Goal: Task Accomplishment & Management: Manage account settings

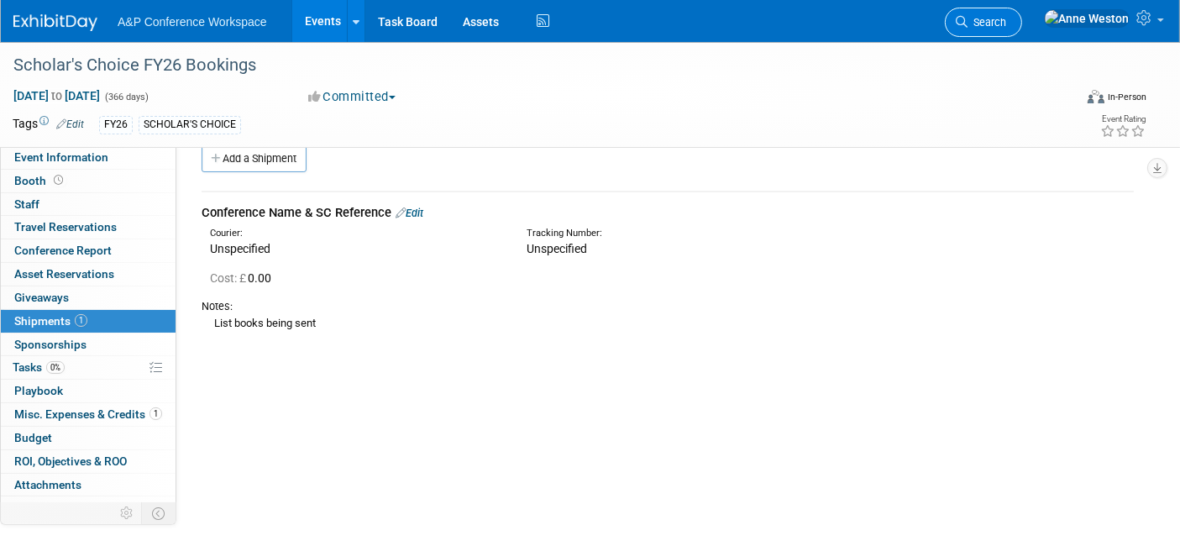
click at [1006, 23] on span "Search" at bounding box center [986, 22] width 39 height 13
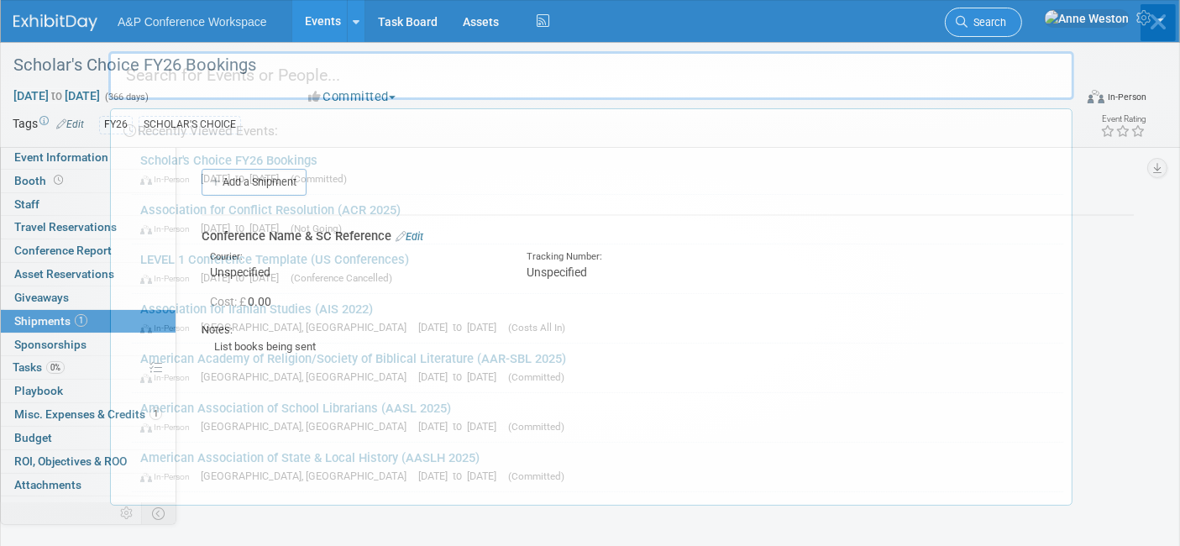
click at [1031, 23] on div "Recently Viewed Events: Scholar's Choice FY26 Bookings In-Person [DATE] to [DAT…" at bounding box center [591, 253] width 966 height 505
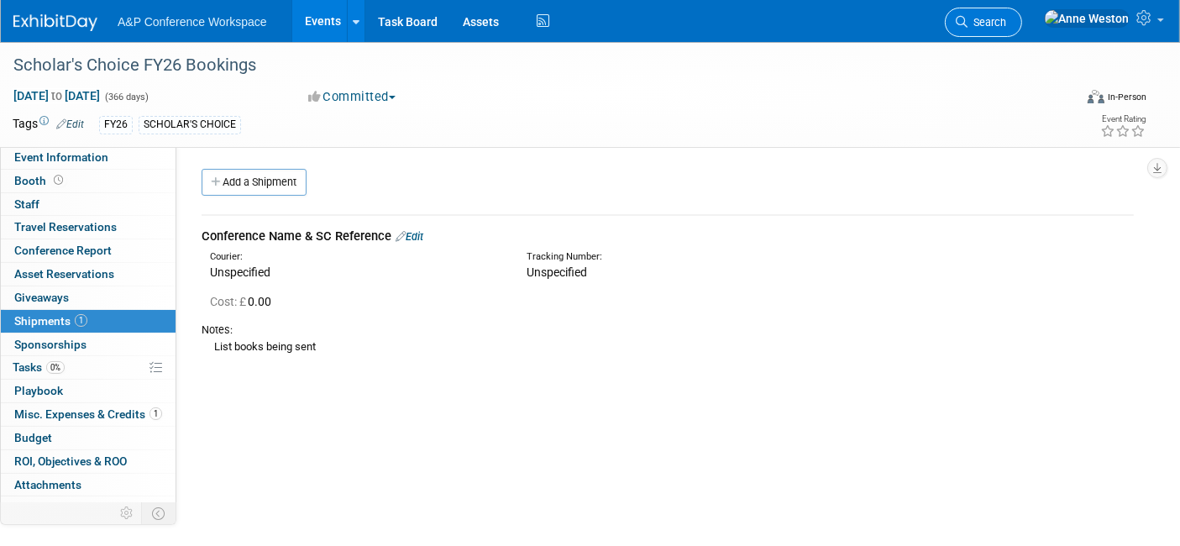
click at [1006, 23] on span "Search" at bounding box center [986, 22] width 39 height 13
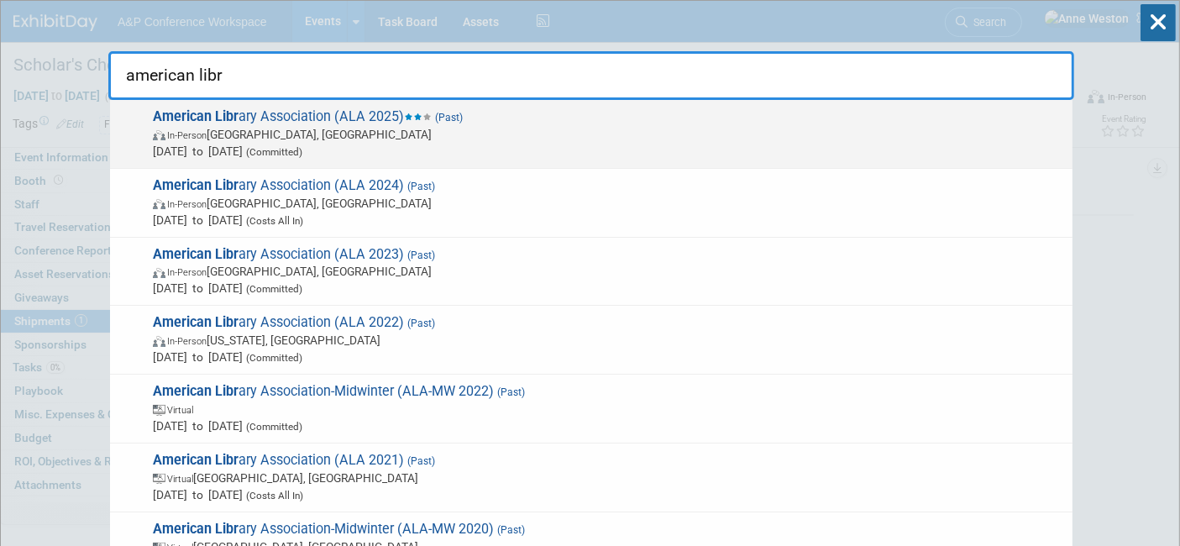
type input "american libr"
click at [429, 133] on span "In-Person [GEOGRAPHIC_DATA], [GEOGRAPHIC_DATA]" at bounding box center [608, 134] width 911 height 17
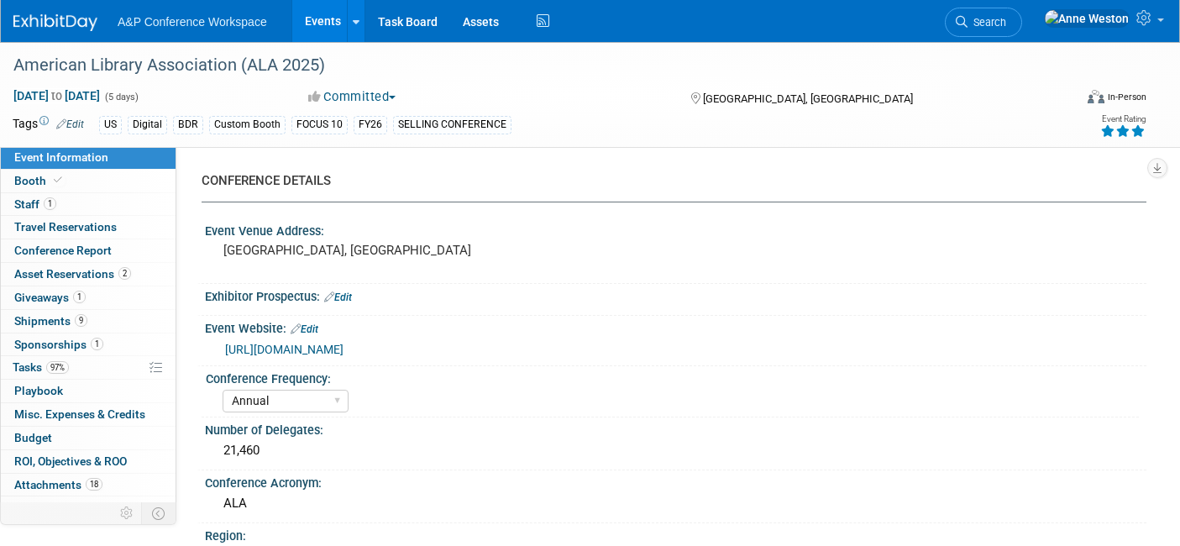
select select "Annual"
select select "Level 1"
select select "In-Person Booth"
select select "Libraries"
select select "Bloomsbury Digital Resources"
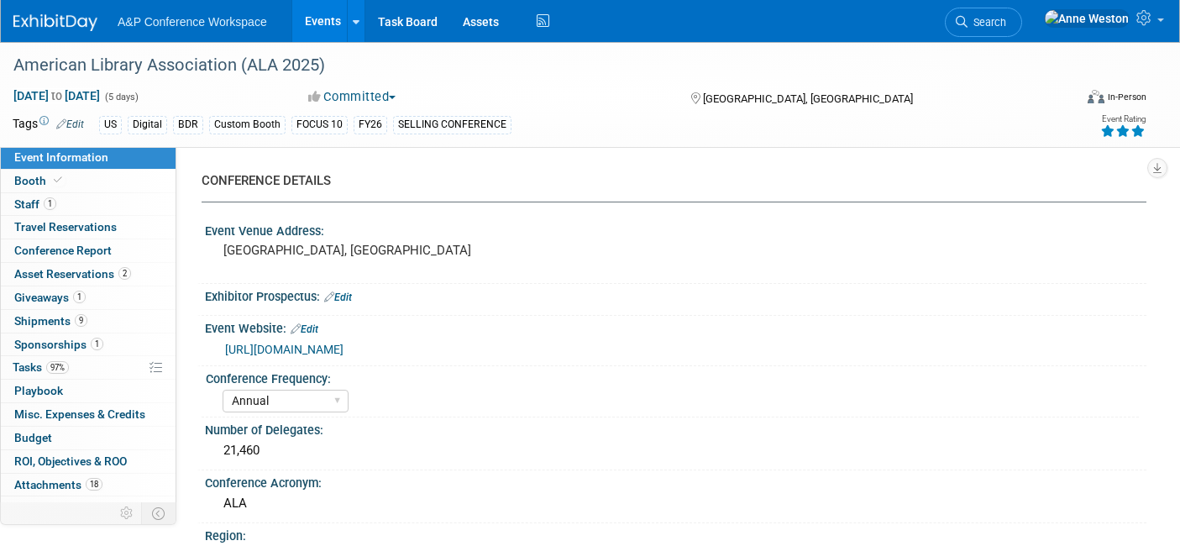
select select "[PERSON_NAME]"
select select "BDR Product Awareness and Trial Generation​"
click at [24, 181] on span "Booth" at bounding box center [39, 180] width 51 height 13
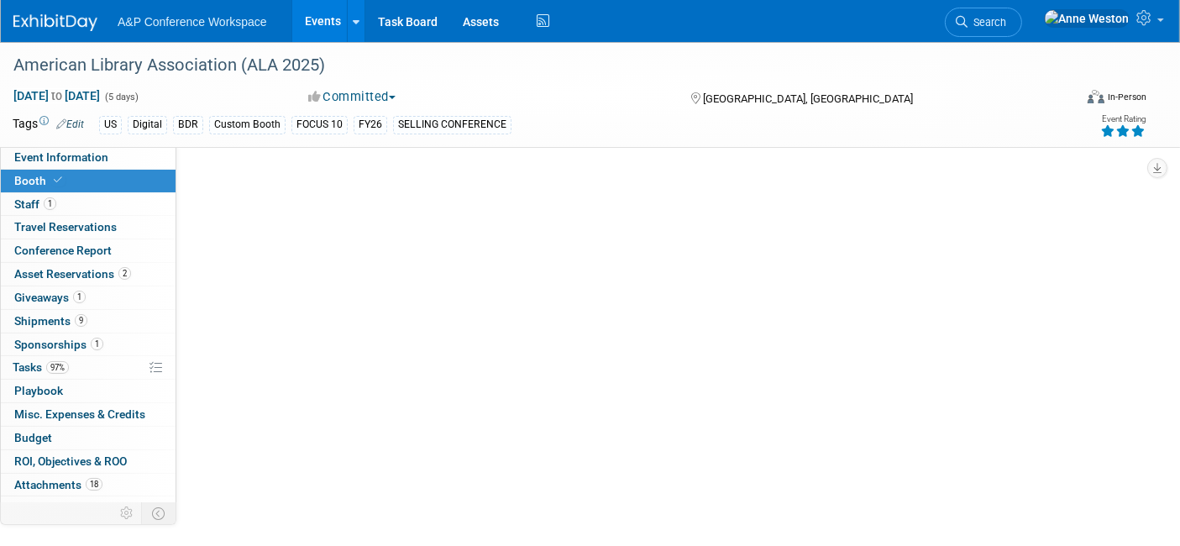
select select "DIGI"
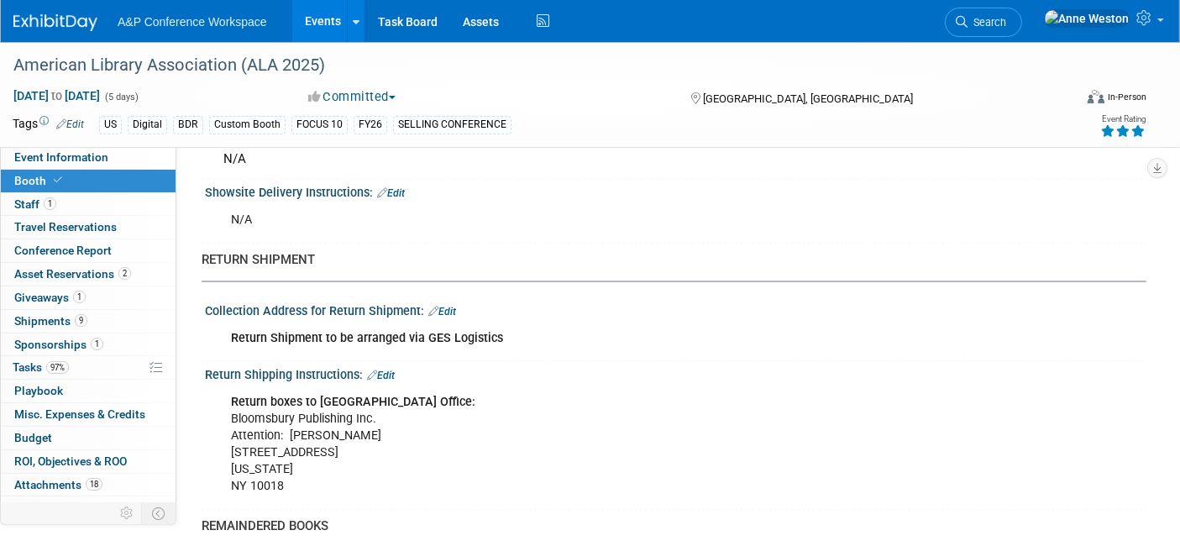
scroll to position [2799, 0]
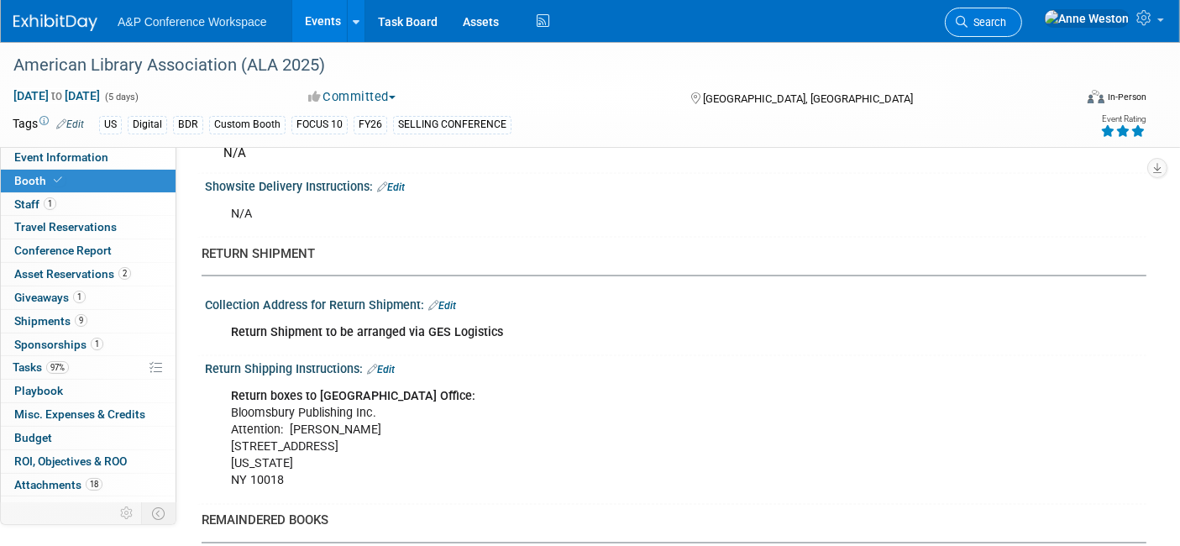
click at [1006, 22] on span "Search" at bounding box center [986, 22] width 39 height 13
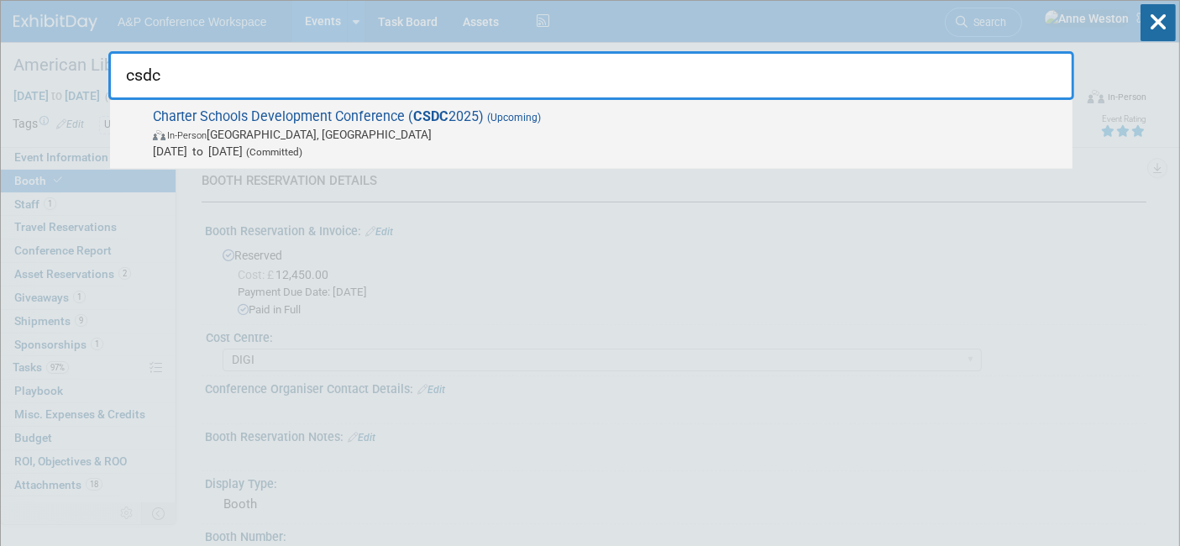
type input "csdc"
click at [270, 108] on span "Charter Schools Development Conference ( CSDC 2025) (Upcoming) In-Person Palm S…" at bounding box center [606, 133] width 916 height 51
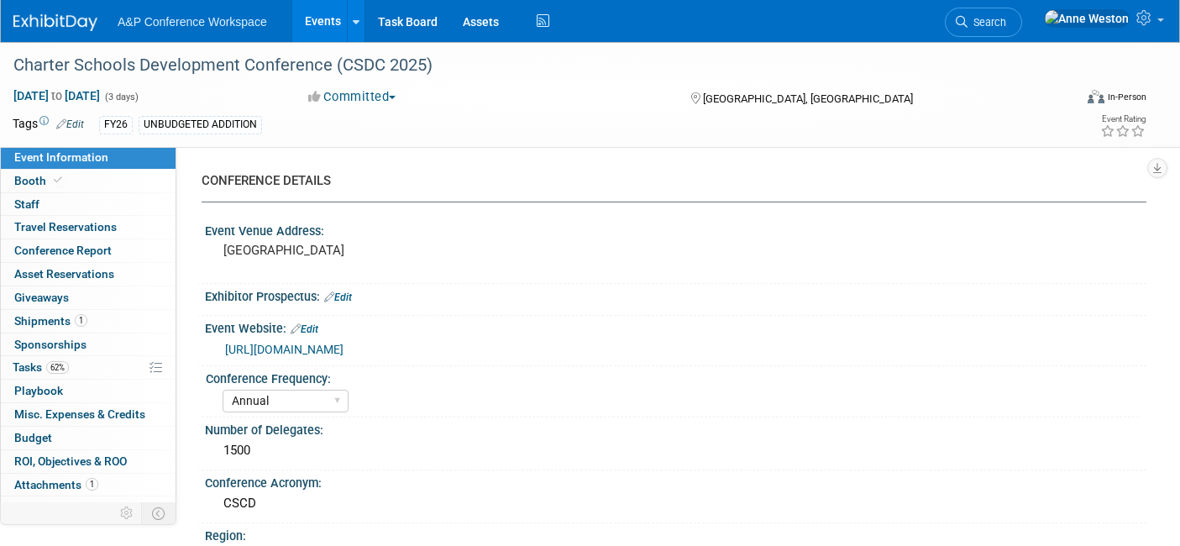
select select "Annual"
select select "Level 2"
select select "In-Person Booth"
select select "Schools"
select select "Bloomsbury Digital Resources"
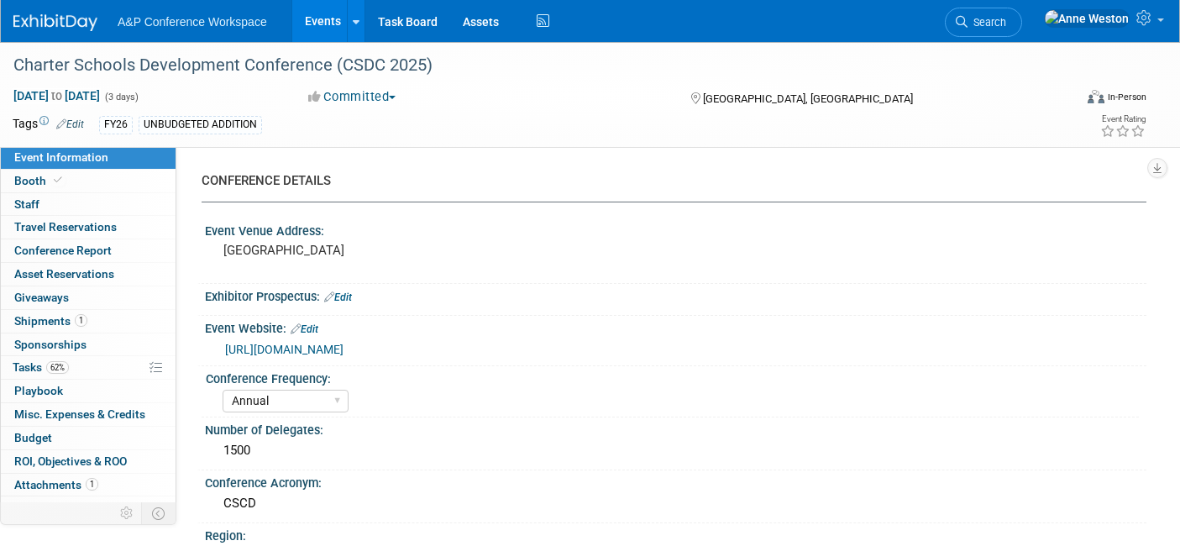
select select "[PERSON_NAME]"
select select "BDR Product Awareness and Trial Generation​"
click at [86, 183] on link "Booth" at bounding box center [88, 181] width 175 height 23
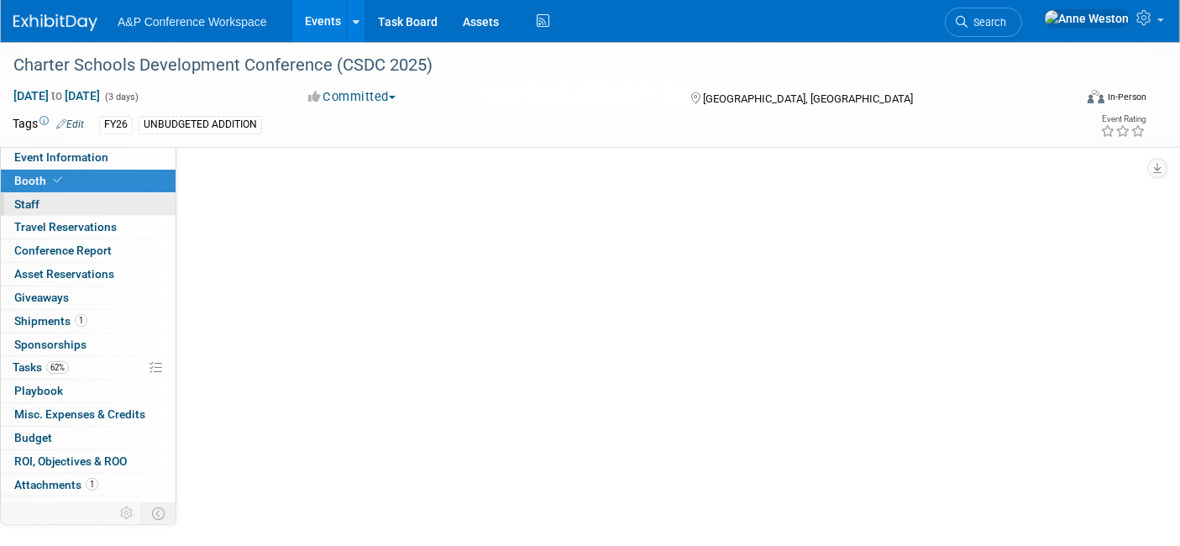
select select "CLDC - Digital/BDR"
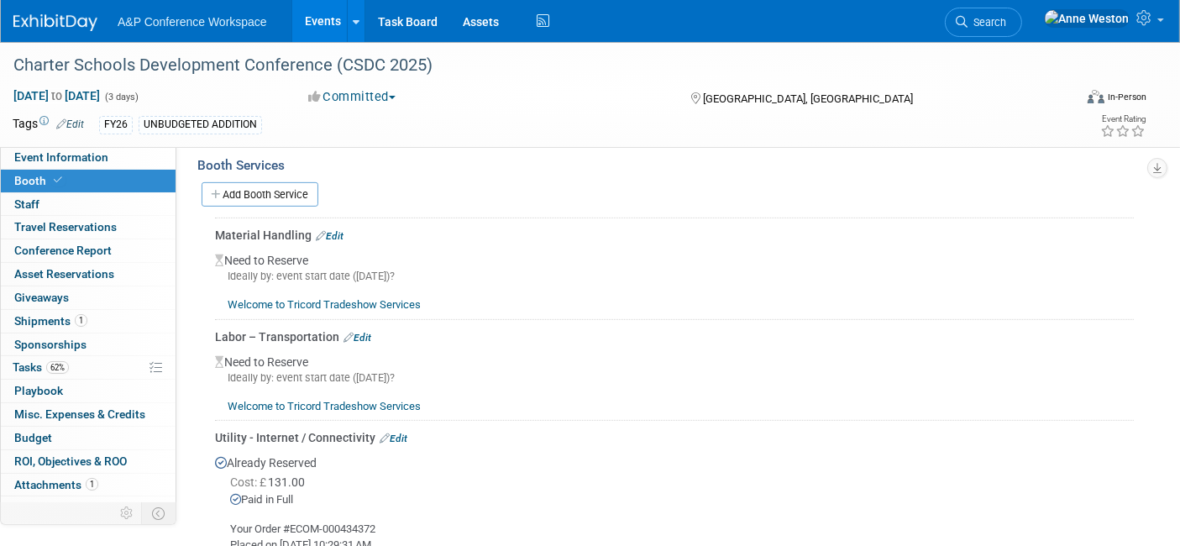
scroll to position [746, 0]
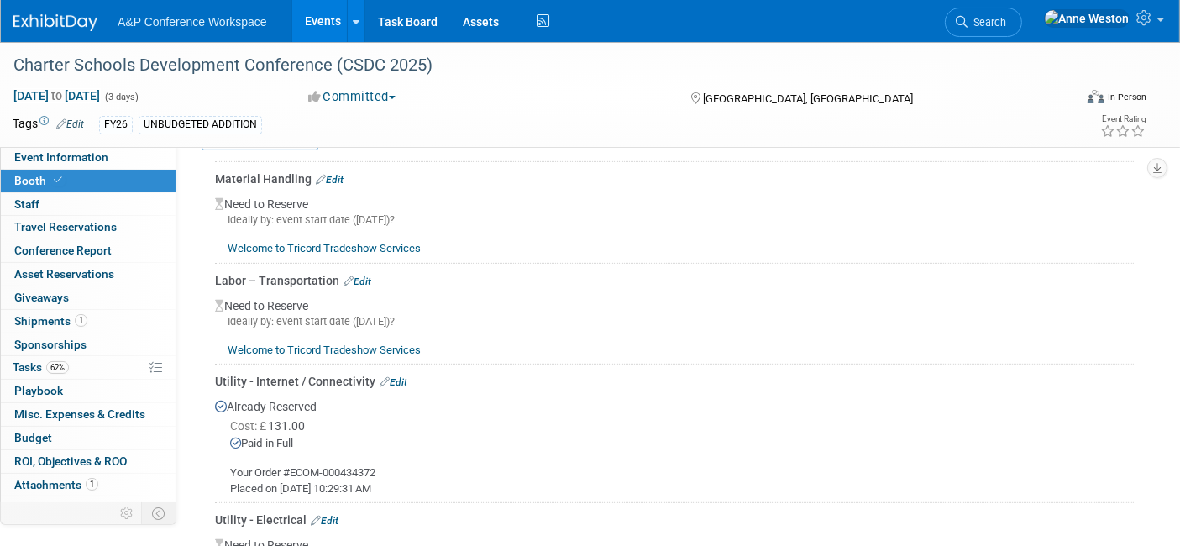
click at [332, 174] on link "Edit" at bounding box center [330, 180] width 28 height 12
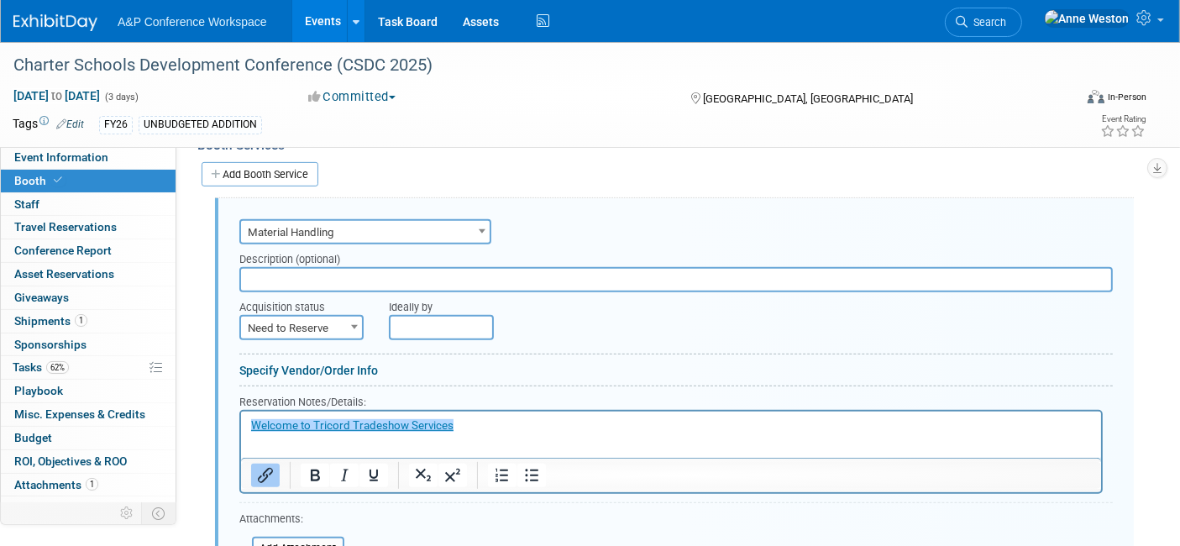
scroll to position [0, 0]
click at [300, 319] on span "Need to Reserve" at bounding box center [301, 329] width 121 height 24
select select "2"
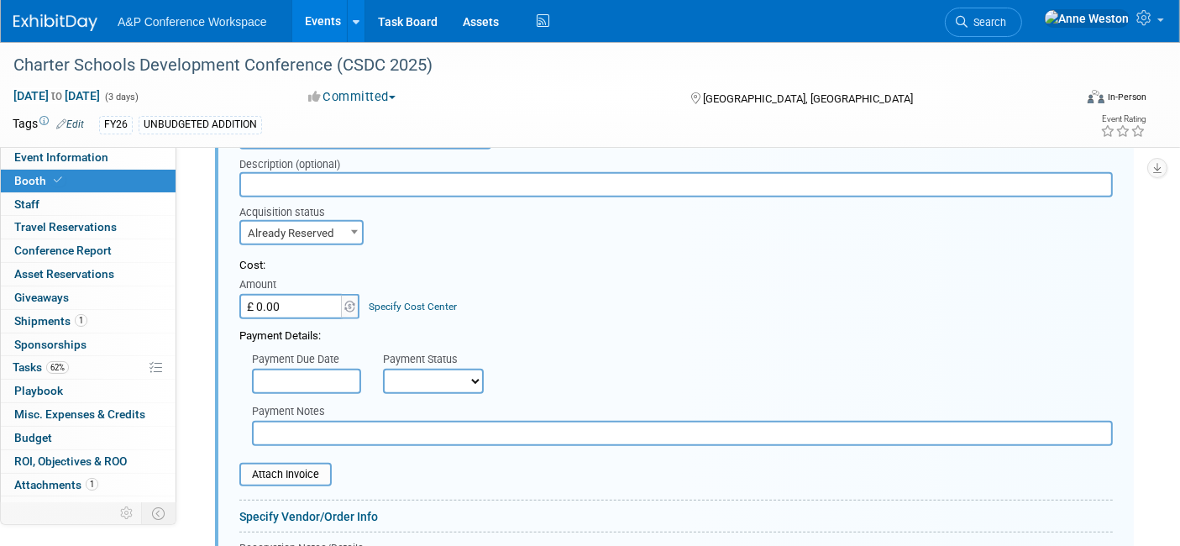
scroll to position [897, 0]
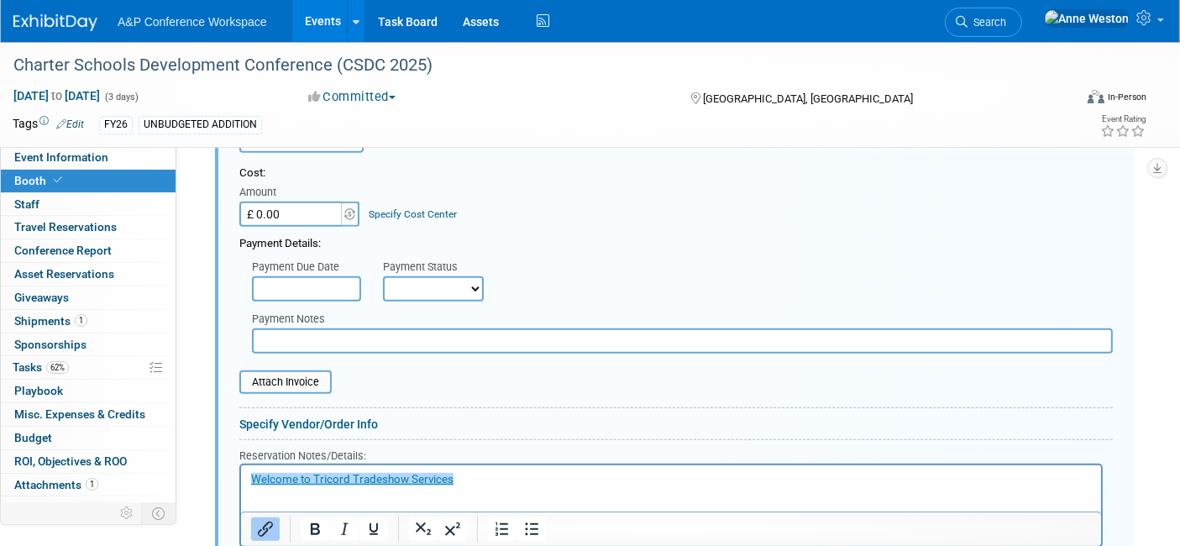
click at [429, 280] on select "Not Paid Yet Partially Paid Paid in Full" at bounding box center [433, 288] width 101 height 25
select select "3"
click at [383, 276] on select "Not Paid Yet Partially Paid Paid in Full" at bounding box center [433, 288] width 101 height 25
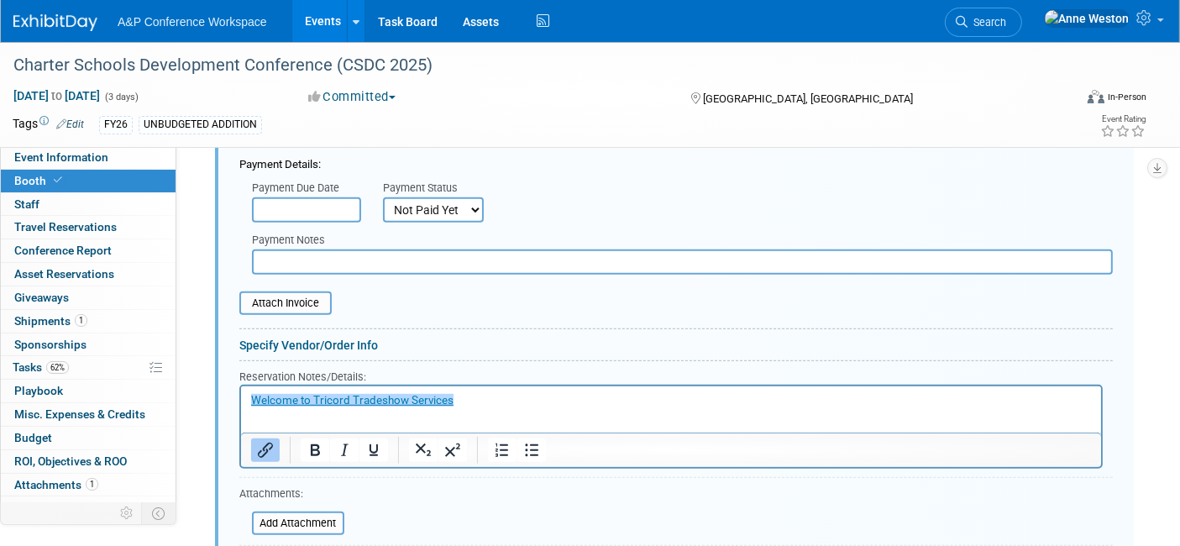
scroll to position [1176, 0]
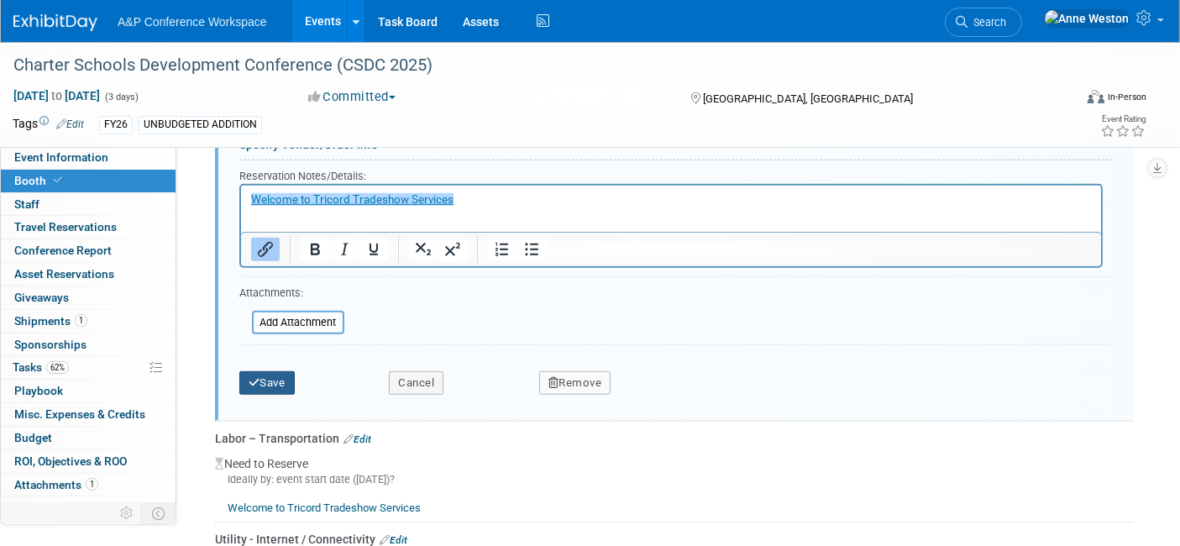
click at [285, 372] on button "Save" at bounding box center [266, 383] width 55 height 24
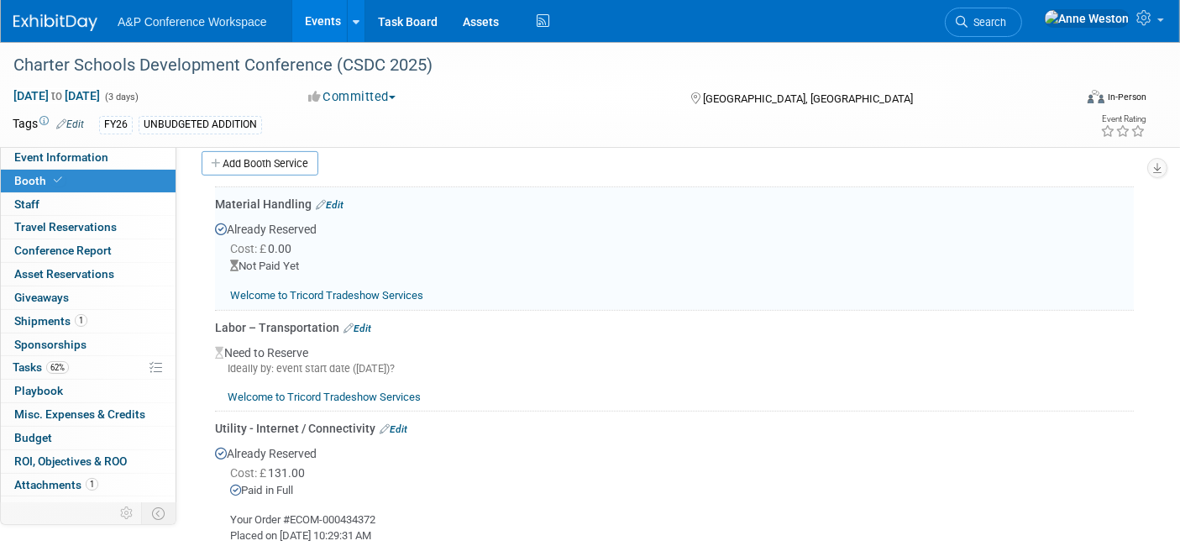
scroll to position [710, 0]
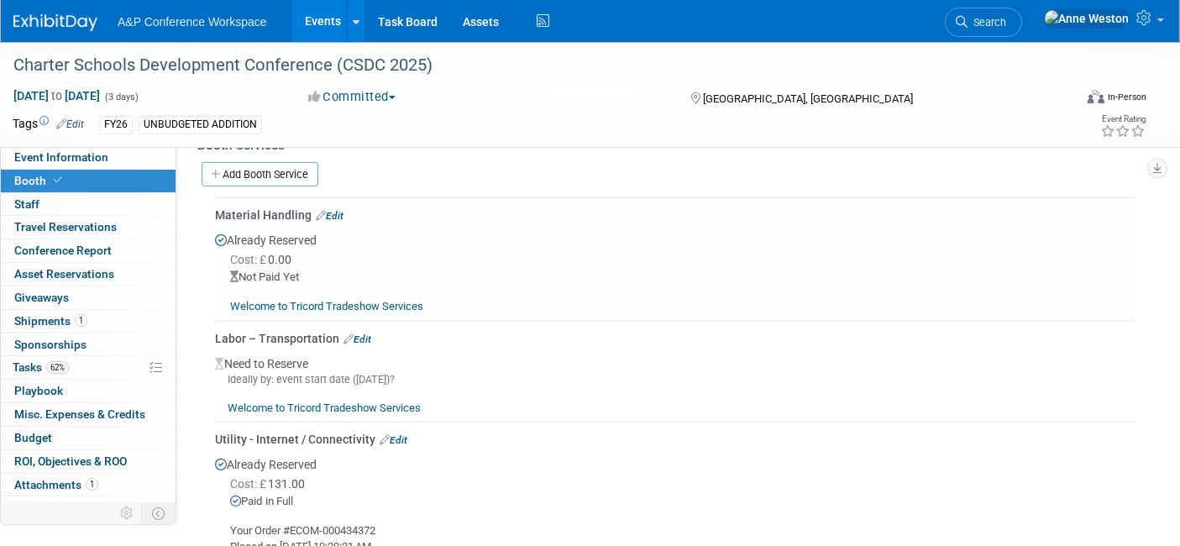
click at [362, 333] on link "Edit" at bounding box center [357, 339] width 28 height 12
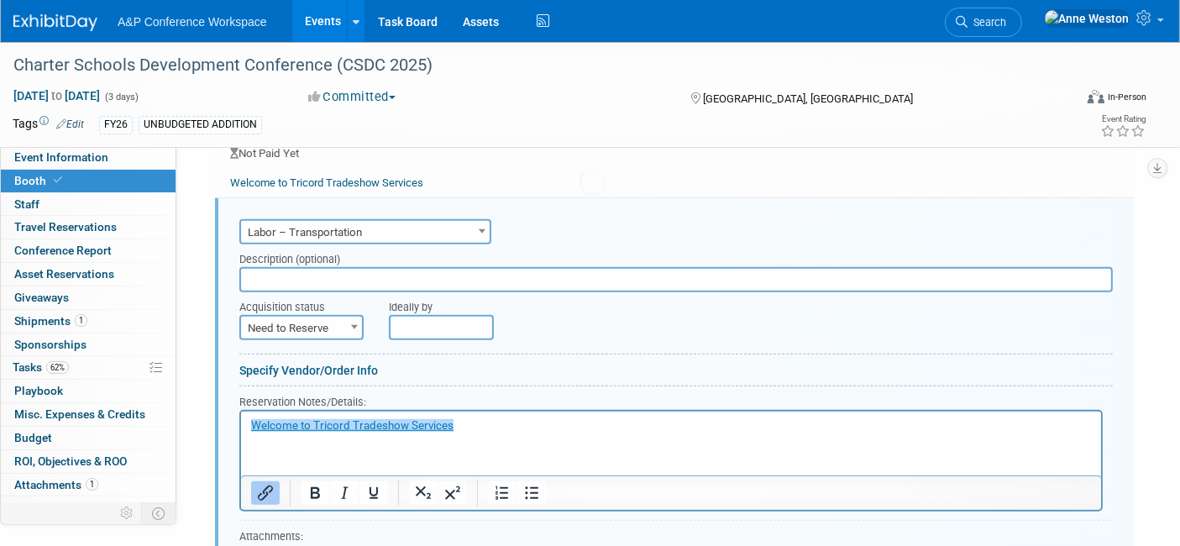
scroll to position [0, 0]
click at [311, 322] on span "Need to Reserve" at bounding box center [301, 329] width 121 height 24
select select "2"
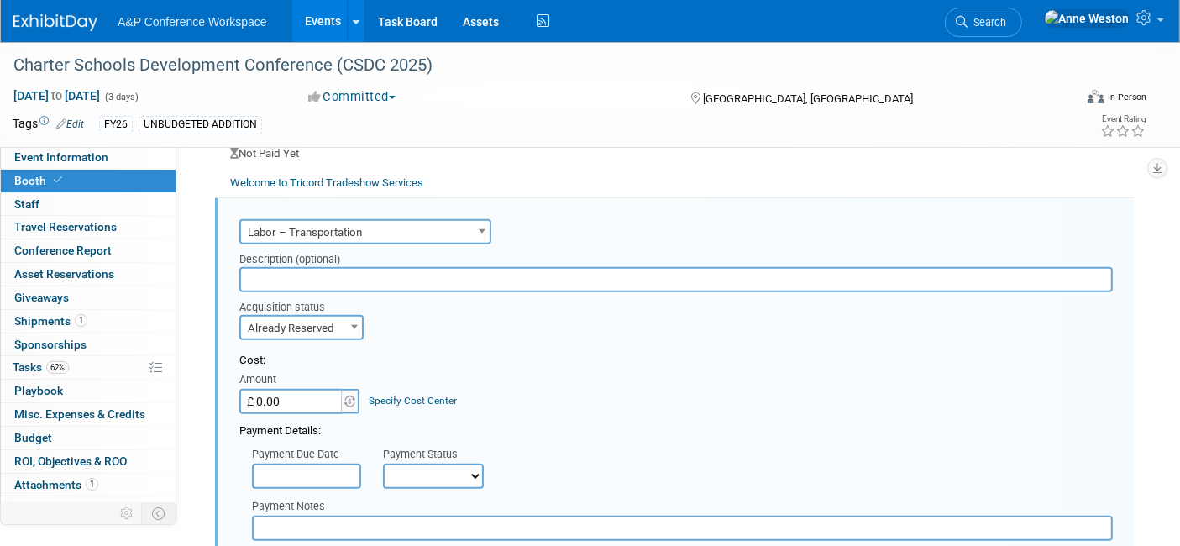
click at [410, 468] on select "Not Paid Yet Partially Paid Paid in Full" at bounding box center [433, 476] width 101 height 25
select select "3"
click at [383, 464] on select "Not Paid Yet Partially Paid Paid in Full" at bounding box center [433, 476] width 101 height 25
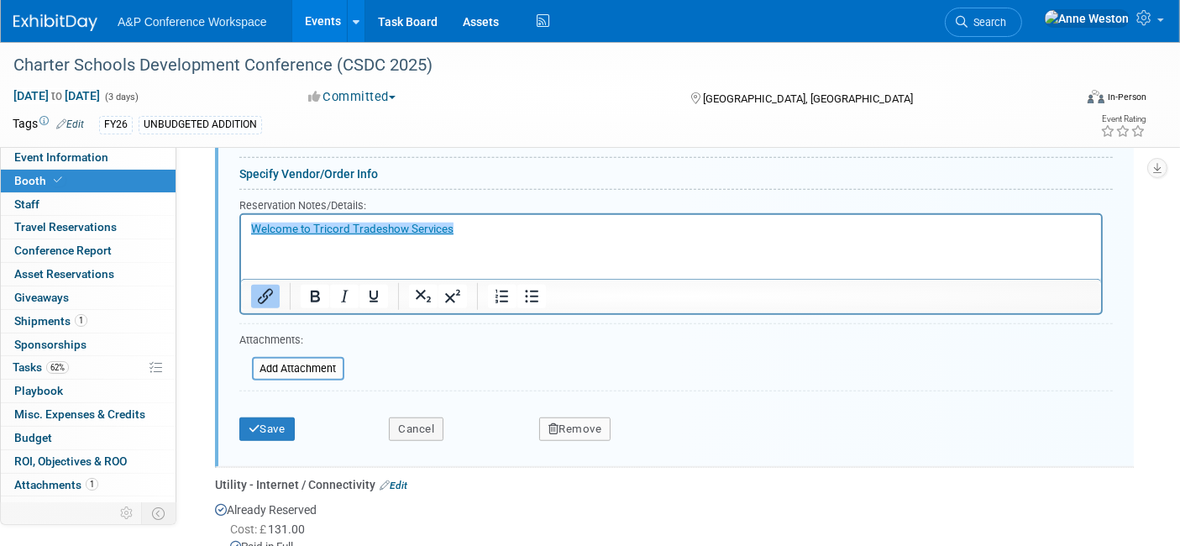
scroll to position [1300, 0]
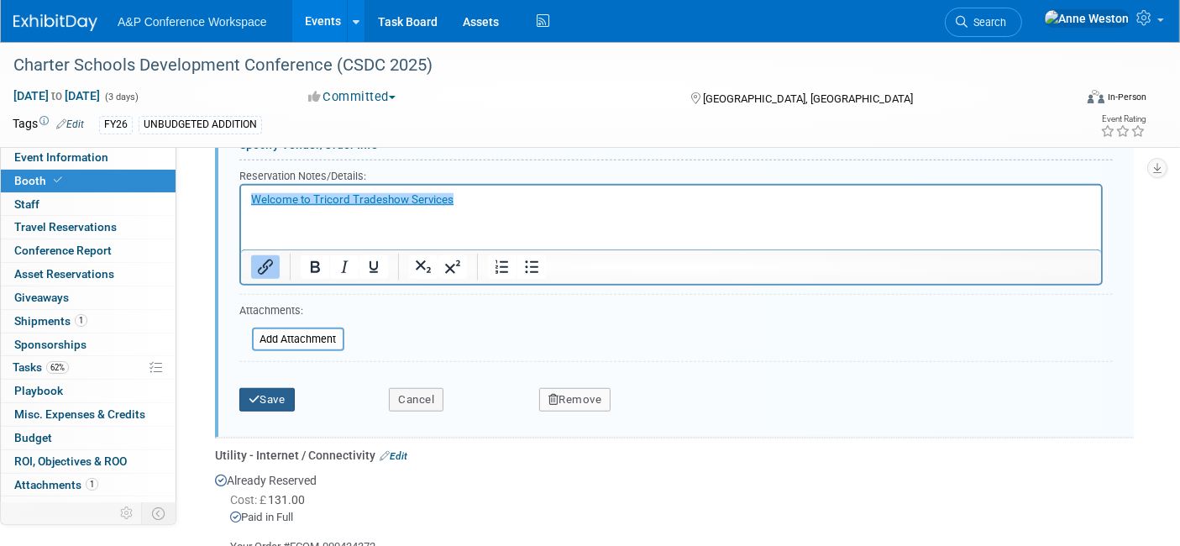
click at [267, 388] on button "Save" at bounding box center [266, 400] width 55 height 24
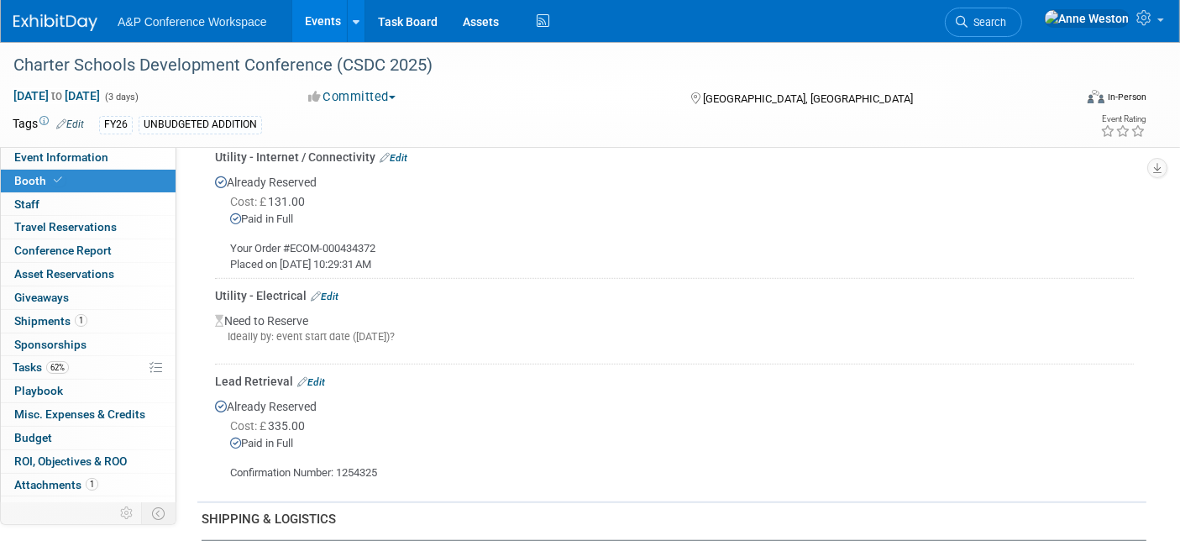
scroll to position [1019, 0]
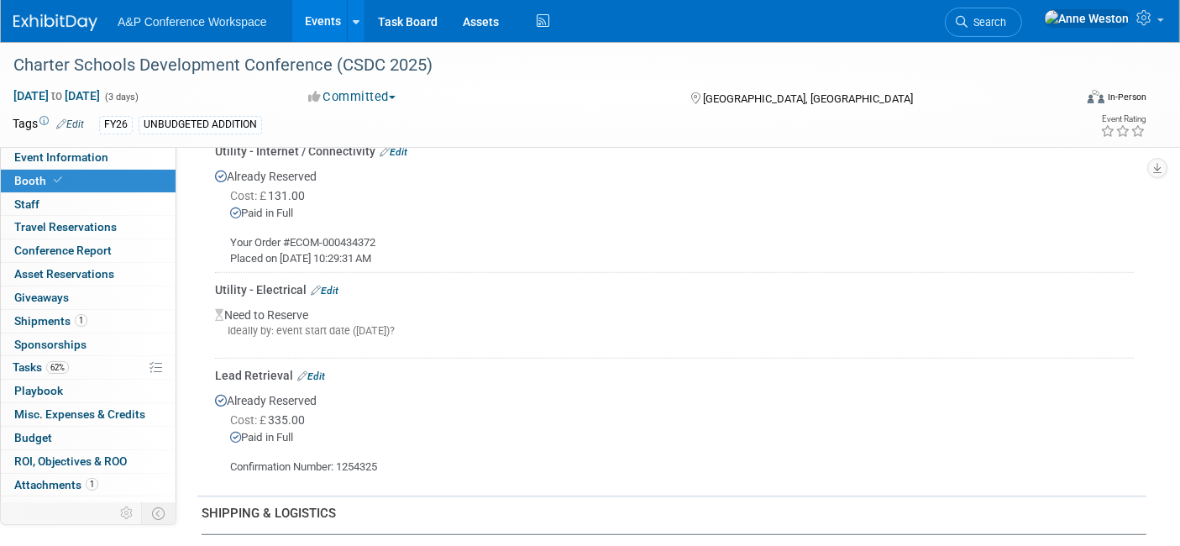
click at [327, 285] on link "Edit" at bounding box center [325, 291] width 28 height 12
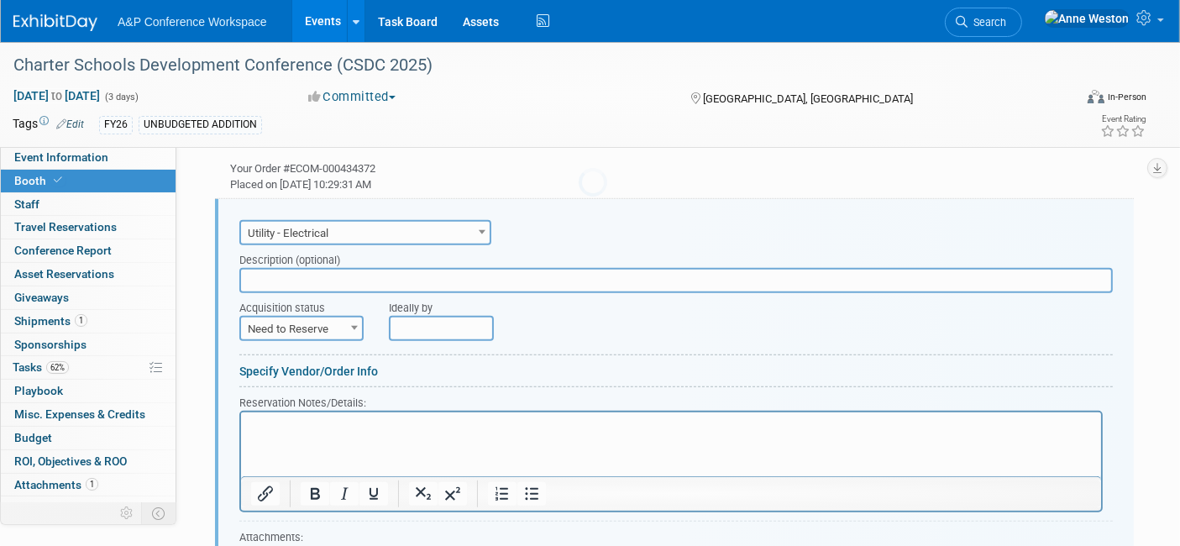
scroll to position [1094, 0]
click at [293, 318] on span "Need to Reserve" at bounding box center [301, 329] width 121 height 24
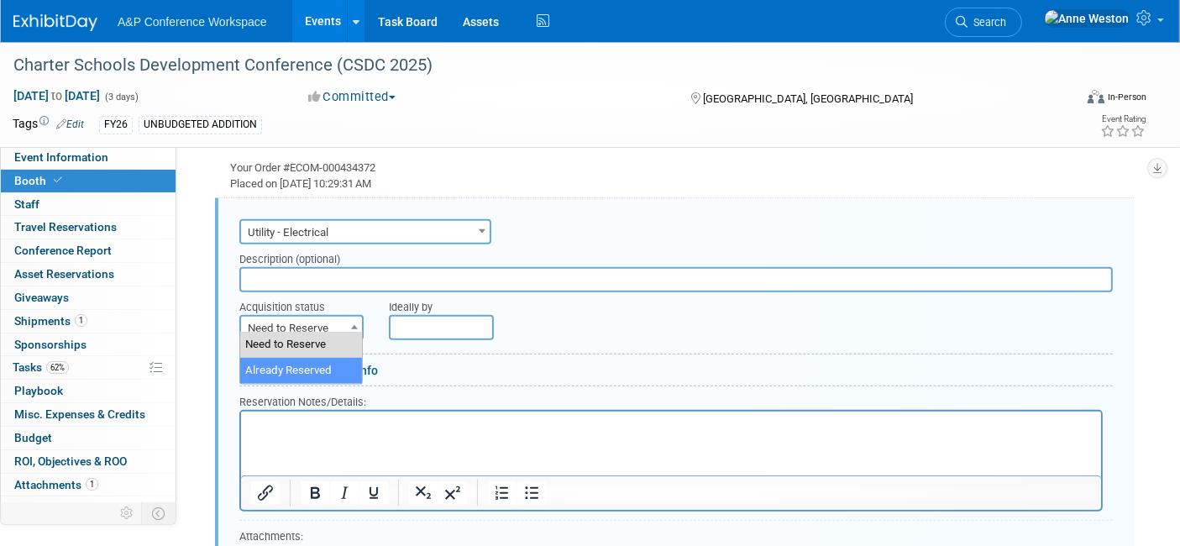
select select "2"
click at [0, 0] on div "Amount" at bounding box center [0, 0] width 0 height 0
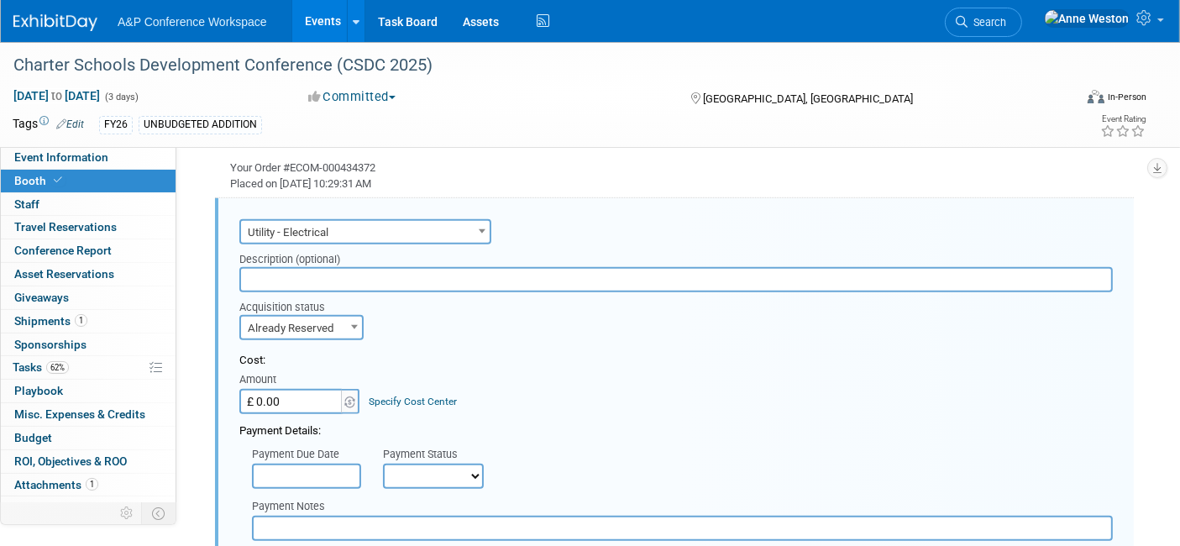
click at [410, 464] on select "Not Paid Yet Partially Paid Paid in Full" at bounding box center [433, 476] width 101 height 25
select select "3"
click at [383, 464] on select "Not Paid Yet Partially Paid Paid in Full" at bounding box center [433, 476] width 101 height 25
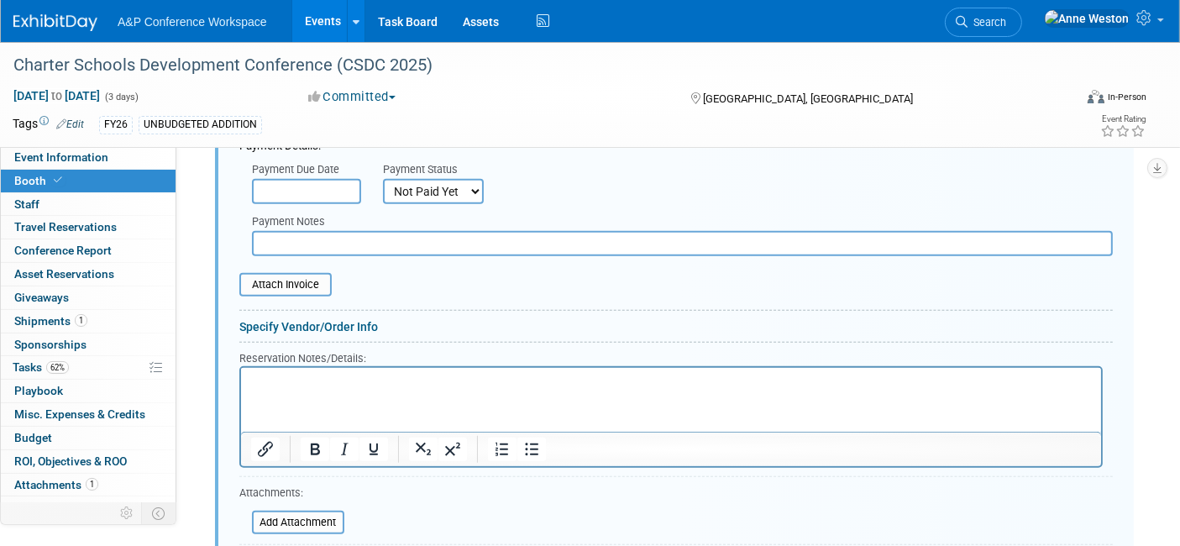
scroll to position [1468, 0]
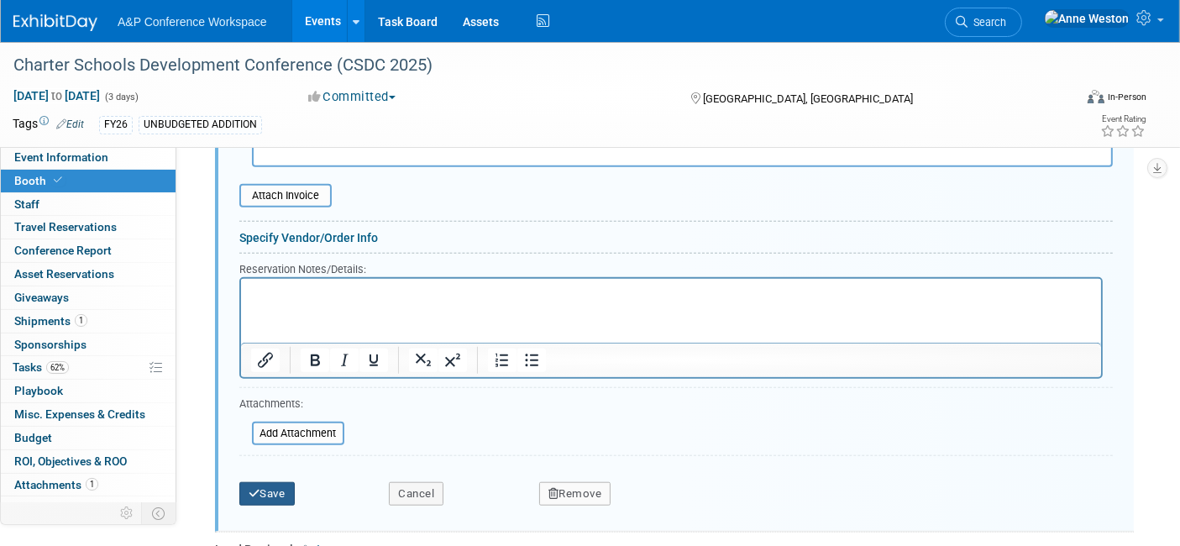
click at [282, 482] on button "Save" at bounding box center [266, 494] width 55 height 24
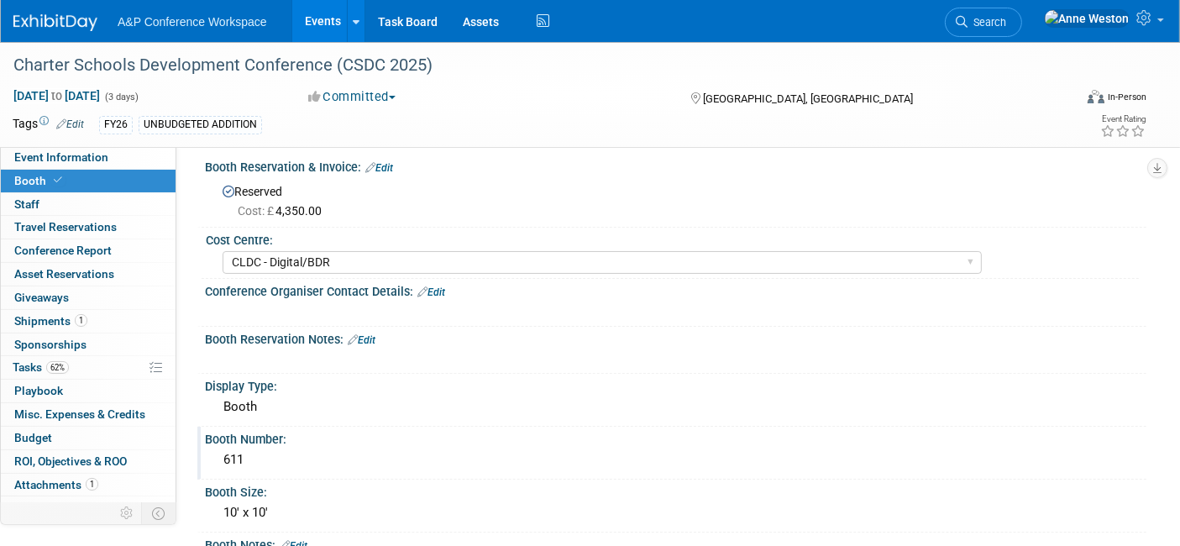
scroll to position [93, 0]
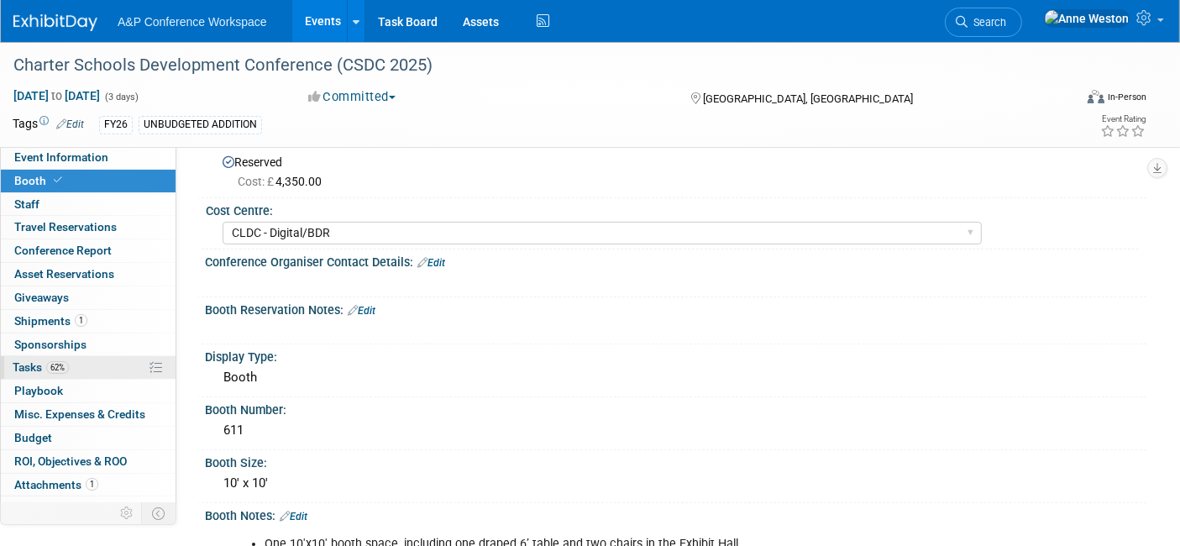
click at [55, 365] on span "62%" at bounding box center [57, 367] width 23 height 13
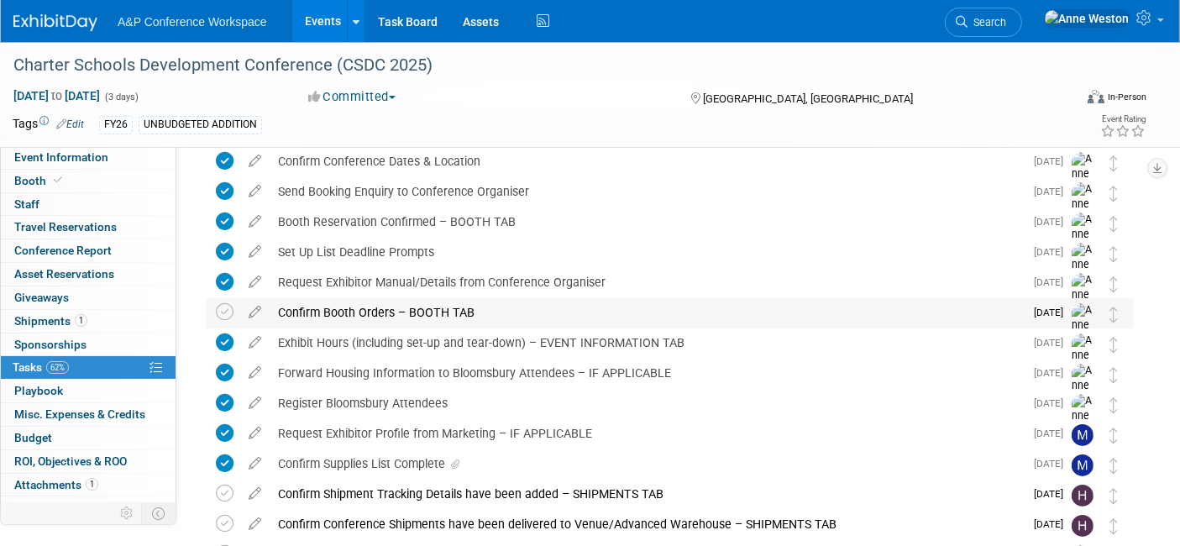
scroll to position [70, 0]
click at [221, 309] on icon at bounding box center [225, 313] width 18 height 18
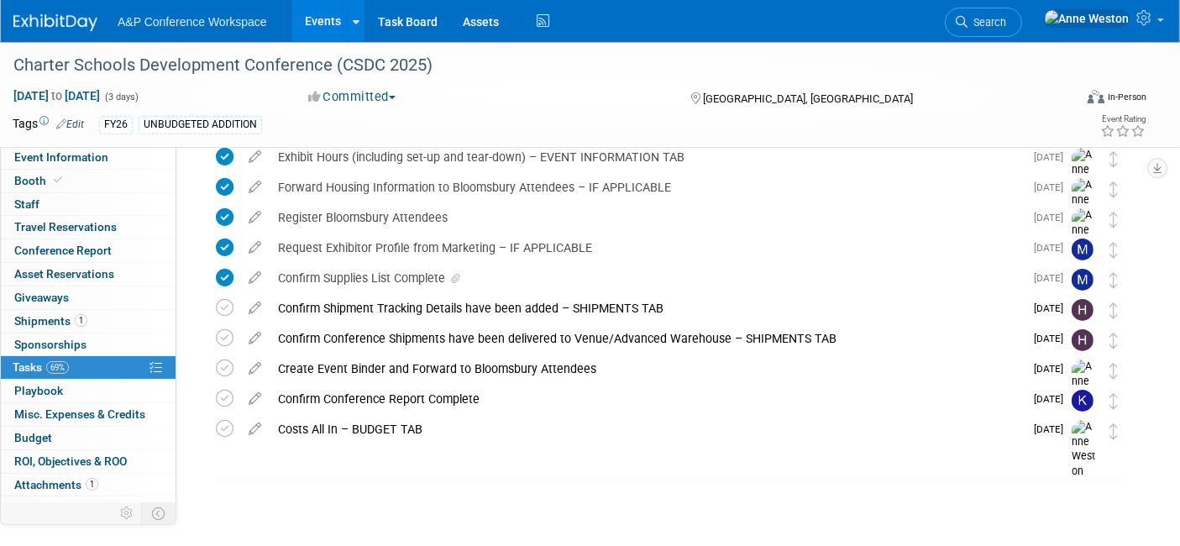
scroll to position [0, 0]
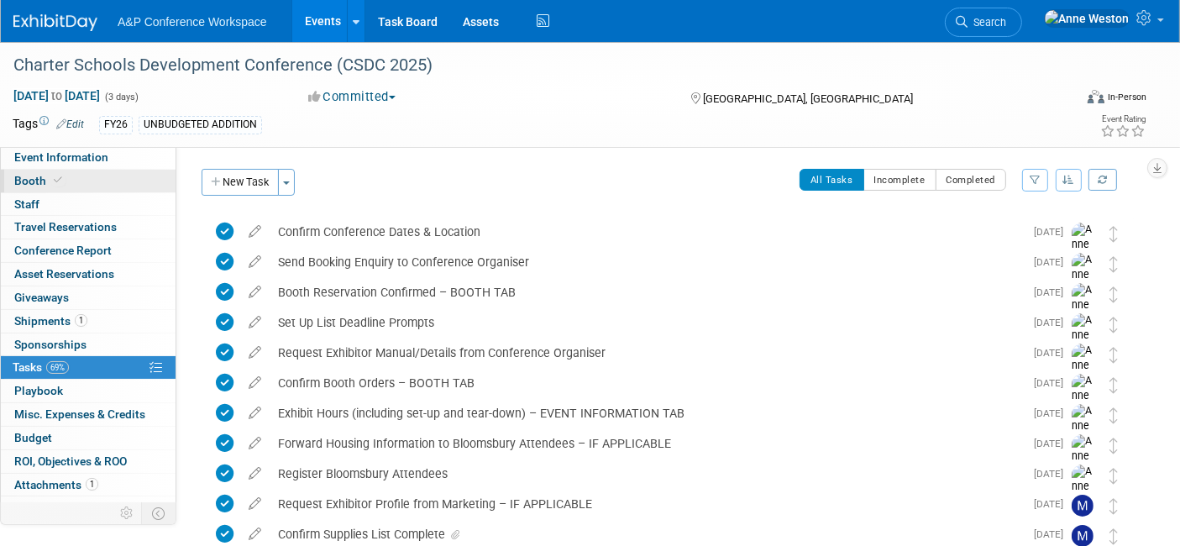
click at [76, 177] on link "Booth" at bounding box center [88, 181] width 175 height 23
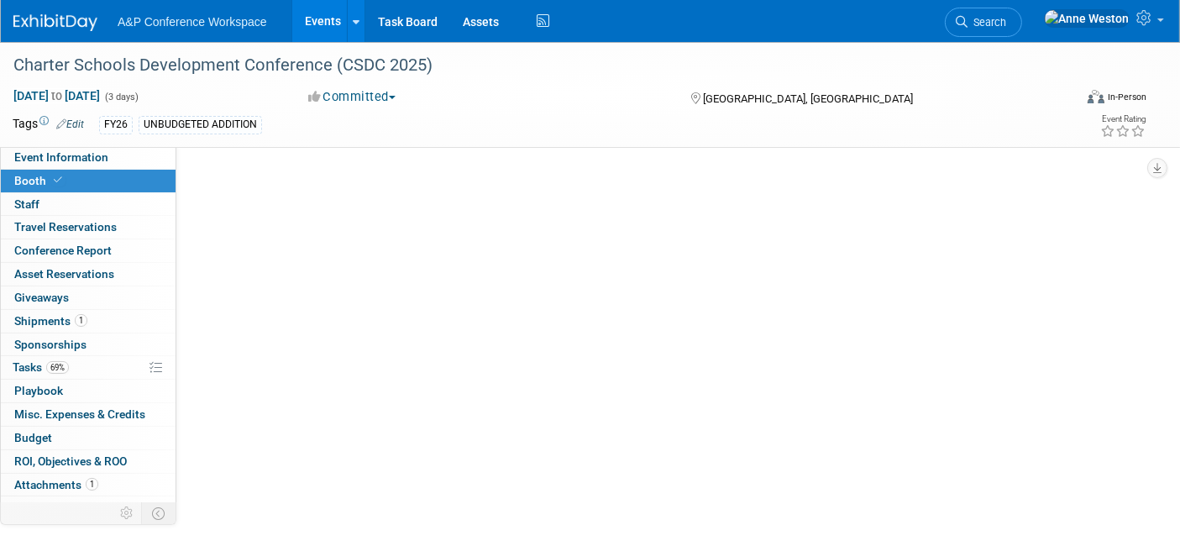
select select "CLDC - Digital/BDR"
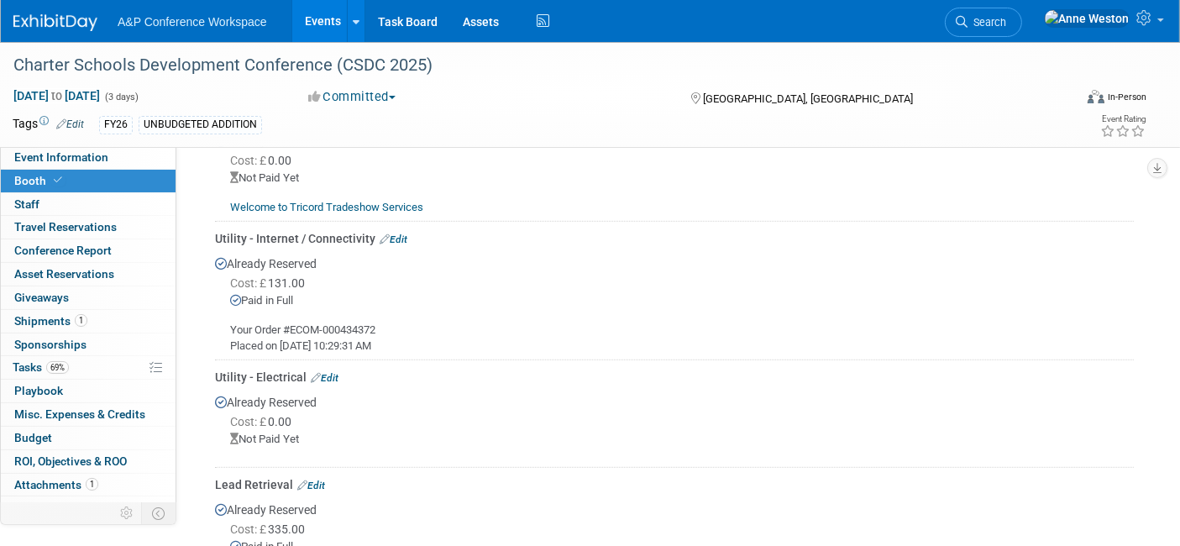
scroll to position [933, 0]
click at [325, 371] on link "Edit" at bounding box center [325, 377] width 28 height 12
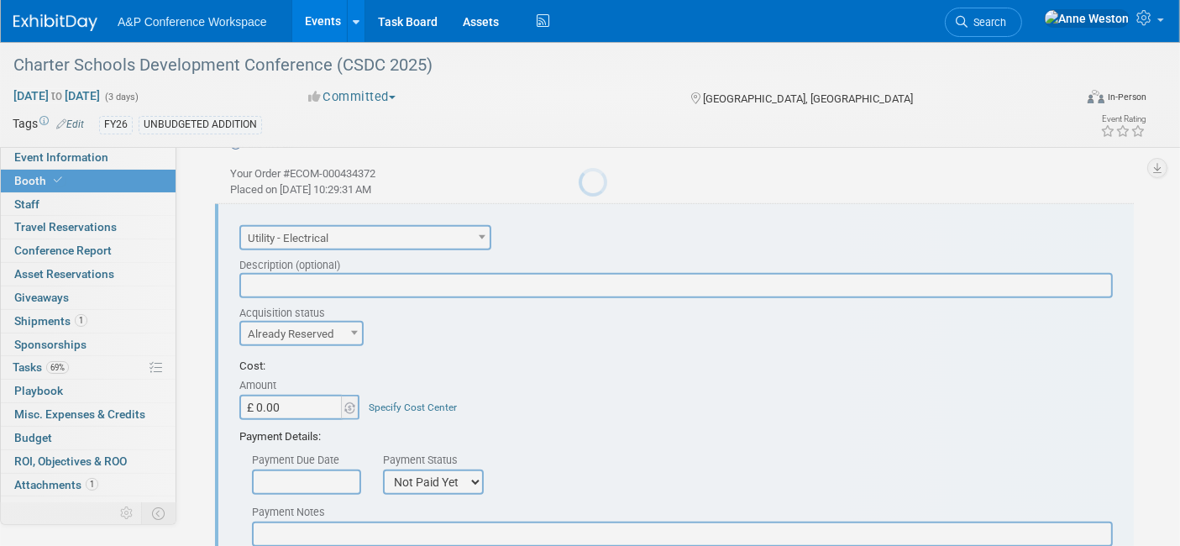
scroll to position [1094, 0]
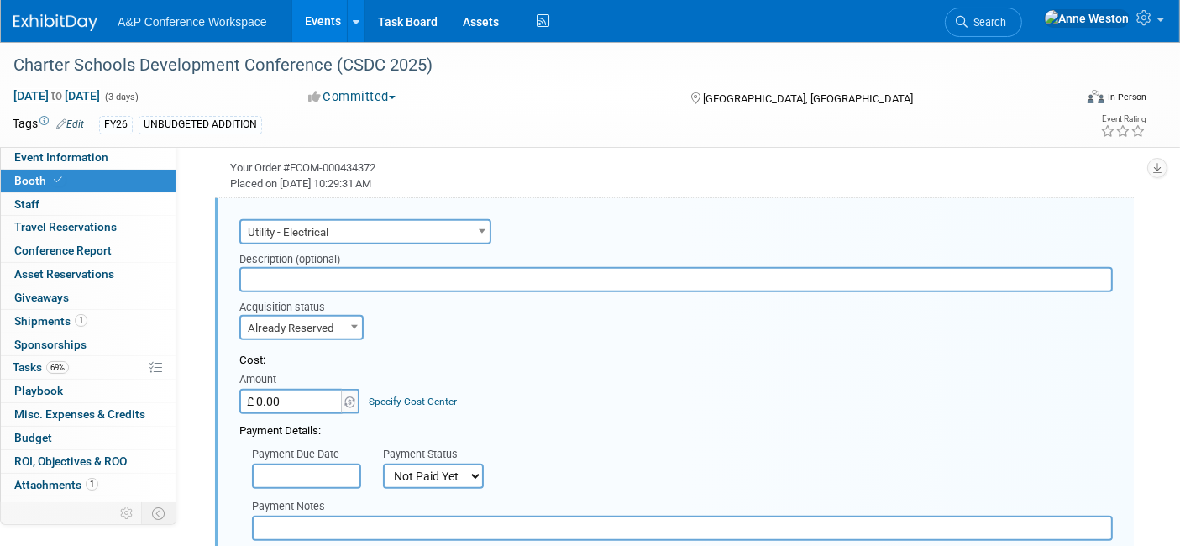
click at [312, 390] on input "£ 0.00" at bounding box center [291, 401] width 105 height 25
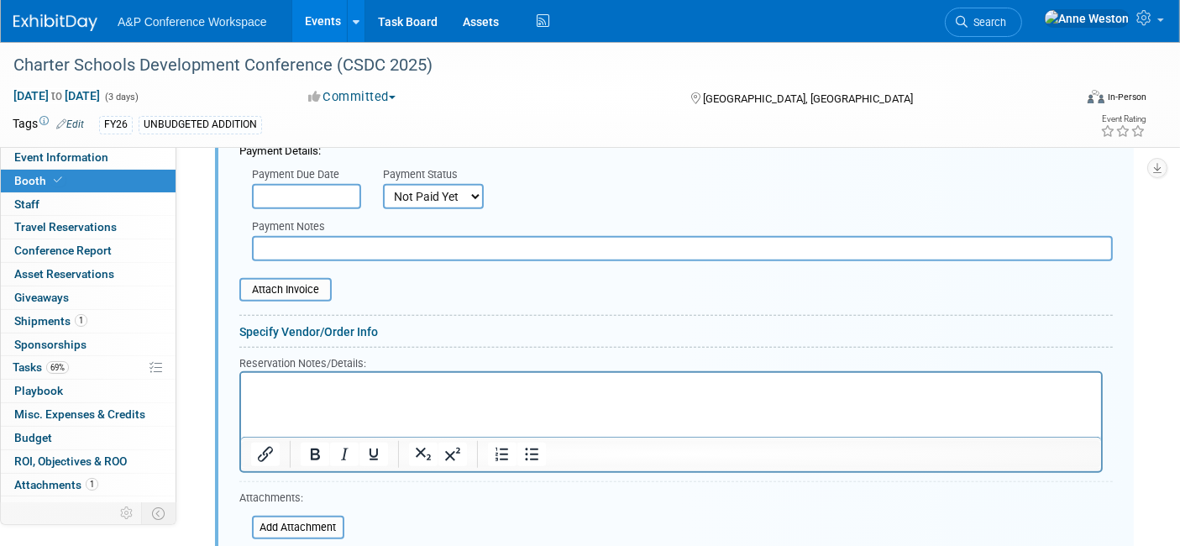
scroll to position [1375, 0]
type input "£ 250.00"
click at [432, 188] on select "Not Paid Yet Partially Paid Paid in Full" at bounding box center [433, 195] width 101 height 25
select select "1"
click at [383, 183] on select "Not Paid Yet Partially Paid Paid in Full" at bounding box center [433, 195] width 101 height 25
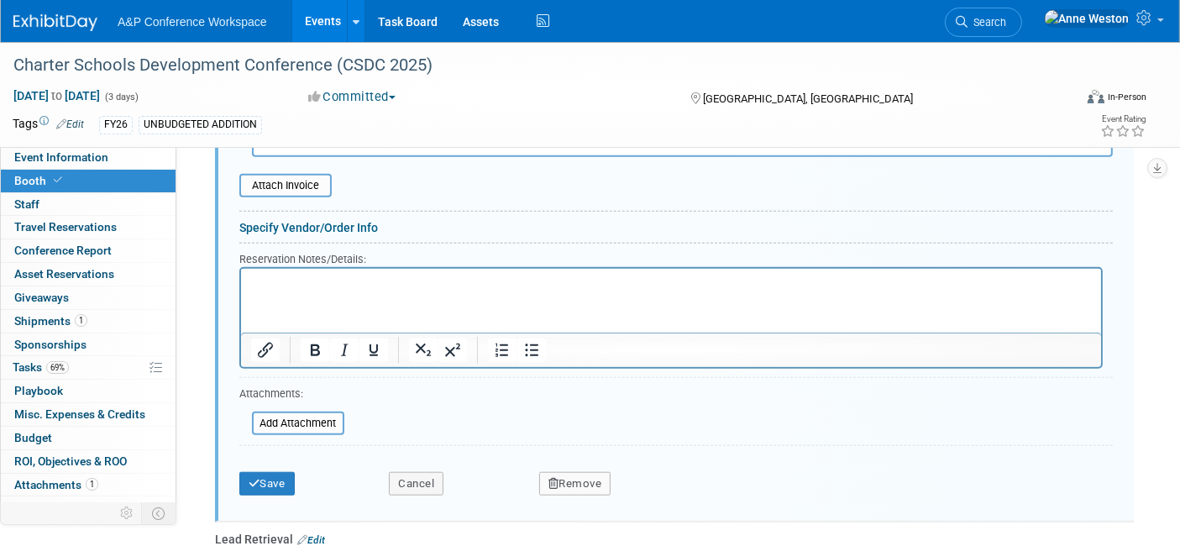
scroll to position [1654, 0]
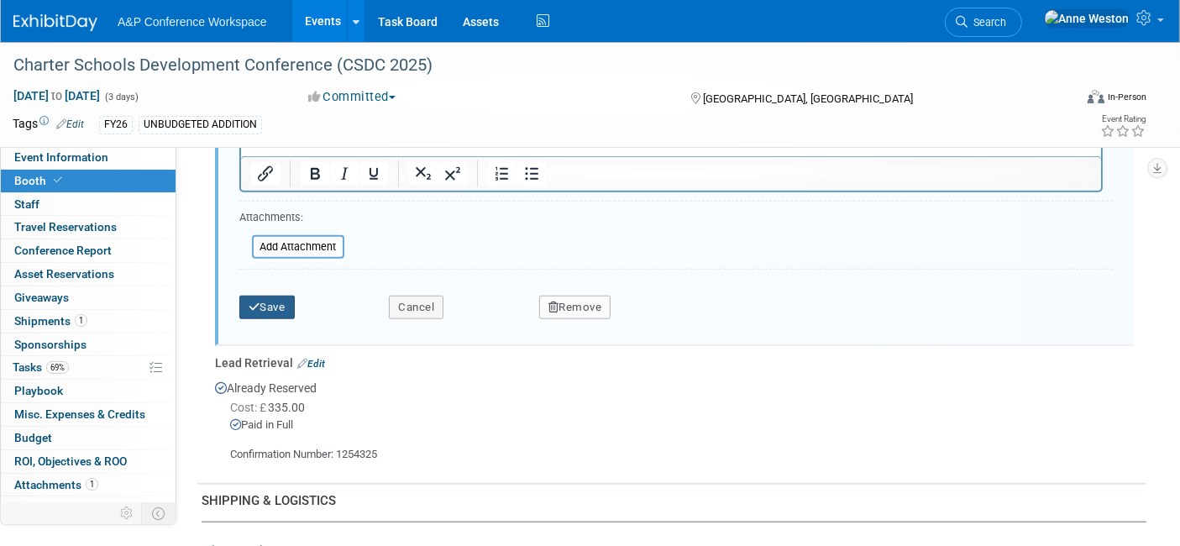
click at [271, 299] on button "Save" at bounding box center [266, 308] width 55 height 24
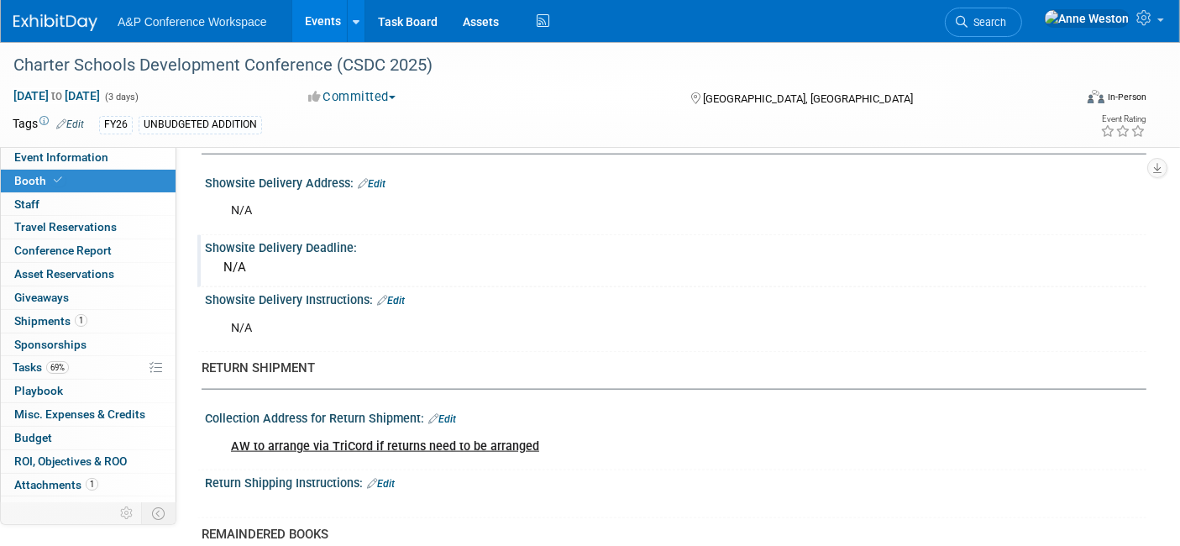
scroll to position [2052, 0]
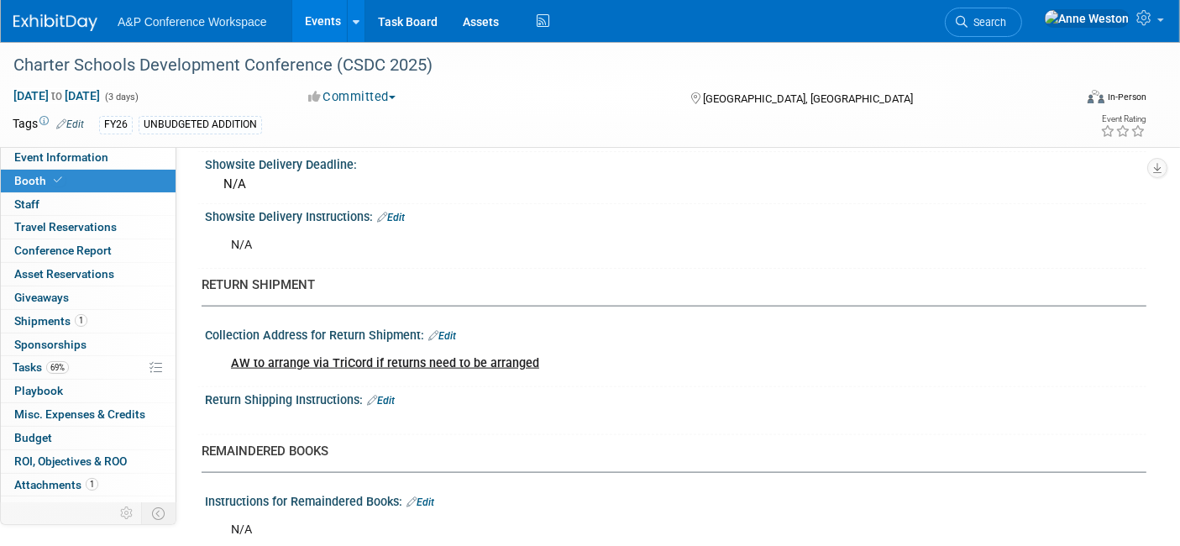
click at [449, 330] on link "Edit" at bounding box center [442, 336] width 28 height 12
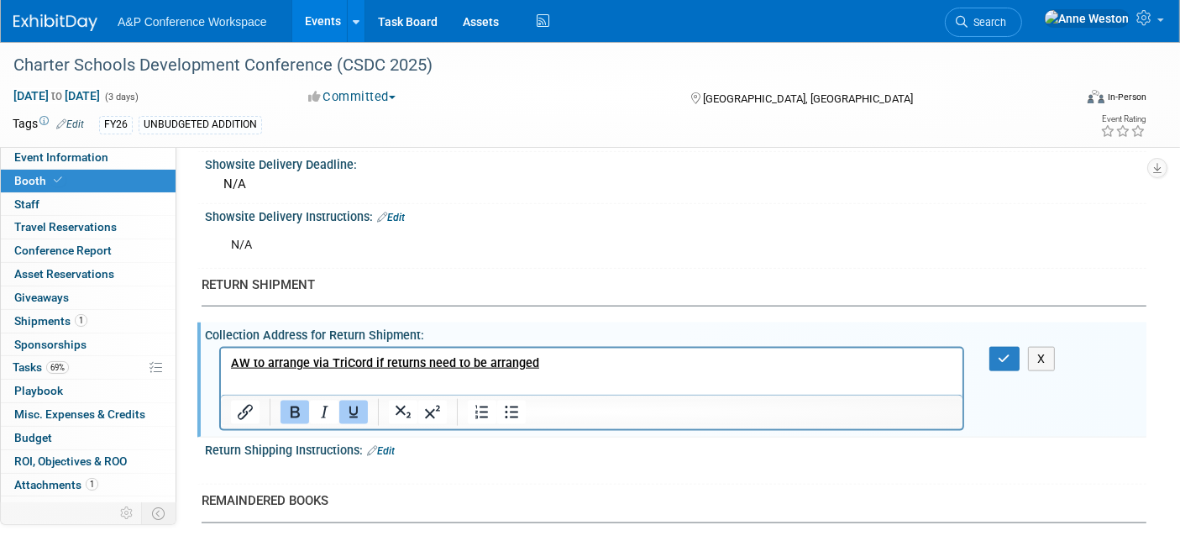
scroll to position [0, 0]
drag, startPoint x: 533, startPoint y: 364, endPoint x: 215, endPoint y: 349, distance: 318.6
click at [220, 349] on html "AW to arrange via TriCord if returns need to be arranged" at bounding box center [590, 360] width 741 height 24
click at [348, 347] on div at bounding box center [591, 389] width 745 height 84
click at [331, 364] on b "AW to arrange via TriCord if returns need to be arranged" at bounding box center [384, 362] width 308 height 14
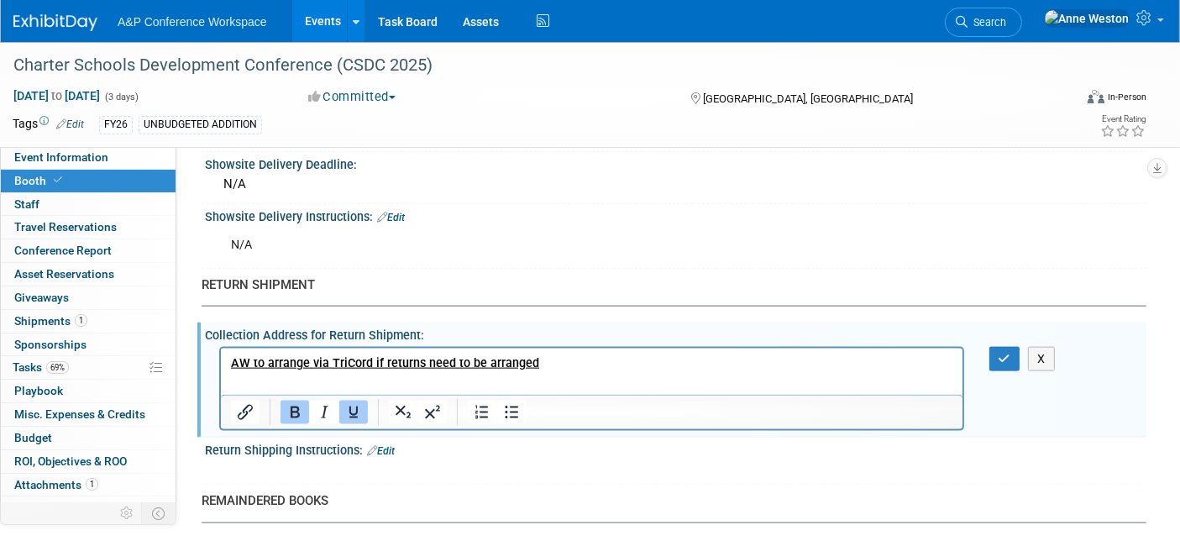
click at [327, 361] on b "AW to arrange via TriCord if returns need to be arranged" at bounding box center [384, 362] width 308 height 14
click at [553, 360] on p "Retuns arranged via TriCord if returns need to be arranged" at bounding box center [591, 362] width 722 height 17
click at [999, 353] on icon "button" at bounding box center [1004, 359] width 13 height 12
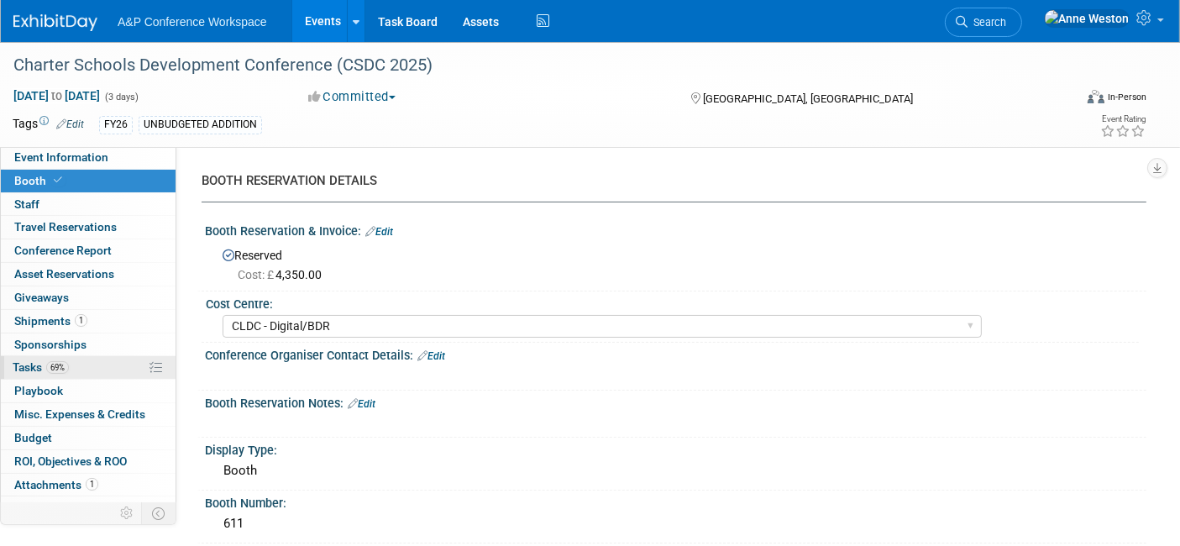
click at [56, 373] on link "69% Tasks 69%" at bounding box center [88, 367] width 175 height 23
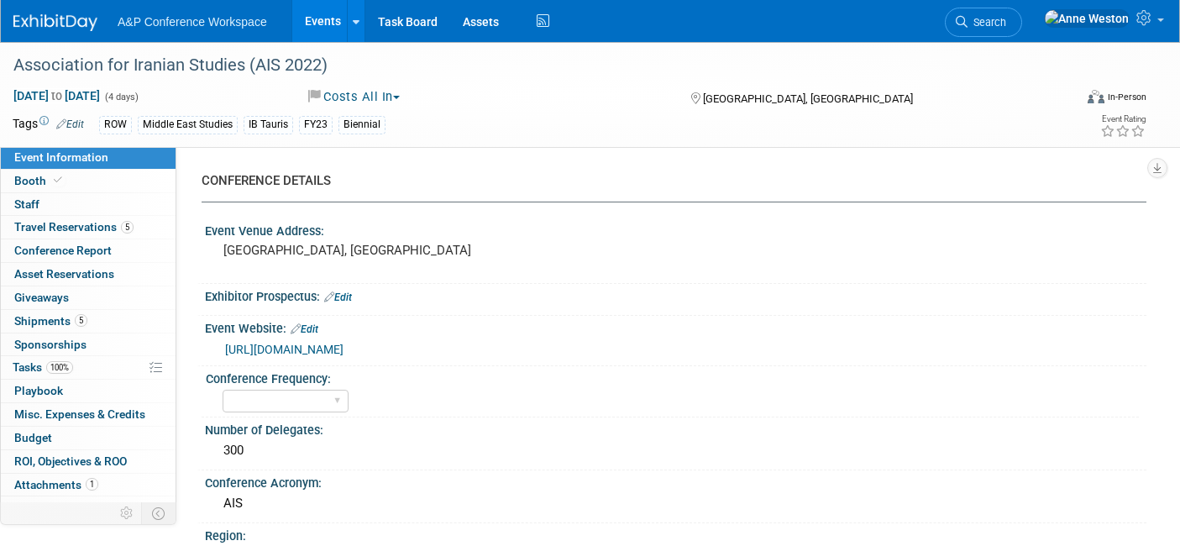
select select "Ed Kit"
click at [1006, 27] on span "Search" at bounding box center [986, 22] width 39 height 13
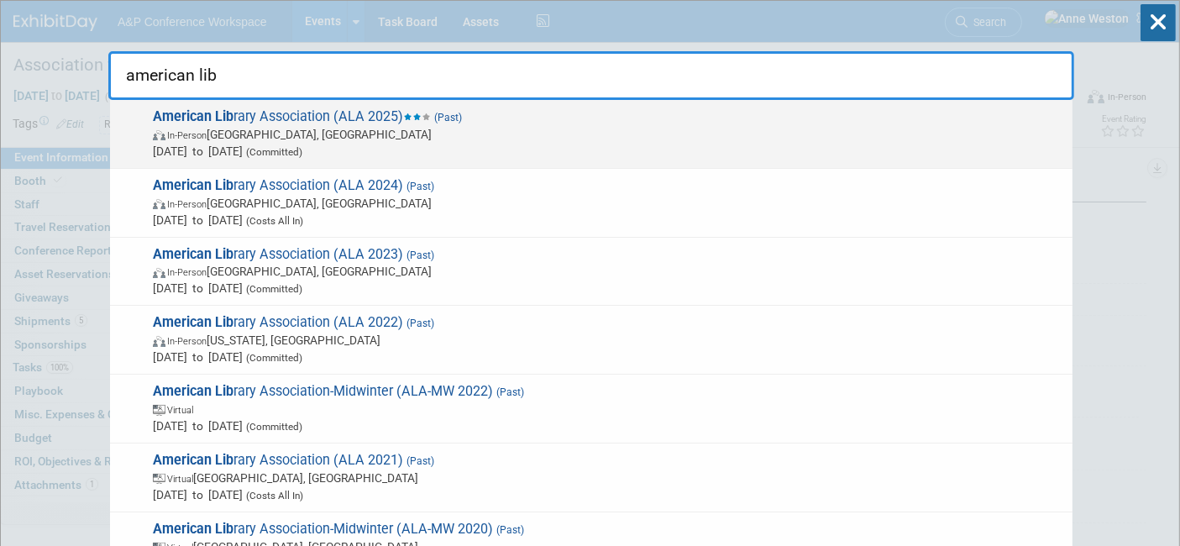
type input "american lib"
click at [200, 134] on span "In-Person" at bounding box center [186, 135] width 39 height 11
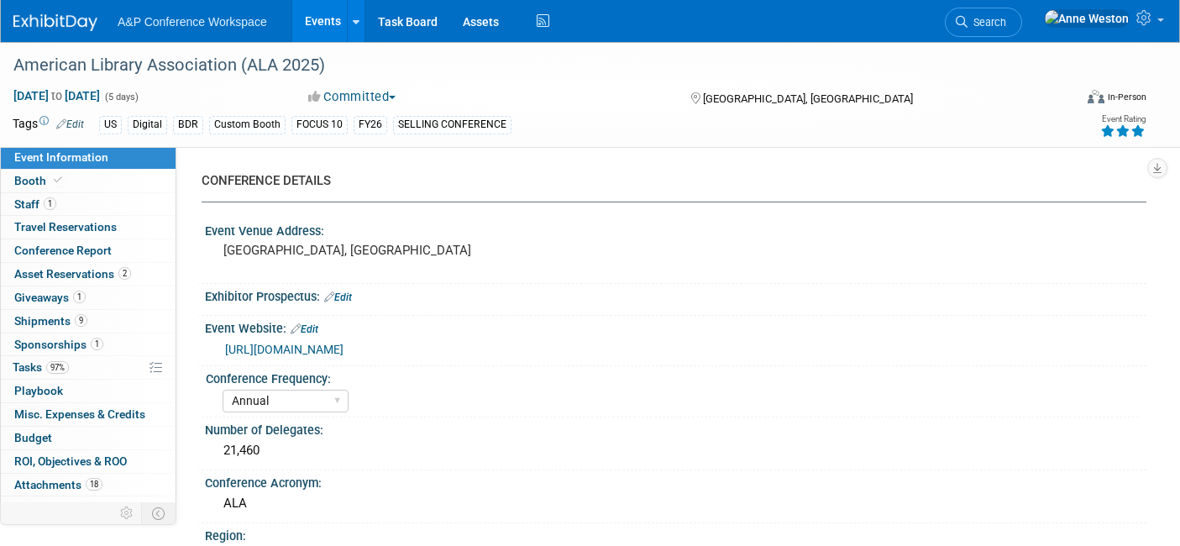
select select "Annual"
select select "Level 1"
select select "In-Person Booth"
select select "Libraries"
select select "Bloomsbury Digital Resources"
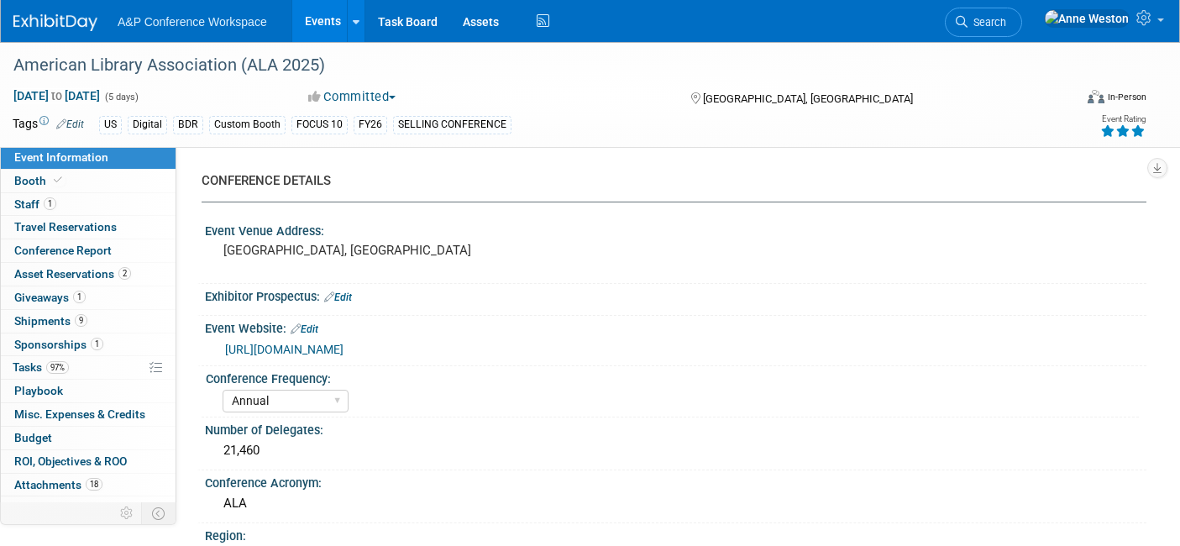
select select "[PERSON_NAME]"
select select "BDR Product Awareness and Trial Generation​"
click at [65, 180] on link "Booth" at bounding box center [88, 181] width 175 height 23
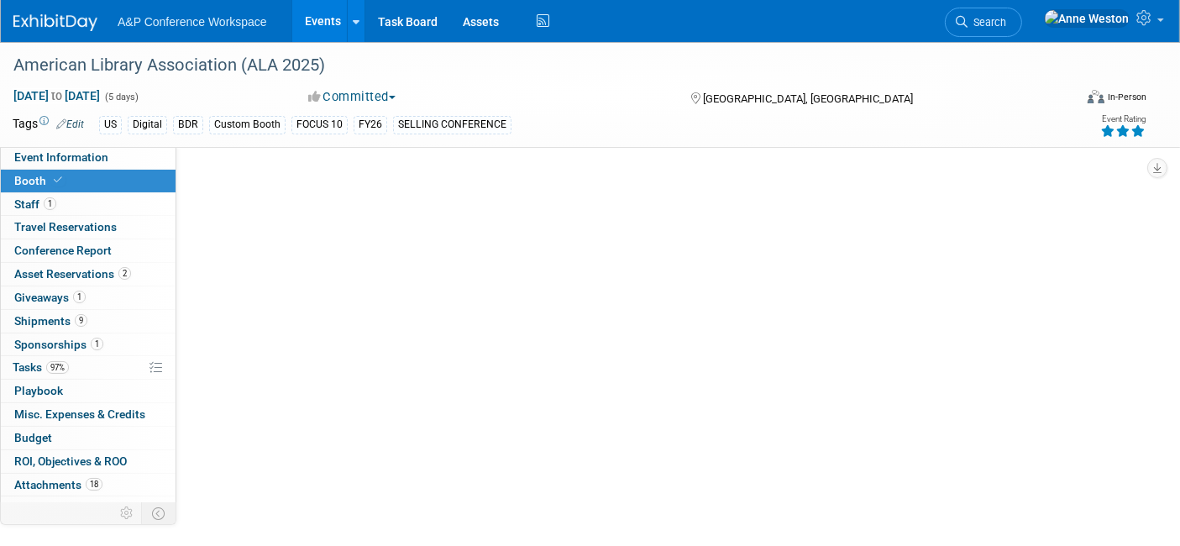
select select "DIGI"
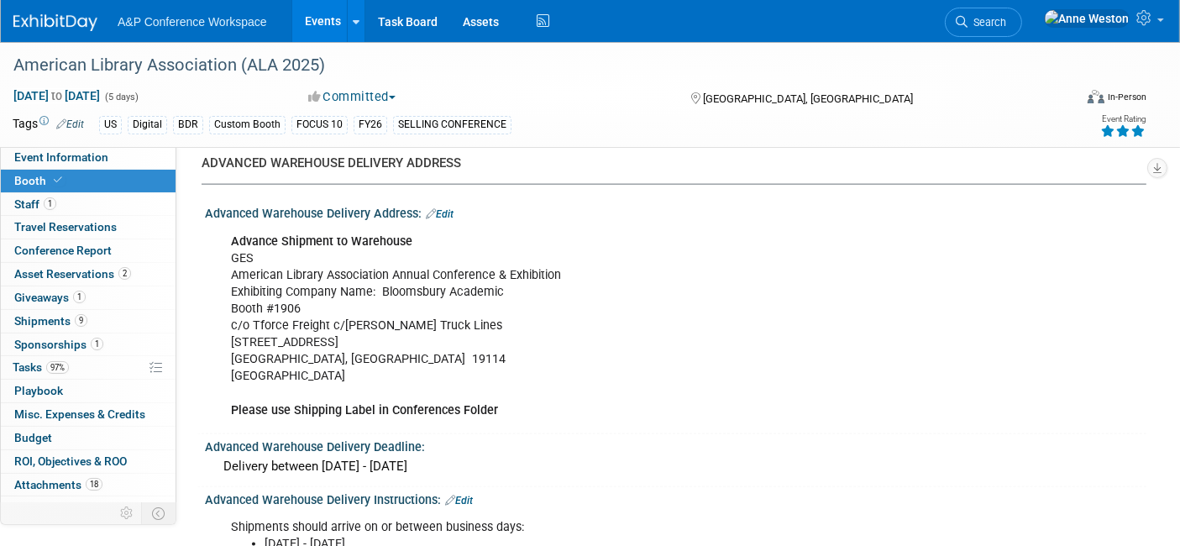
scroll to position [1866, 0]
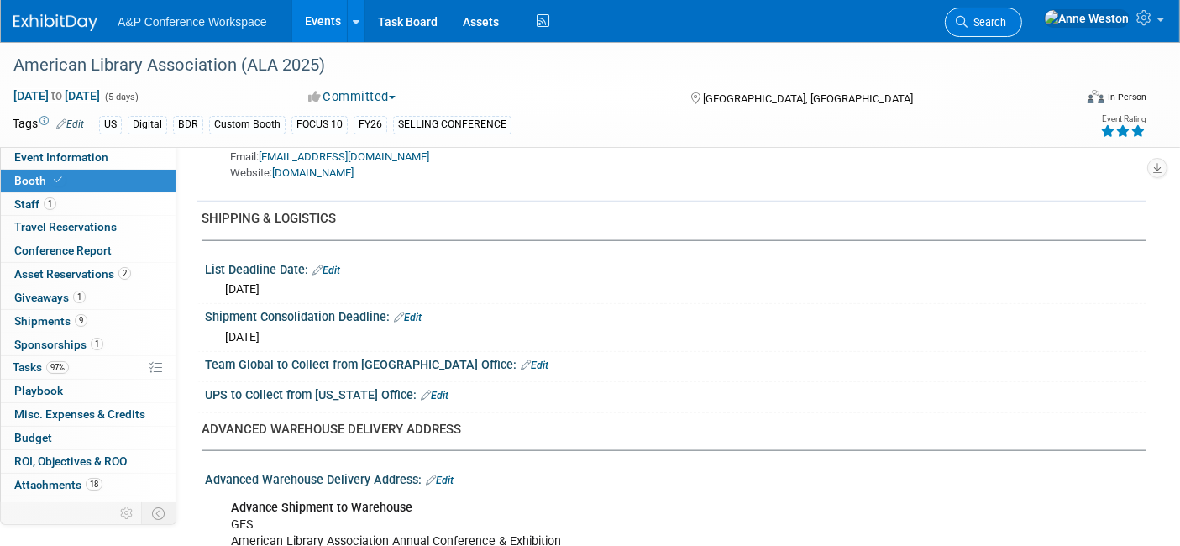
click at [1022, 13] on link "Search" at bounding box center [983, 22] width 77 height 29
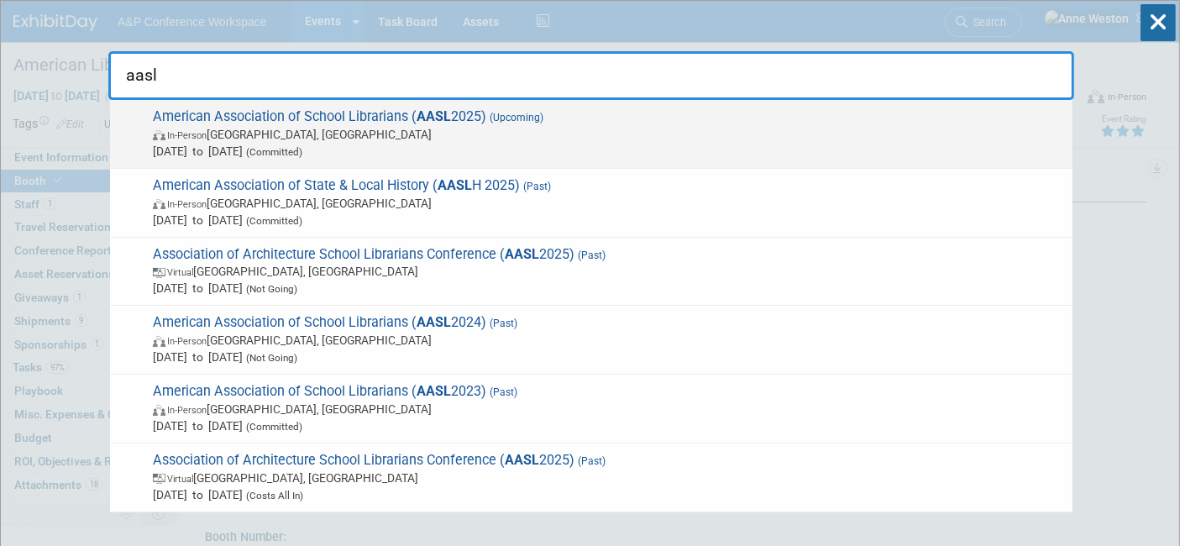
type input "aasl"
click at [180, 116] on span "American Association of School Librarians ( AASL 2025) (Upcoming) In-Person St.…" at bounding box center [606, 133] width 916 height 51
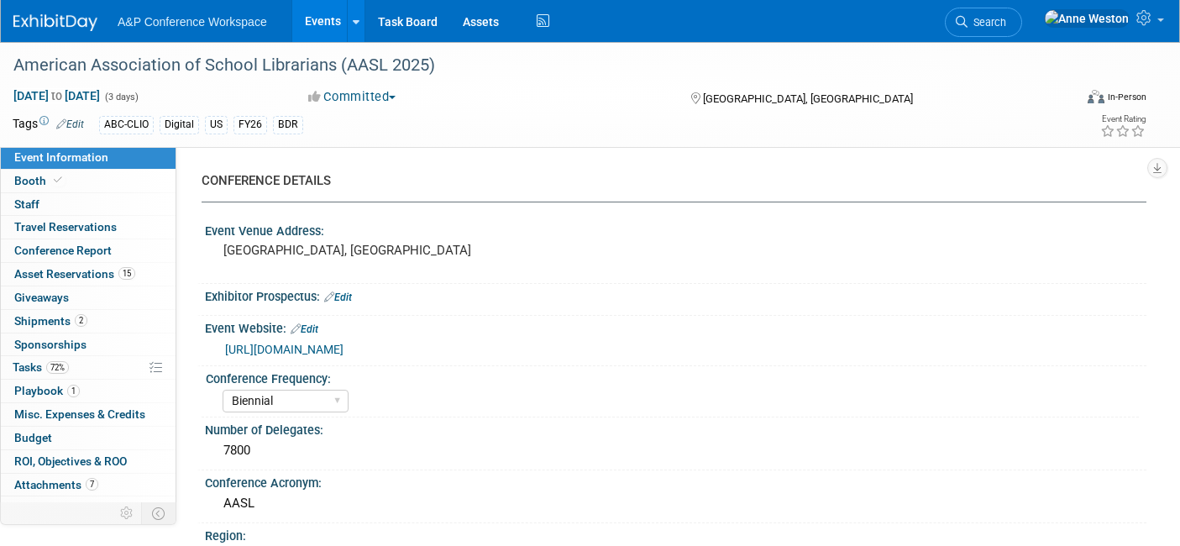
select select "Biennial"
select select "Level 1"
select select "In-Person Booth"
select select "Schools"
select select "Bloomsbury Digital Resources"
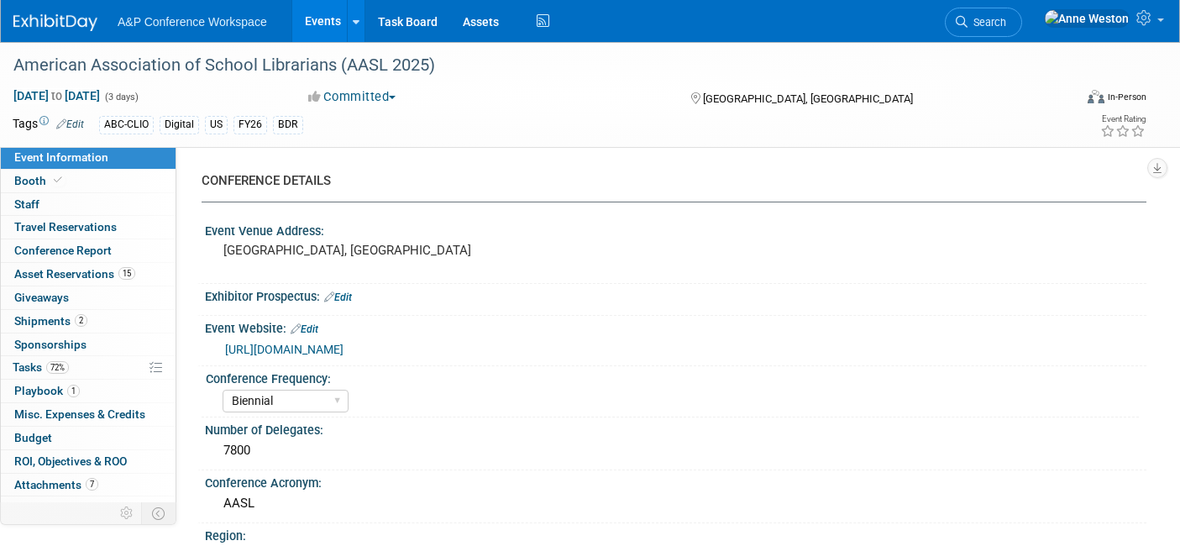
select select "[PERSON_NAME]"
select select "BDR Product Awareness and Trial Generation​"
click at [48, 180] on span "Booth" at bounding box center [39, 180] width 51 height 13
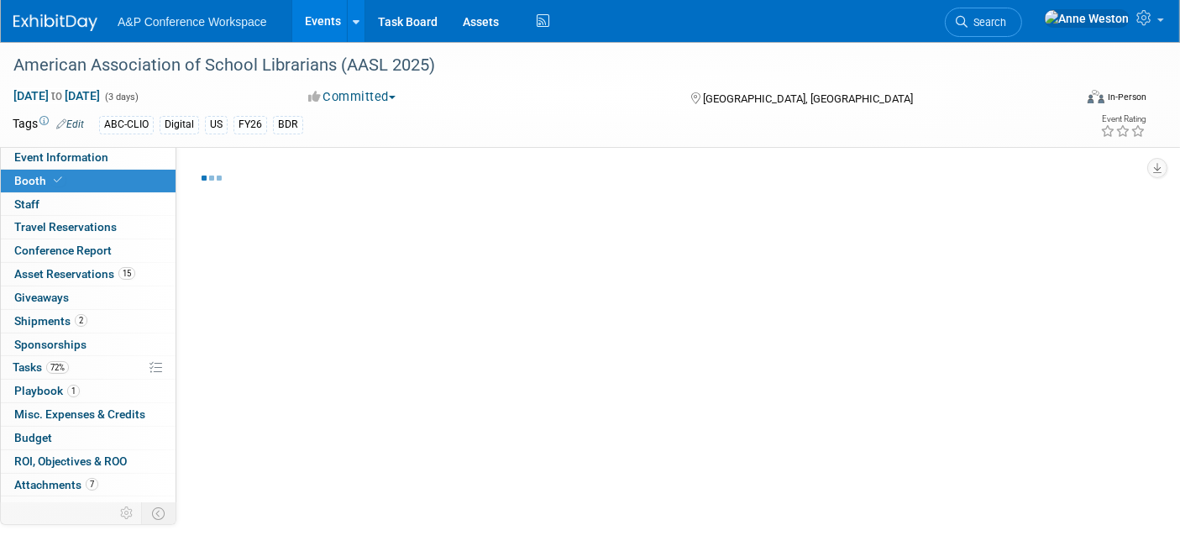
select select "CLDC - Digital/BDR"
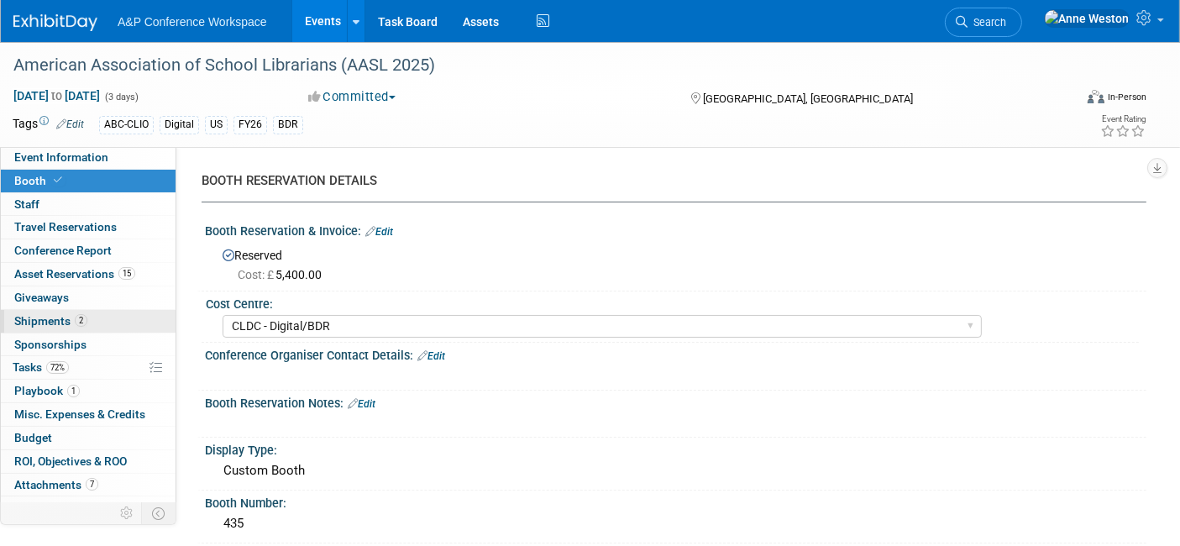
click at [37, 320] on span "Shipments 2" at bounding box center [50, 320] width 73 height 13
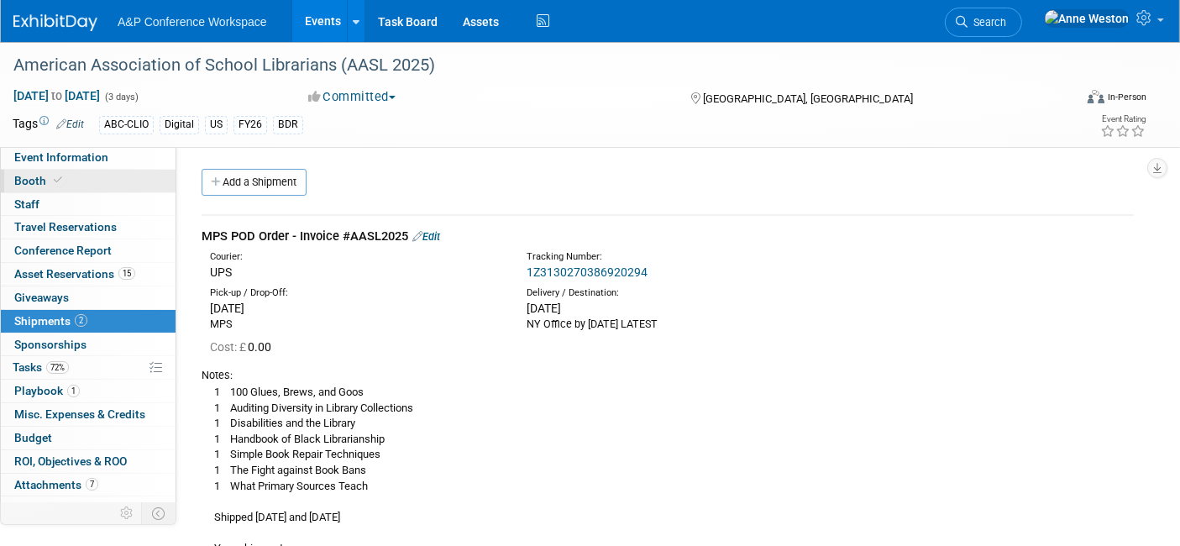
click at [69, 188] on link "Booth" at bounding box center [88, 181] width 175 height 23
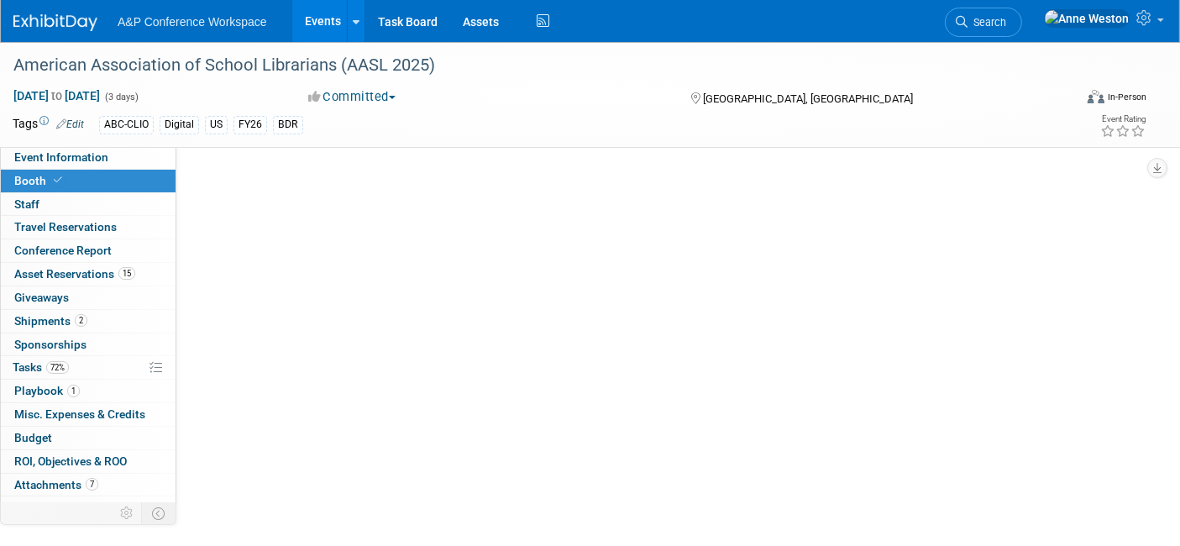
select select "CLDC - Digital/BDR"
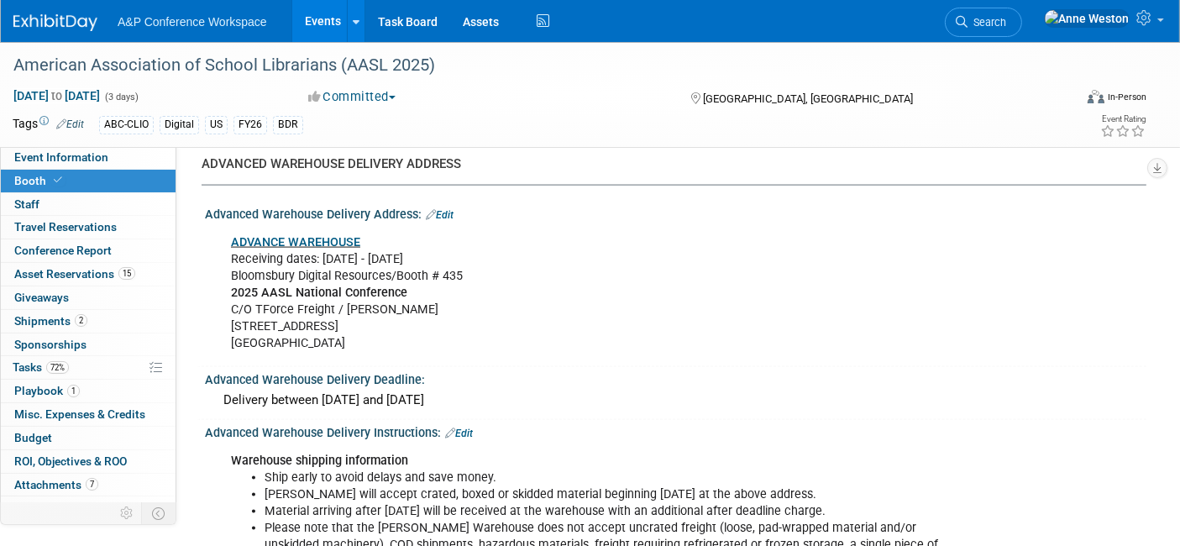
scroll to position [2439, 0]
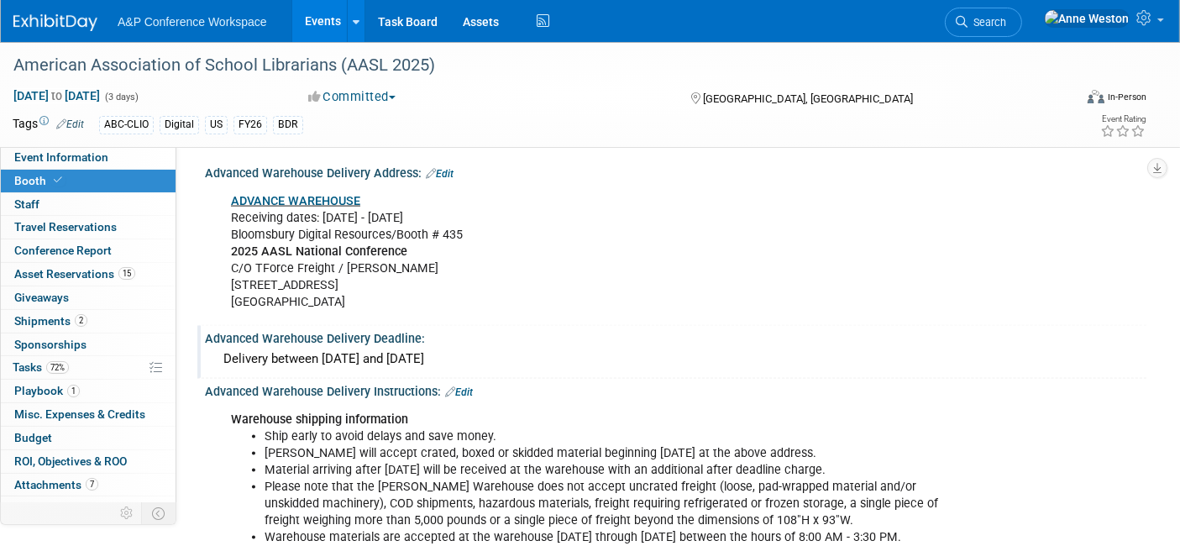
click at [684, 346] on div "Delivery between [DATE] and [DATE]" at bounding box center [675, 359] width 916 height 26
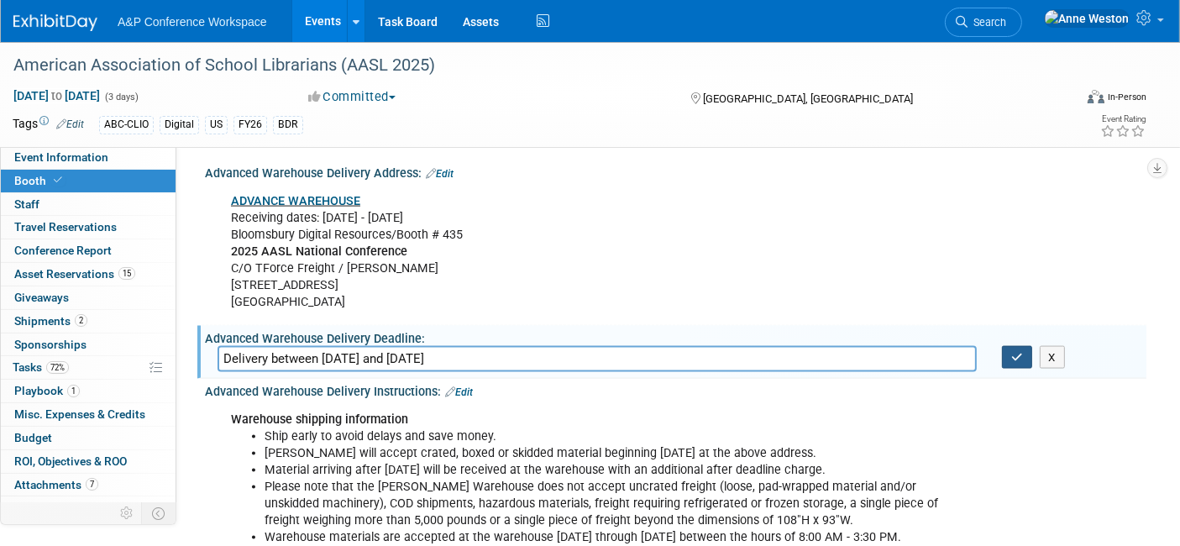
click at [1018, 352] on icon "button" at bounding box center [1017, 357] width 12 height 11
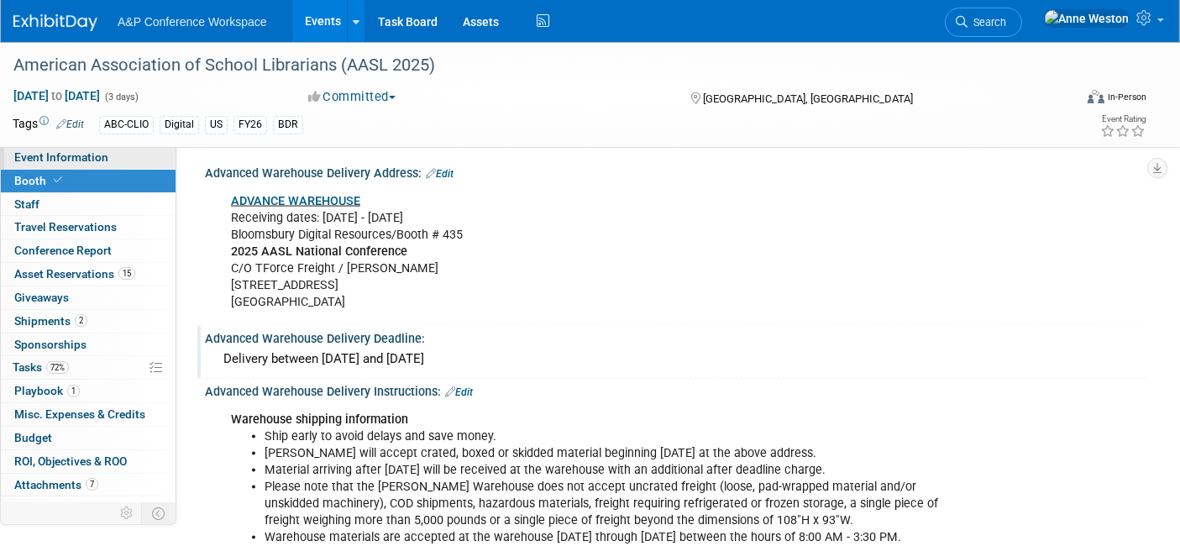
click at [39, 152] on span "Event Information" at bounding box center [61, 156] width 94 height 13
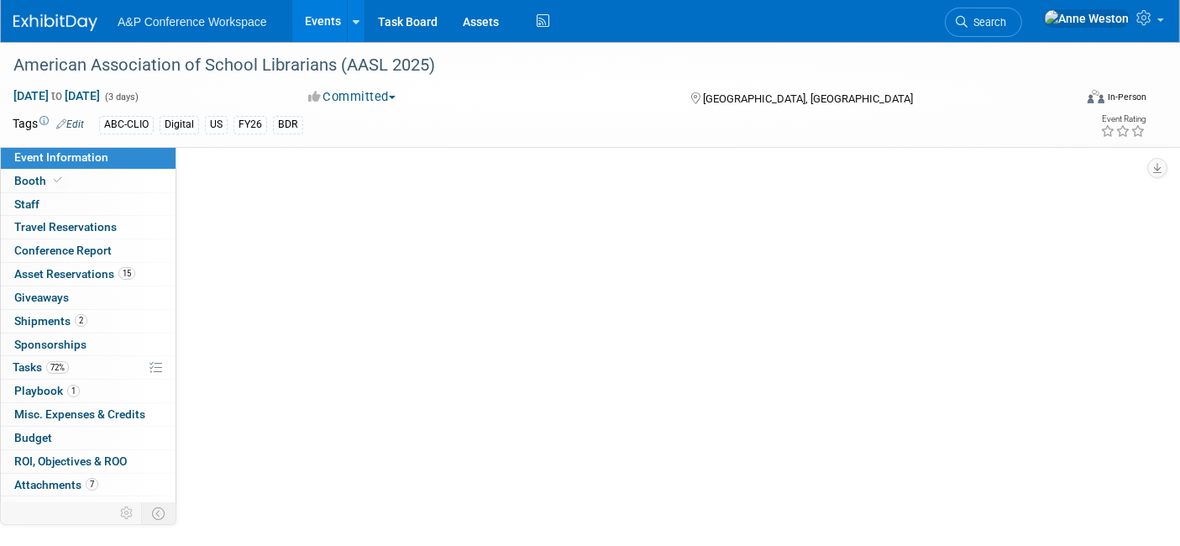
select select "Biennial"
select select "Level 1"
select select "In-Person Booth"
select select "Schools"
select select "Bloomsbury Digital Resources"
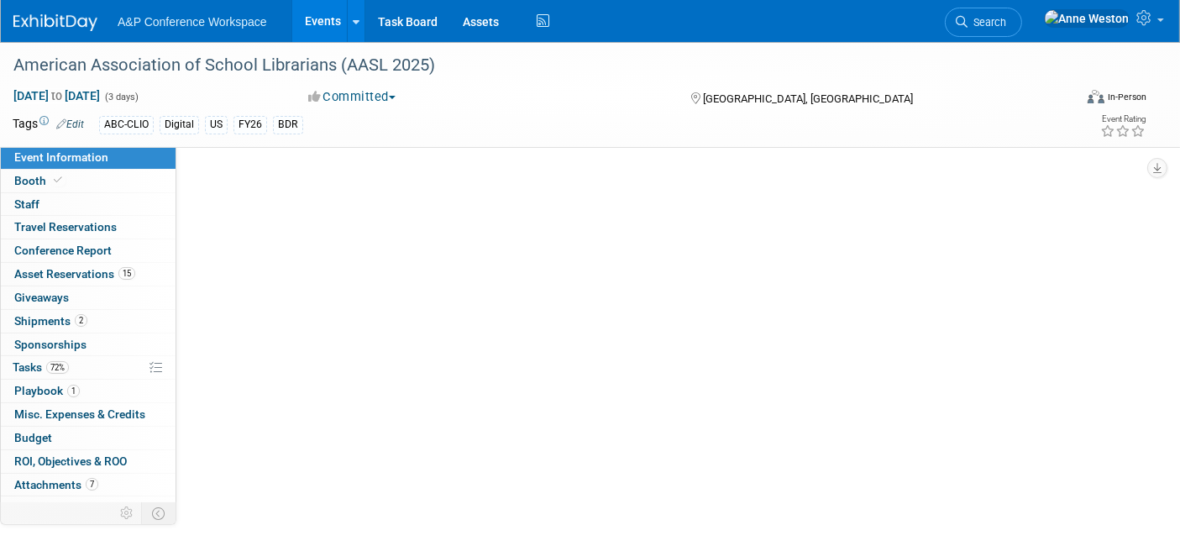
select select "[PERSON_NAME]"
select select "BDR Product Awareness and Trial Generation​"
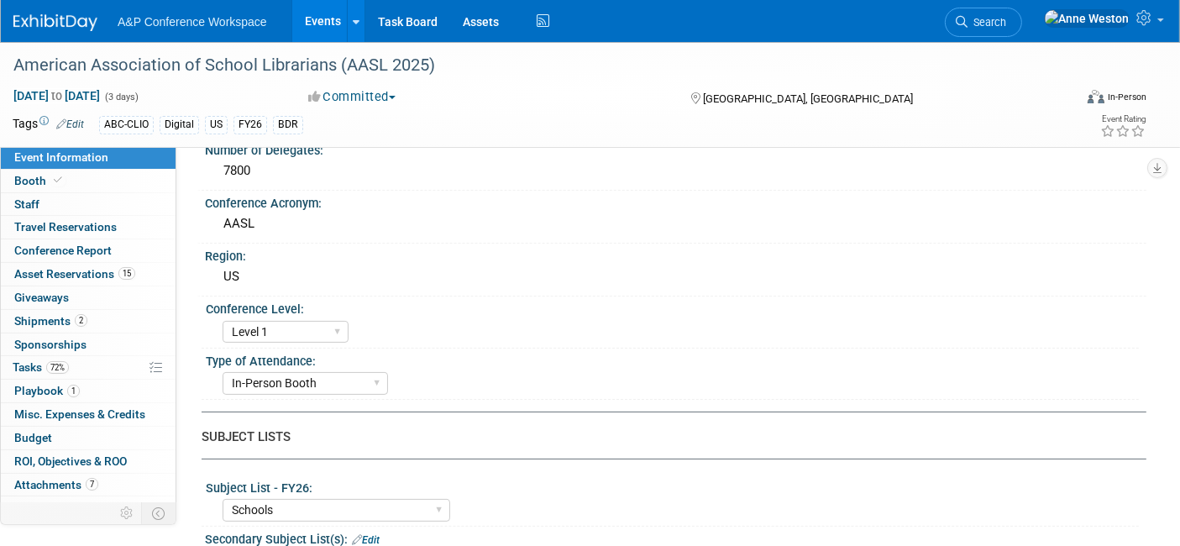
scroll to position [559, 0]
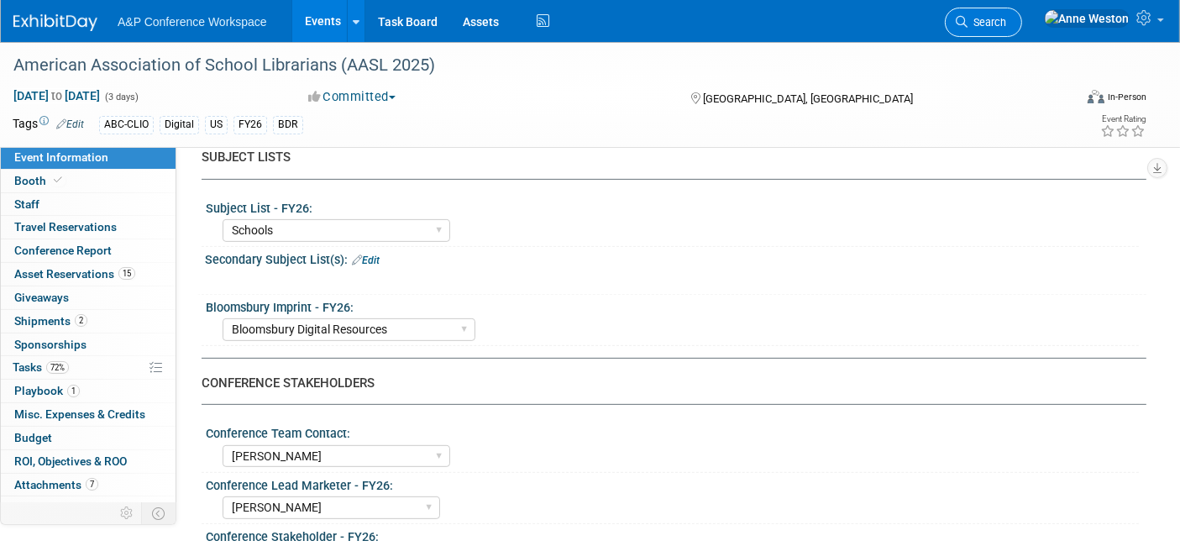
click at [1022, 31] on link "Search" at bounding box center [983, 22] width 77 height 29
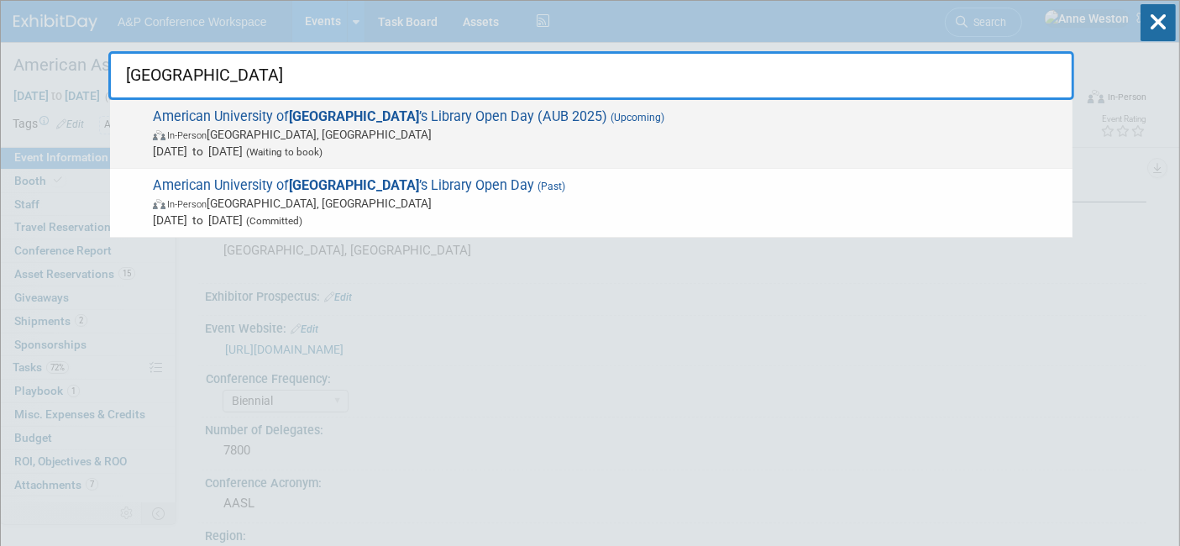
type input "beirut"
click at [237, 135] on span "In-Person Beirut, Lebanon" at bounding box center [608, 134] width 911 height 17
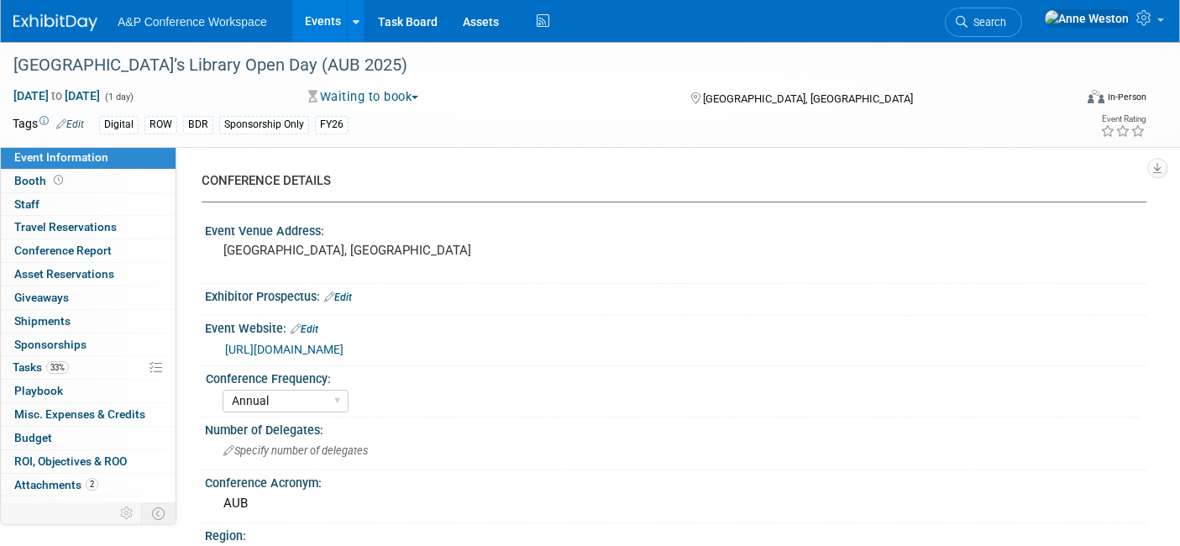
select select "Annual"
select select "Level 3"
select select "Sponsorship"
select select "Libraries"
select select "Bloomsbury Digital Resources"
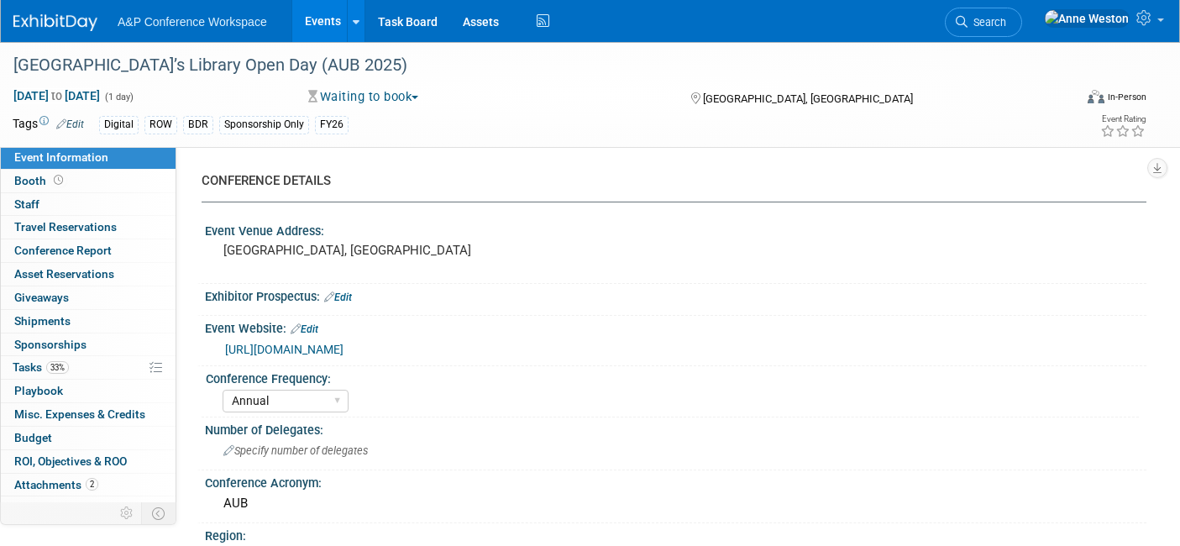
select select "[PERSON_NAME]"
select select "BDR Product Awareness and Trial Generation​"
click at [55, 181] on icon at bounding box center [58, 180] width 9 height 9
select select "DIGI"
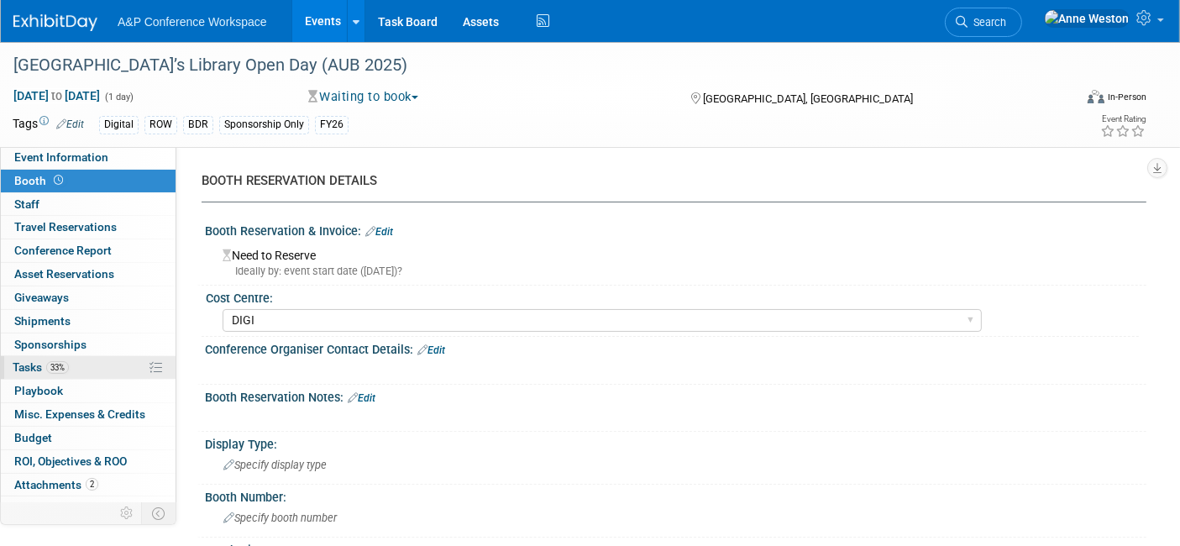
click at [83, 370] on link "33% Tasks 33%" at bounding box center [88, 367] width 175 height 23
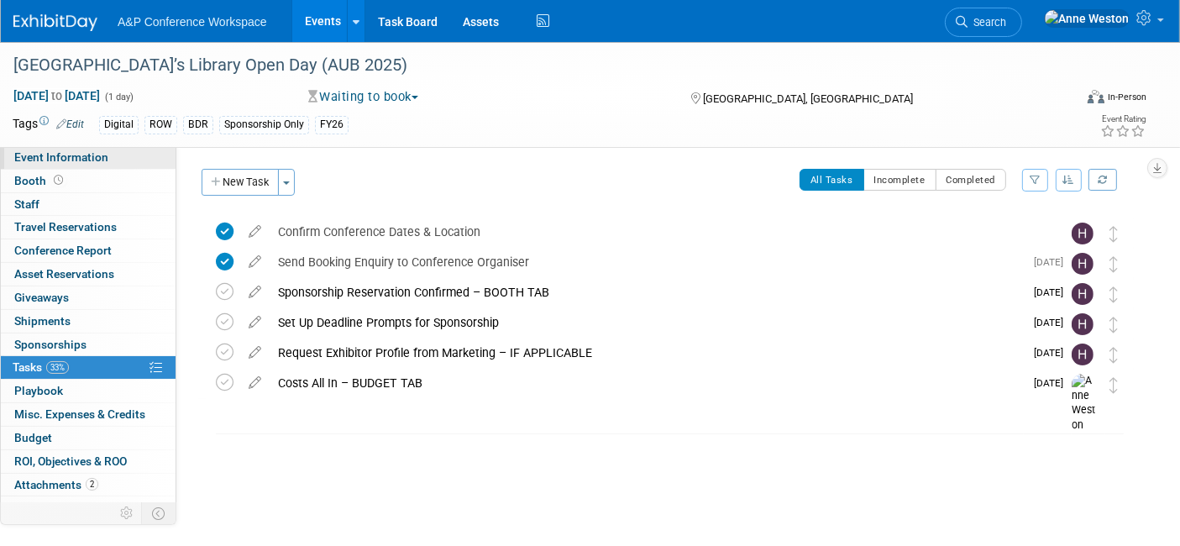
click at [55, 158] on span "Event Information" at bounding box center [61, 156] width 94 height 13
select select "Annual"
select select "Level 3"
select select "Sponsorship"
select select "Libraries"
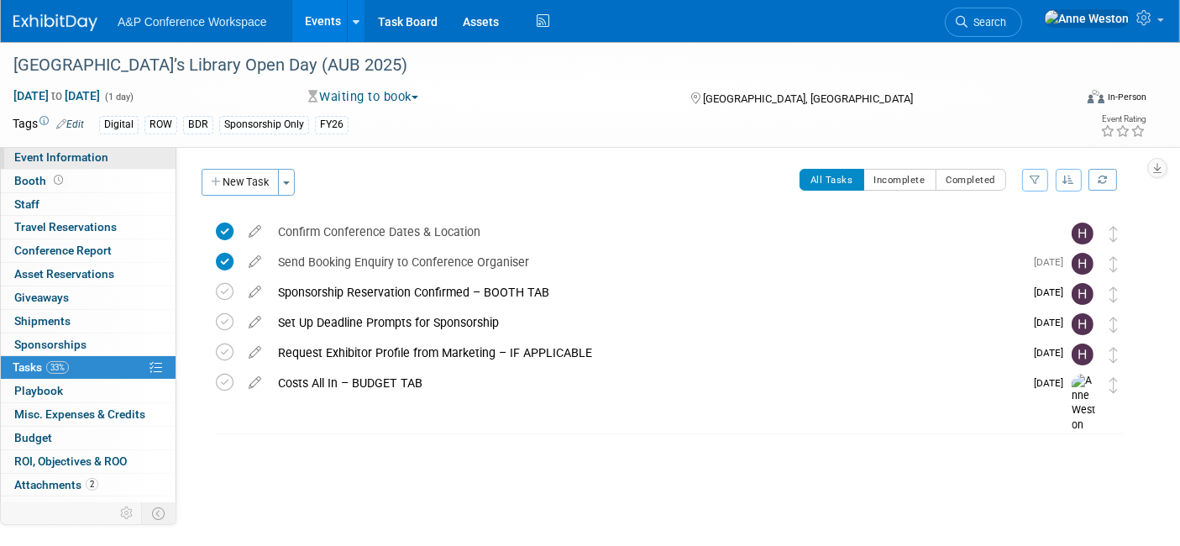
select select "Bloomsbury Digital Resources"
select select "[PERSON_NAME]"
select select "BDR Product Awareness and Trial Generation​"
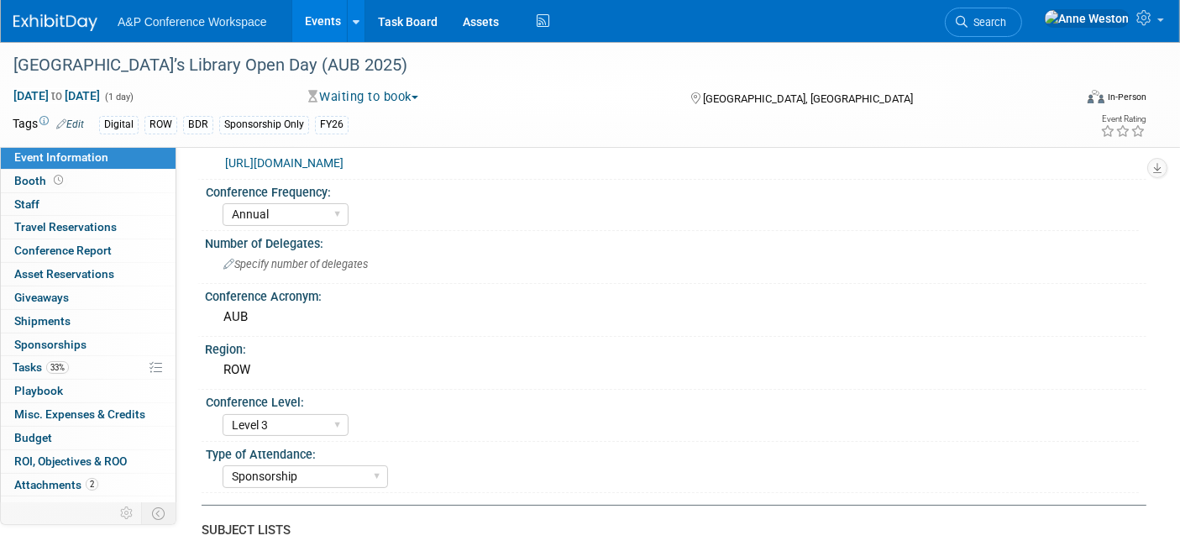
scroll to position [186, 0]
click at [93, 342] on link "0 Sponsorships 0" at bounding box center [88, 344] width 175 height 23
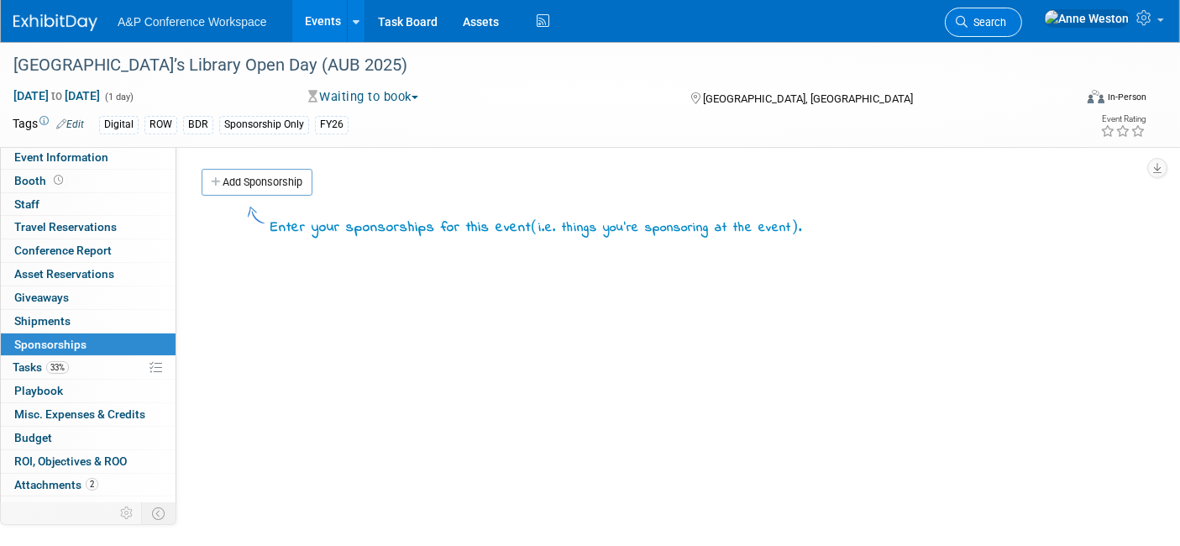
click at [1006, 23] on span "Search" at bounding box center [986, 22] width 39 height 13
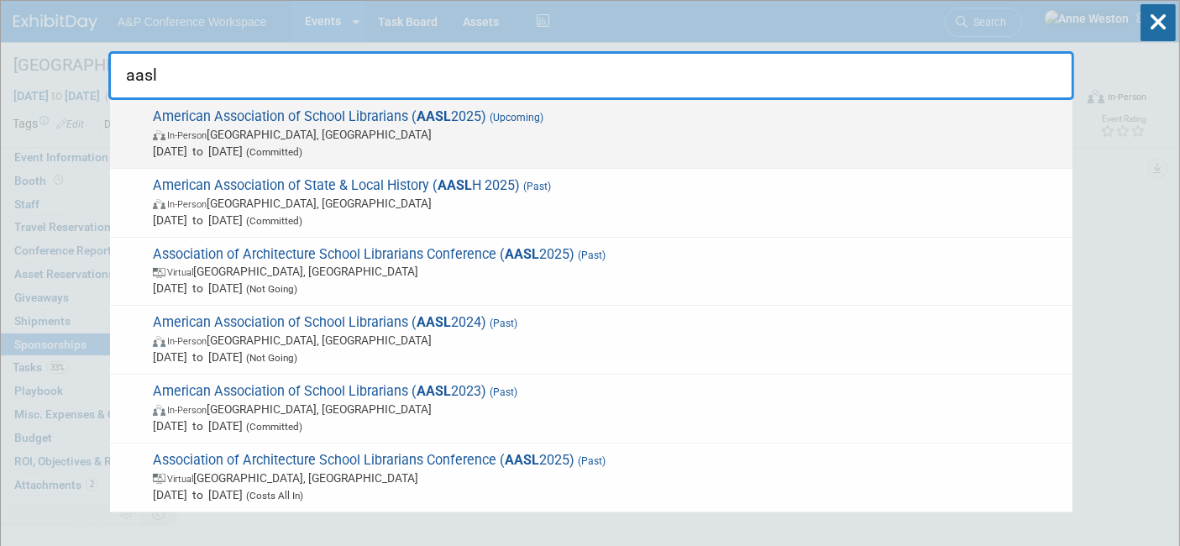
type input "aasl"
click at [202, 121] on span "American Association of School Librarians ( AASL 2025) (Upcoming) In-Person St.…" at bounding box center [606, 133] width 916 height 51
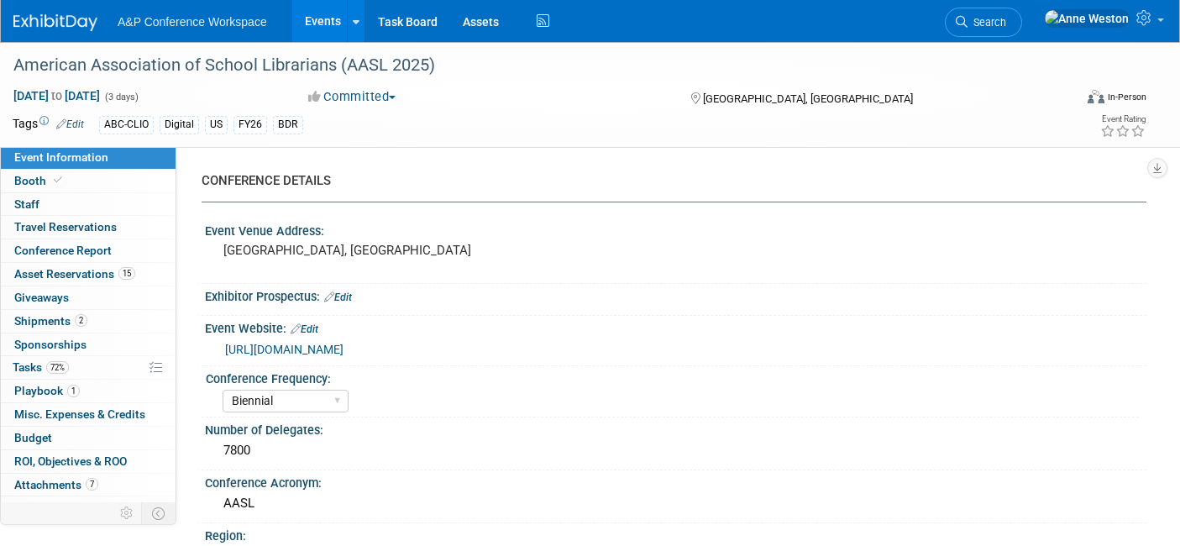
select select "Biennial"
select select "Level 1"
select select "In-Person Booth"
select select "Schools"
select select "Bloomsbury Digital Resources"
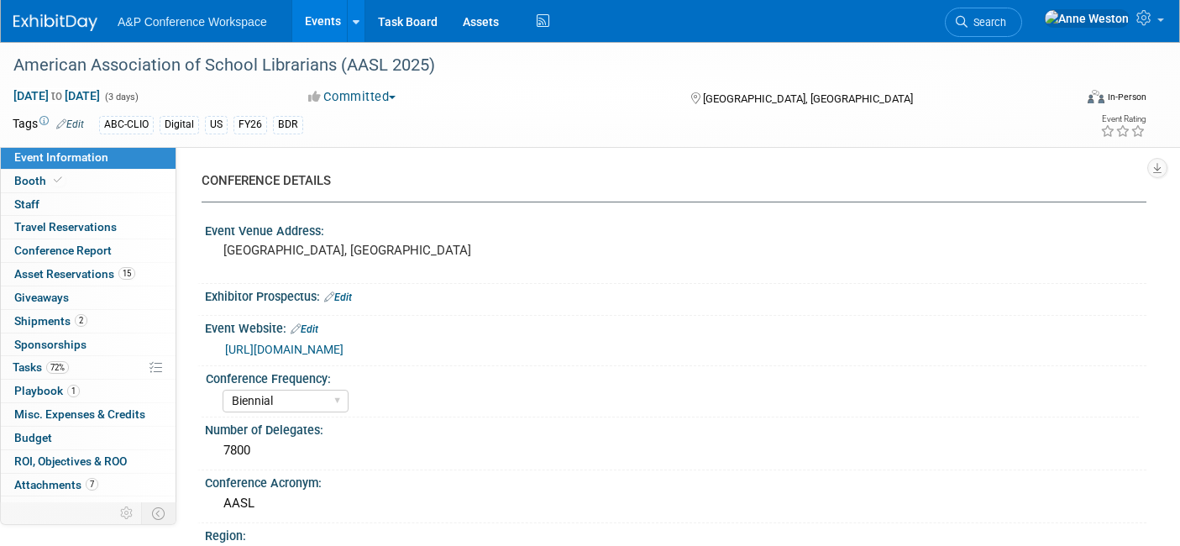
select select "[PERSON_NAME]"
select select "BDR Product Awareness and Trial Generation​"
click at [50, 184] on span at bounding box center [57, 180] width 15 height 13
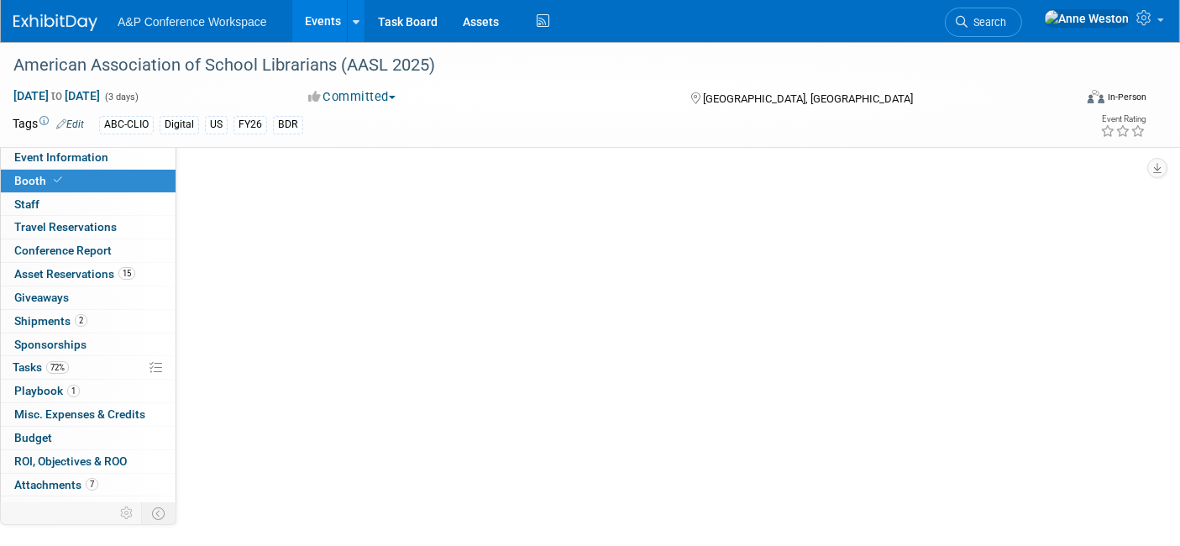
select select "CLDC - Digital/BDR"
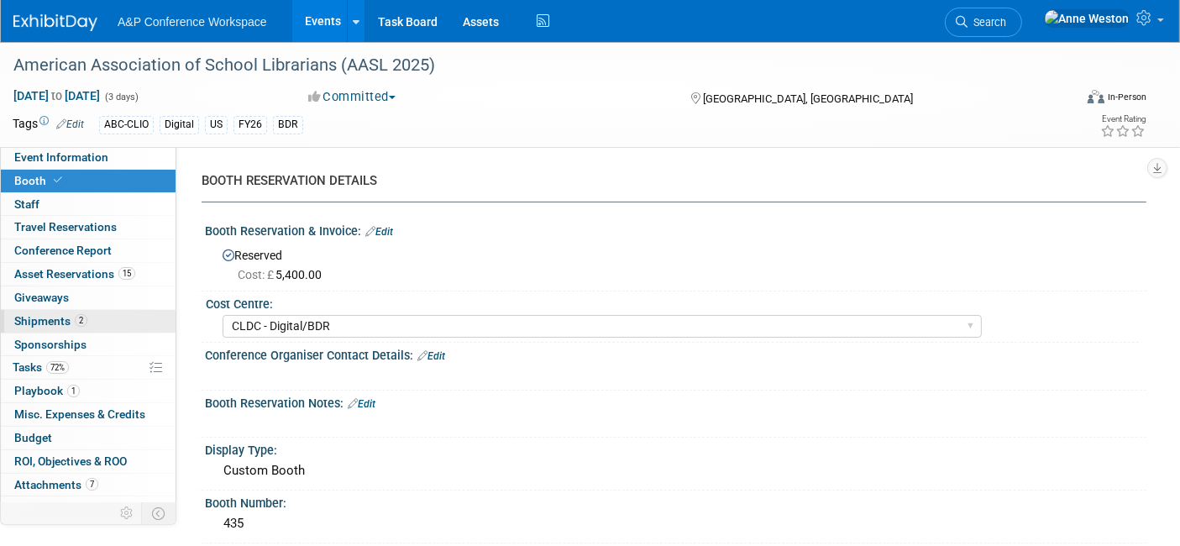
click at [63, 315] on span "Shipments 2" at bounding box center [50, 320] width 73 height 13
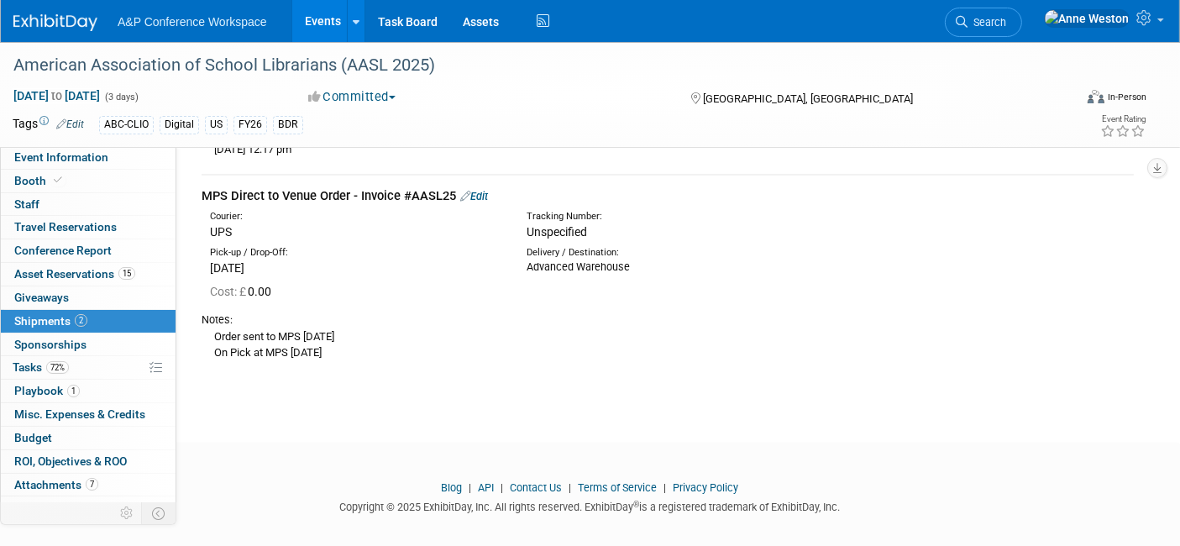
scroll to position [537, 0]
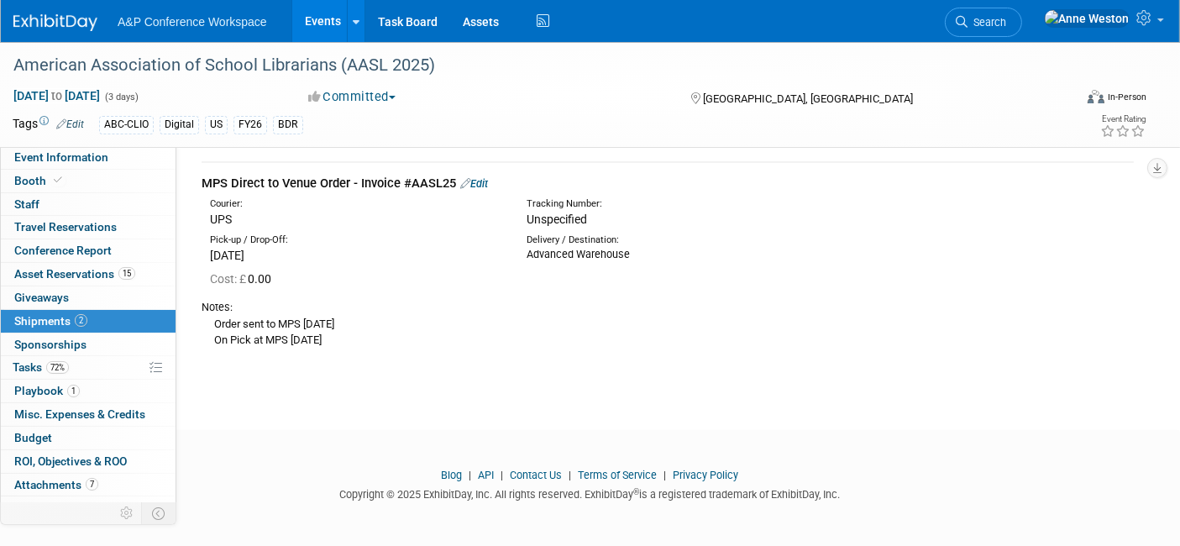
click at [474, 183] on link "Edit" at bounding box center [474, 183] width 28 height 13
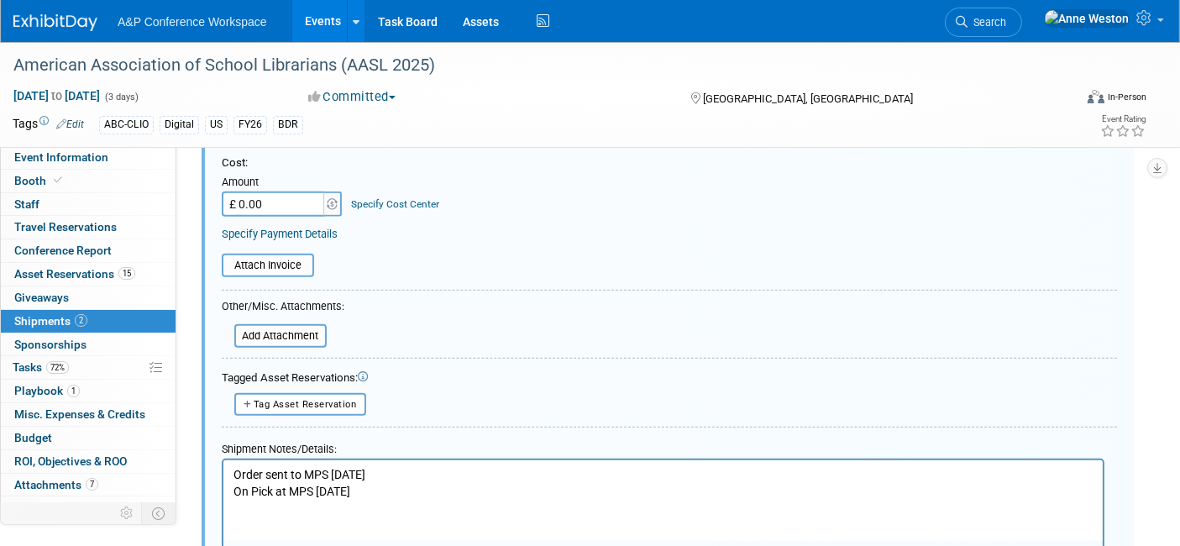
scroll to position [881, 0]
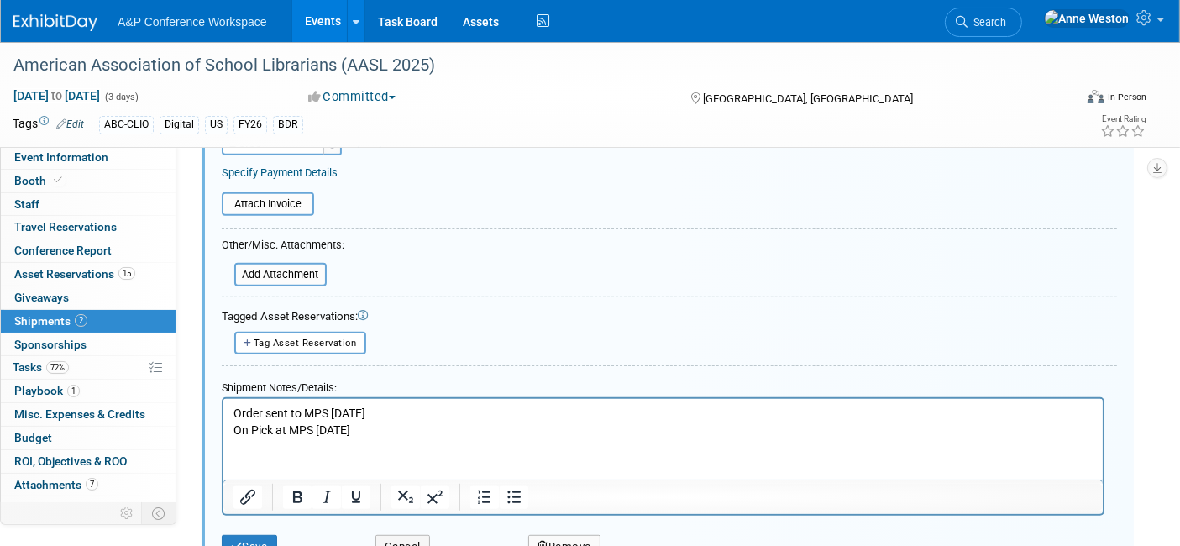
click at [233, 411] on p "Order sent to MPS [DATE] On Pick at MPS [DATE]" at bounding box center [663, 421] width 860 height 33
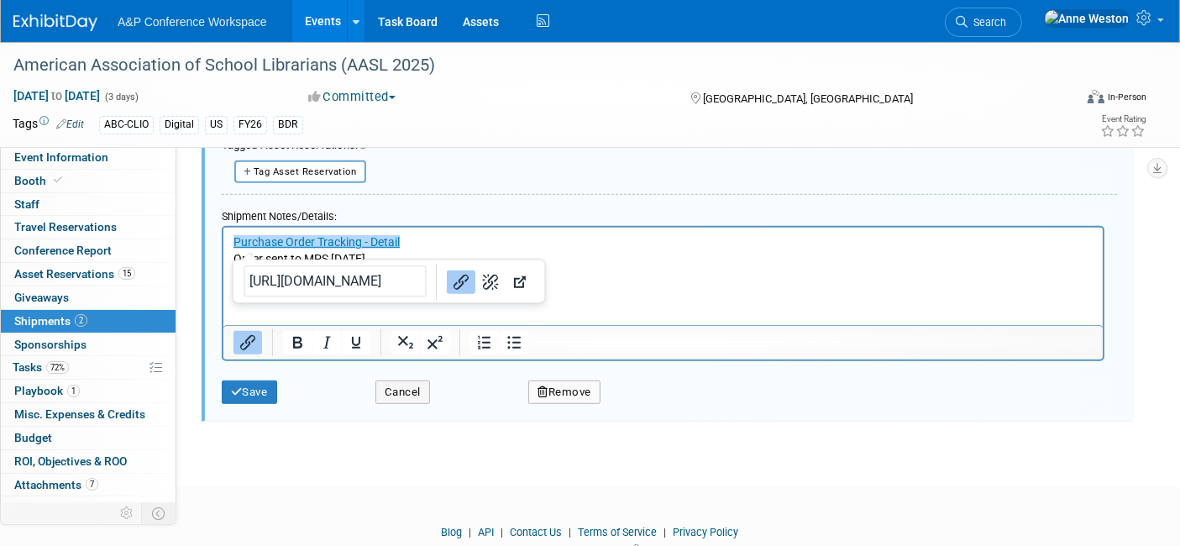
scroll to position [1067, 0]
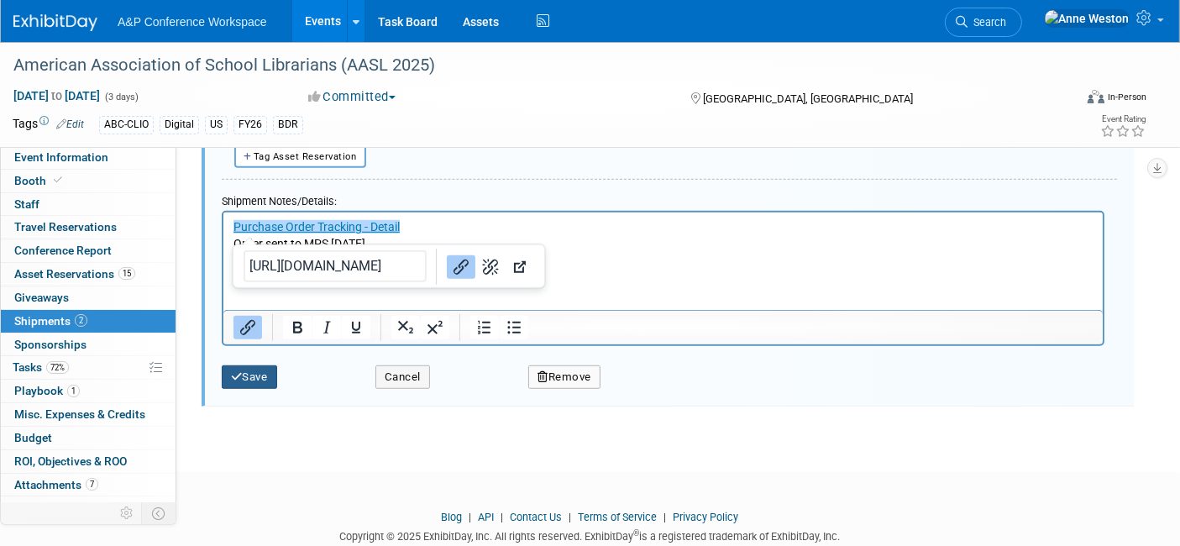
click at [249, 365] on button "Save" at bounding box center [249, 377] width 55 height 24
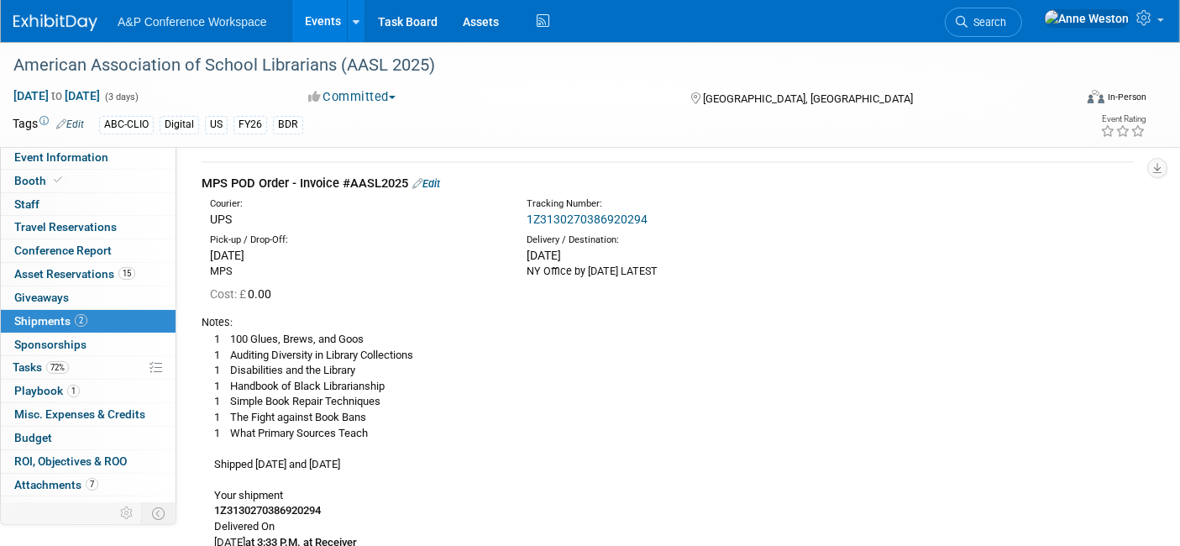
scroll to position [0, 0]
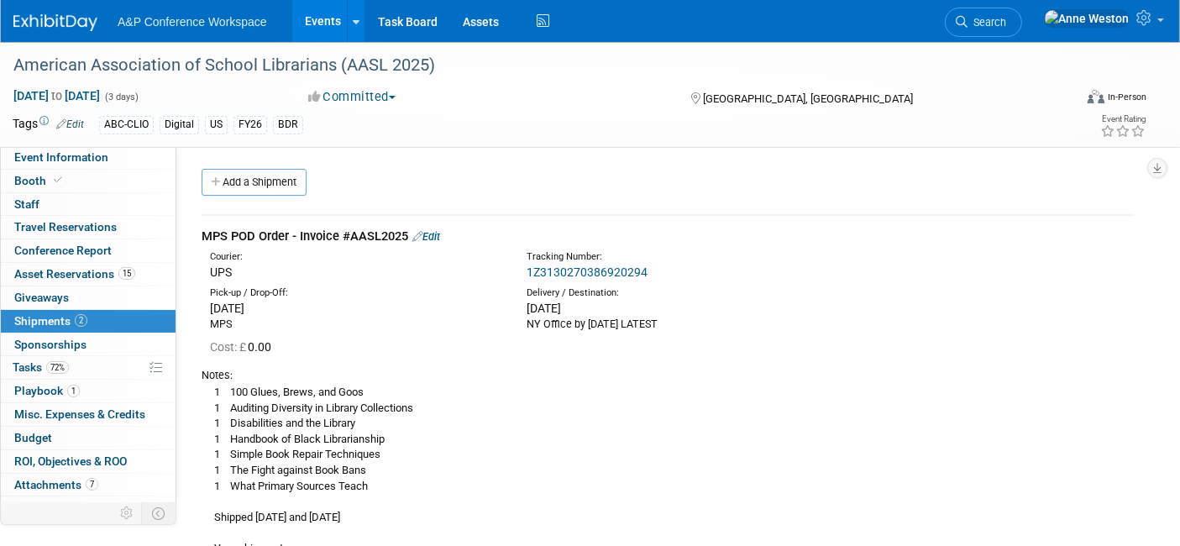
click at [433, 228] on div "MPS POD Order - Invoice #AASL2025 Edit" at bounding box center [668, 237] width 932 height 18
click at [261, 175] on link "Add a Shipment" at bounding box center [254, 182] width 105 height 27
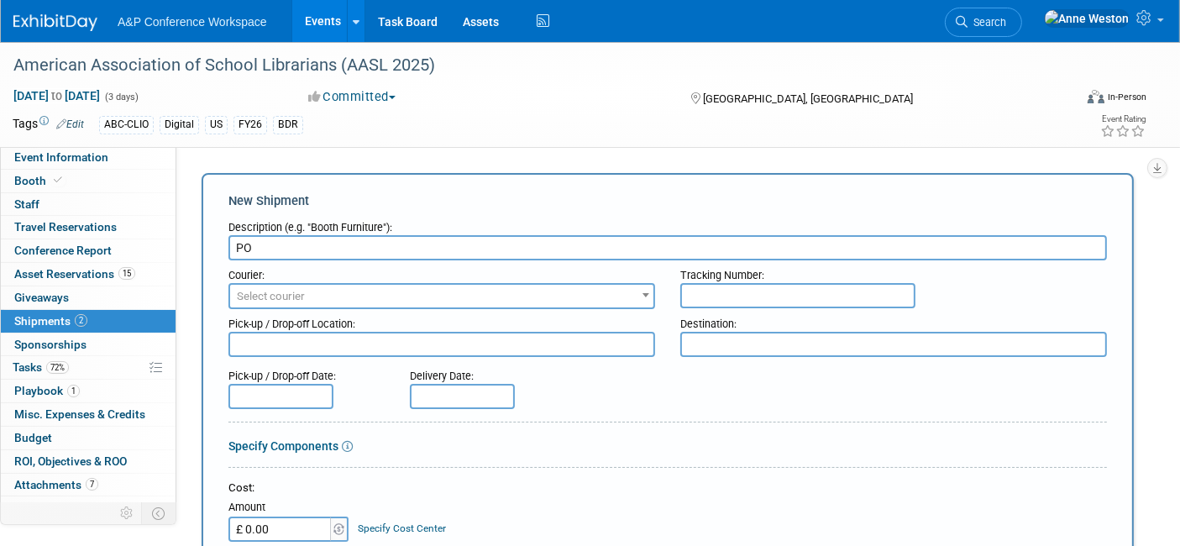
type input "P"
paste input "AASLPOD"
type input "MPS POD Re-Order - Invoice #AASLPOD"
click at [287, 293] on span "Select courier" at bounding box center [271, 296] width 68 height 13
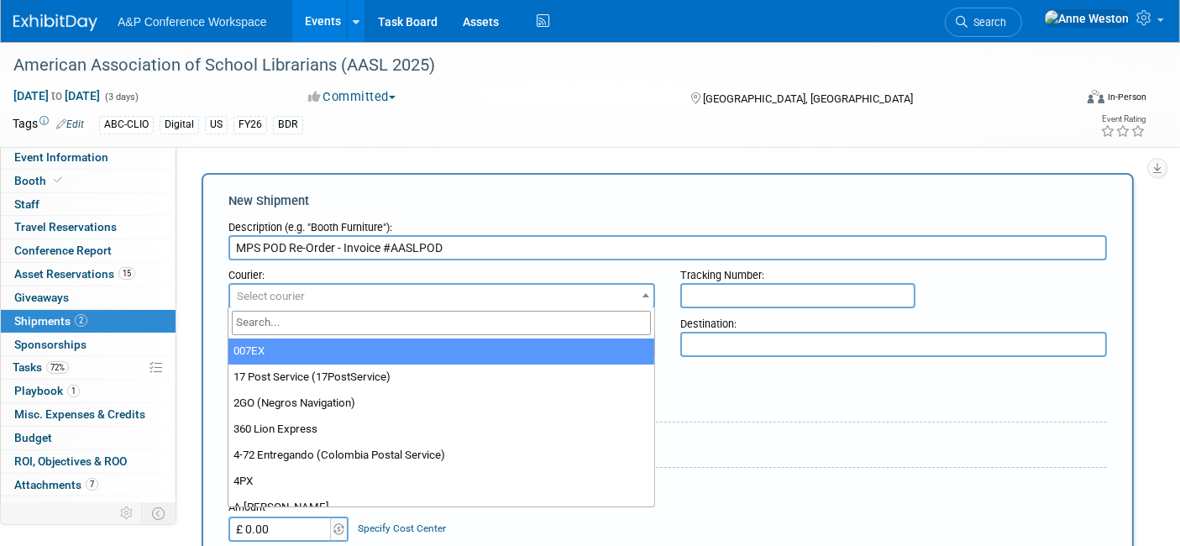
click at [290, 322] on input "search" at bounding box center [441, 323] width 419 height 24
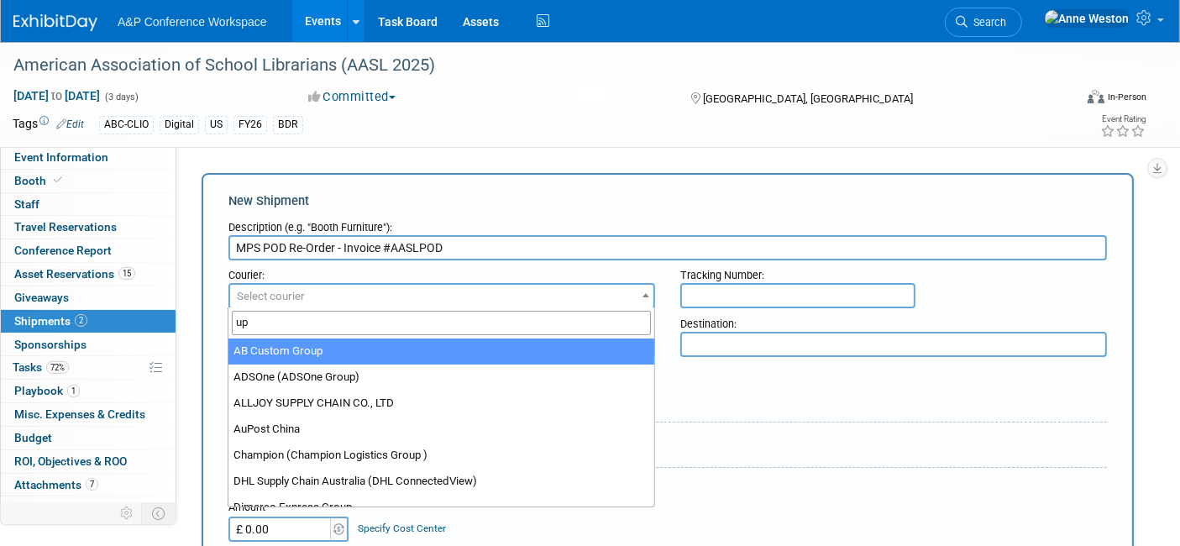
type input "u"
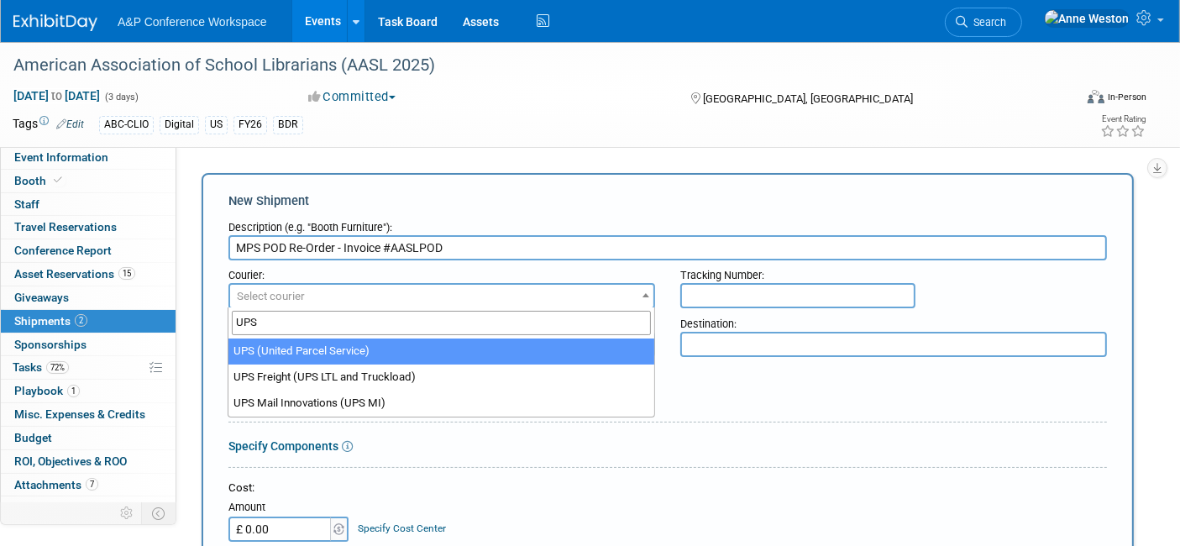
type input "UPS"
select select "508"
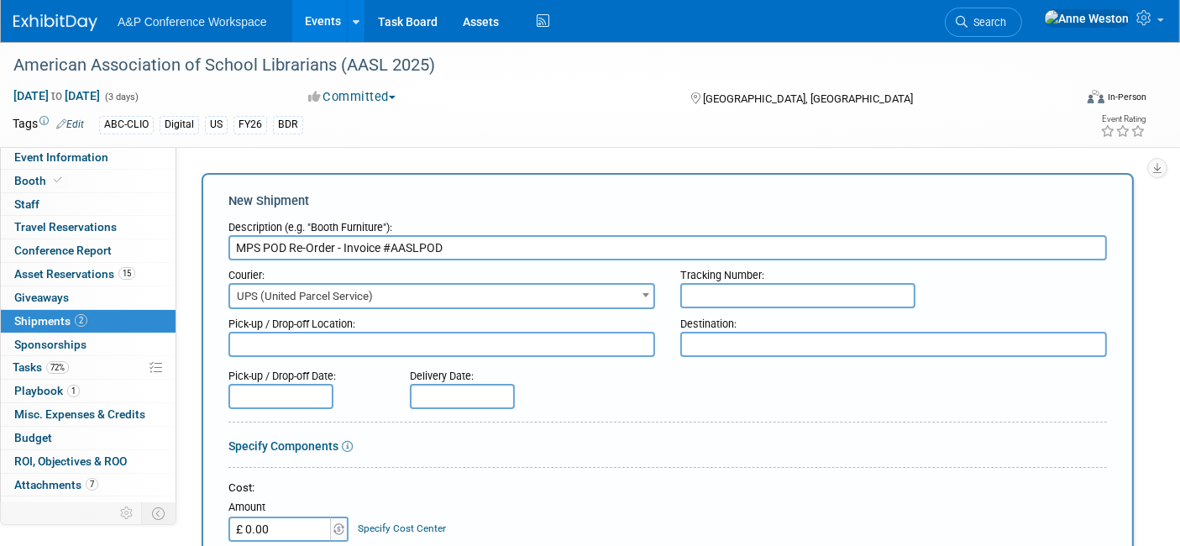
click at [412, 348] on textarea at bounding box center [441, 344] width 427 height 25
type textarea "m"
type textarea "MPS"
type textarea "n"
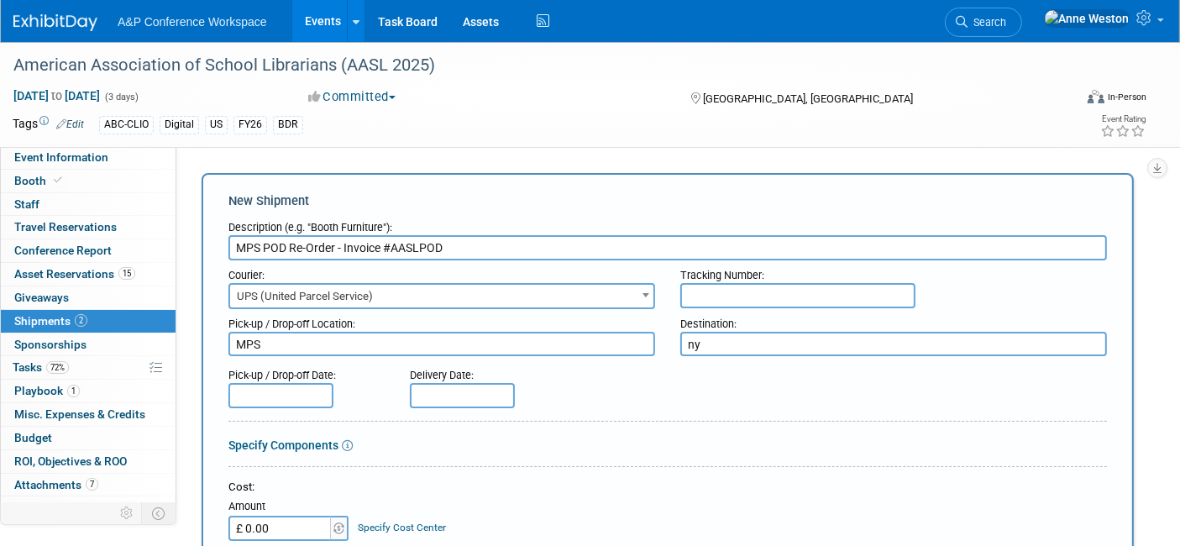
type textarea "n"
type textarea "NY Office"
click at [245, 387] on input "text" at bounding box center [280, 395] width 105 height 25
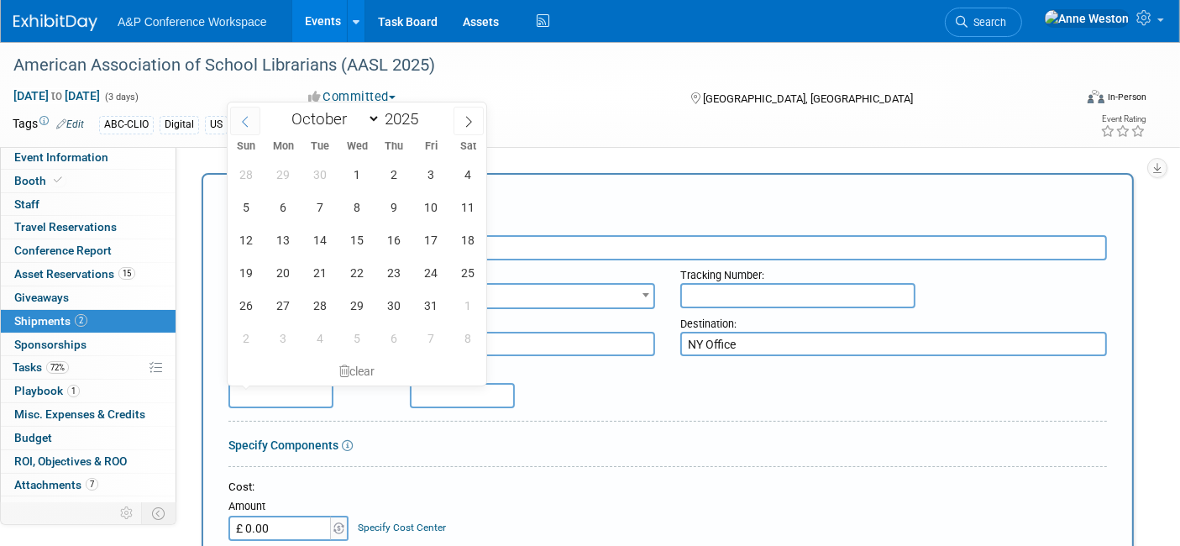
click at [244, 118] on icon at bounding box center [245, 122] width 12 height 12
select select "8"
click at [401, 238] on span "18" at bounding box center [394, 239] width 33 height 33
type input "[DATE]"
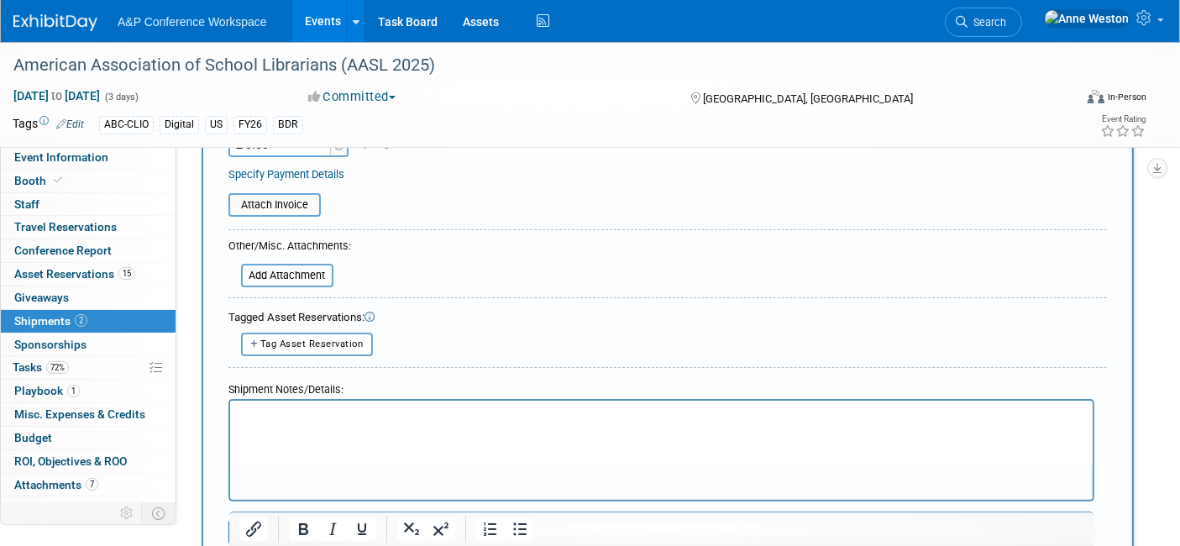
scroll to position [466, 0]
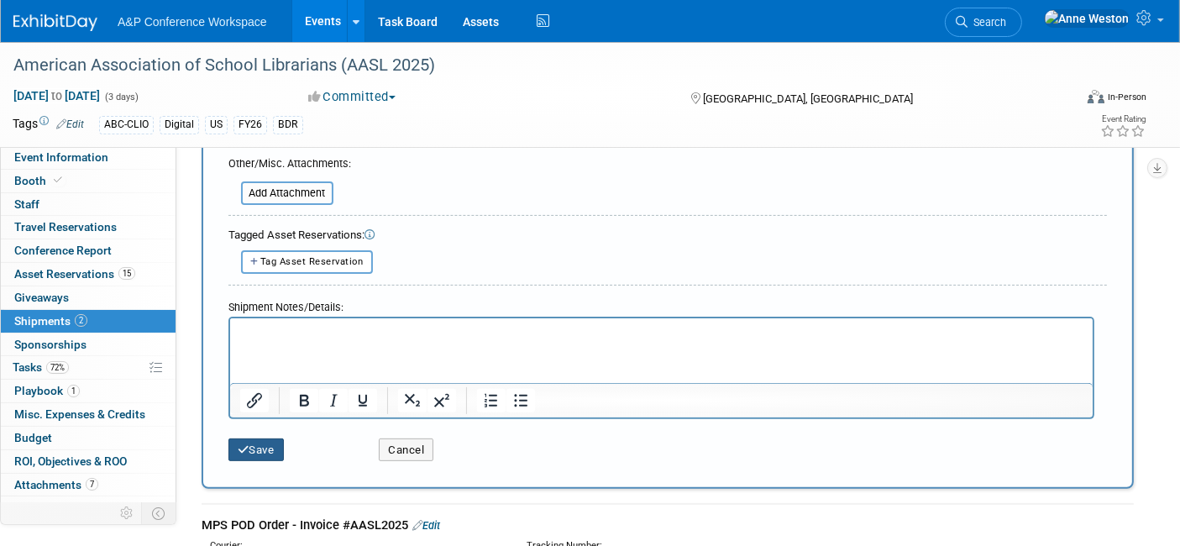
click at [254, 440] on button "Save" at bounding box center [255, 450] width 55 height 24
click at [0, 0] on div at bounding box center [0, 0] width 0 height 0
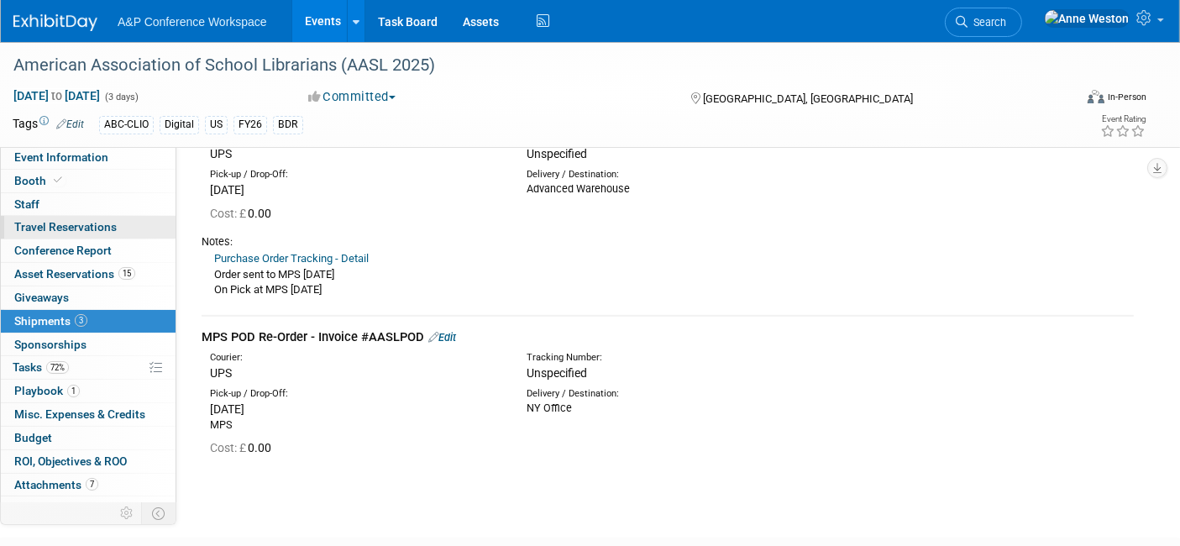
scroll to position [336, 0]
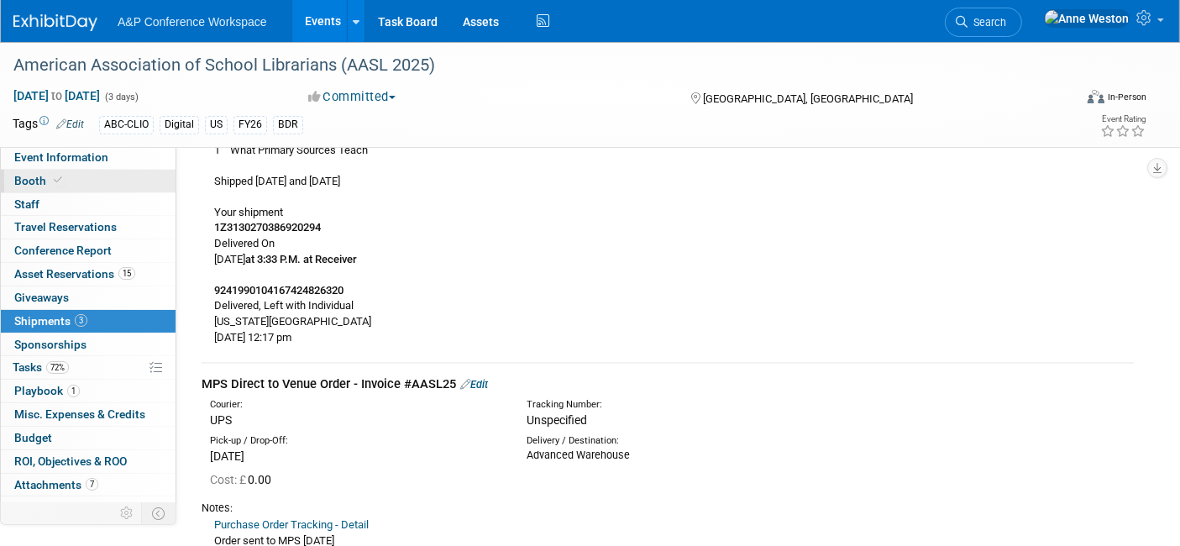
click at [79, 186] on link "Booth" at bounding box center [88, 181] width 175 height 23
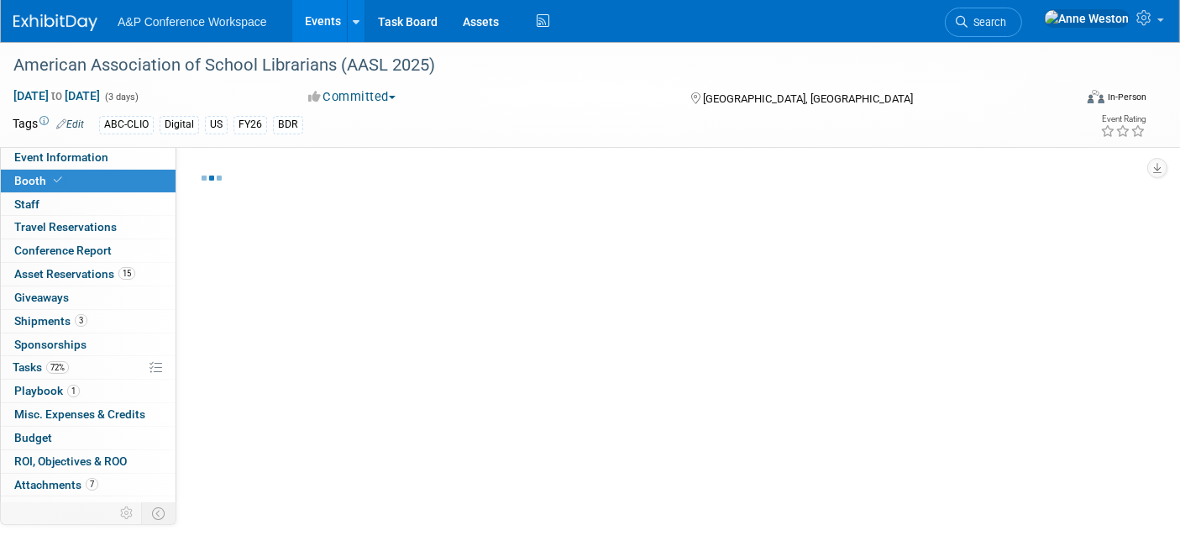
select select "CLDC - Digital/BDR"
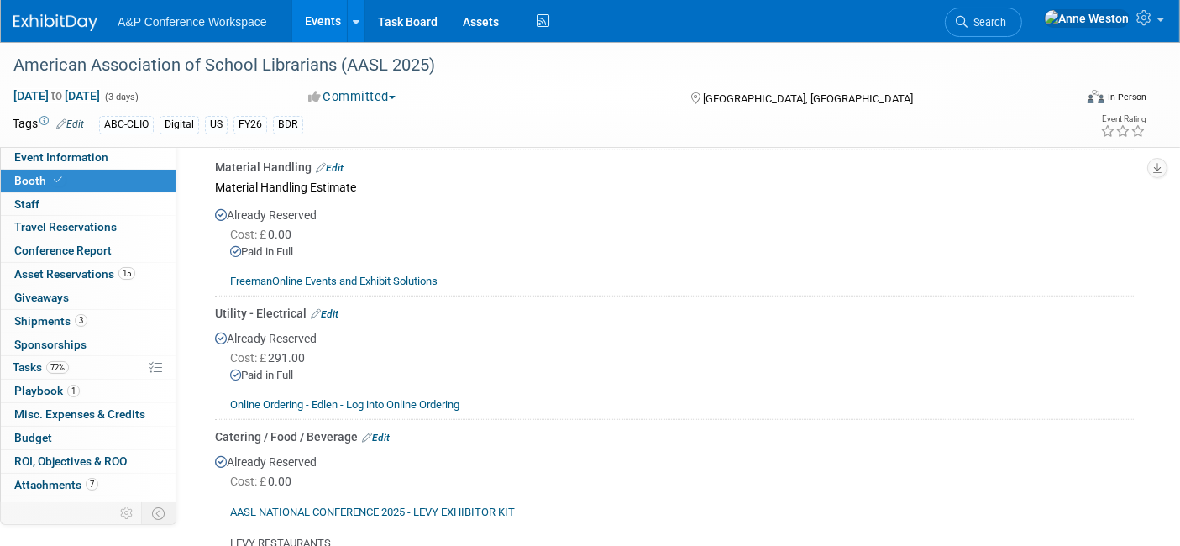
scroll to position [1306, 0]
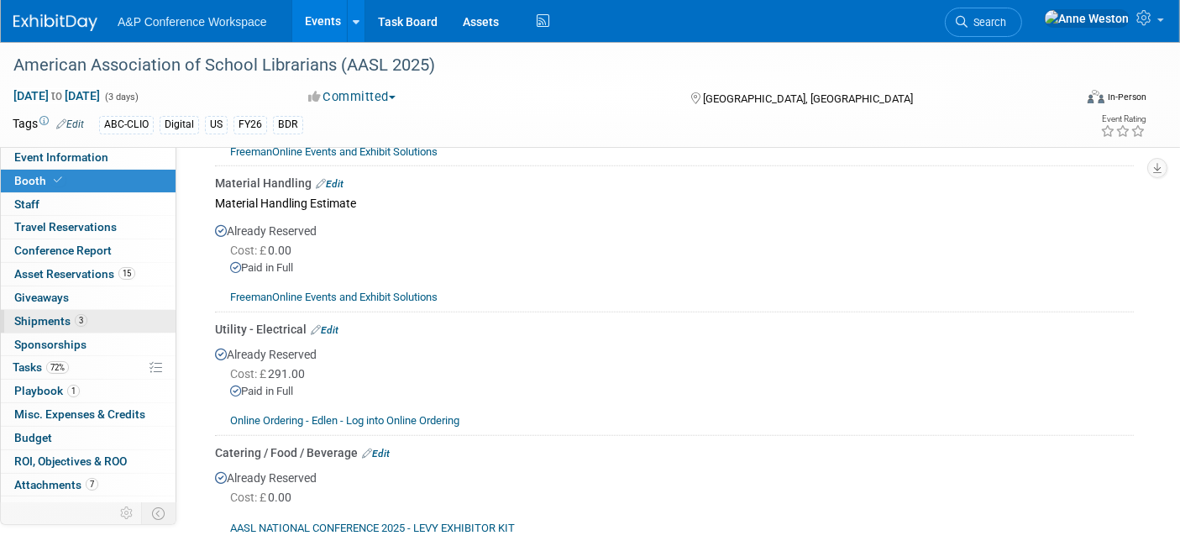
click at [74, 325] on span "Shipments 3" at bounding box center [50, 320] width 73 height 13
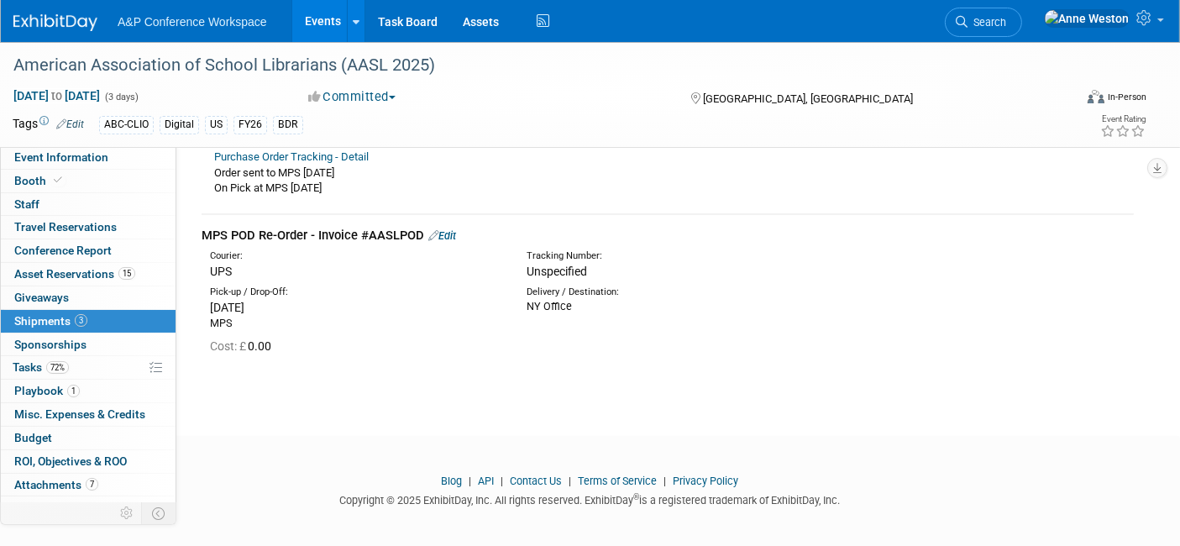
scroll to position [709, 0]
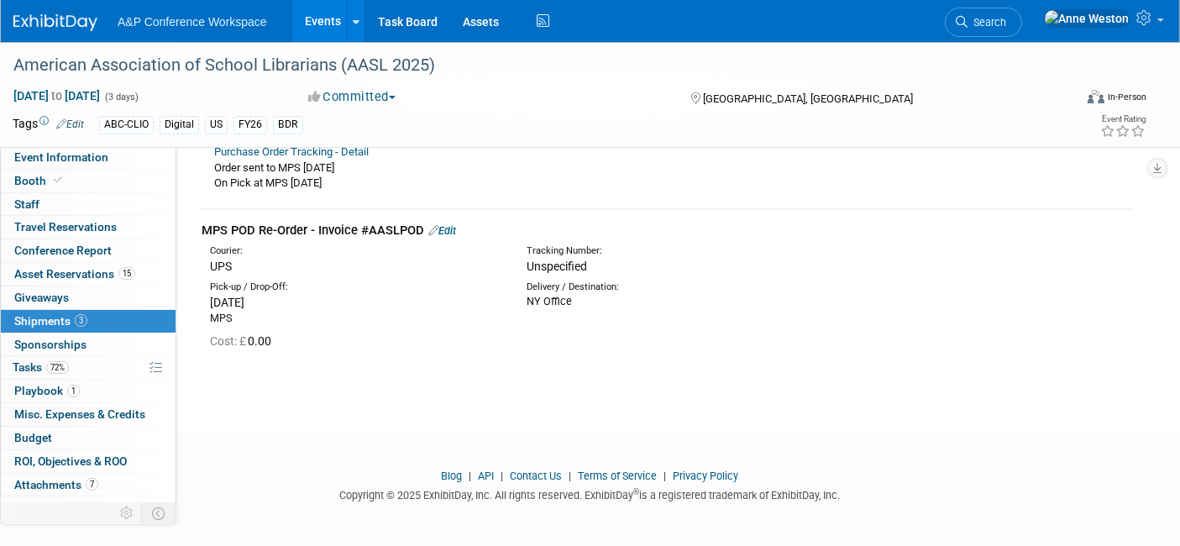
click at [448, 224] on link "Edit" at bounding box center [442, 230] width 28 height 13
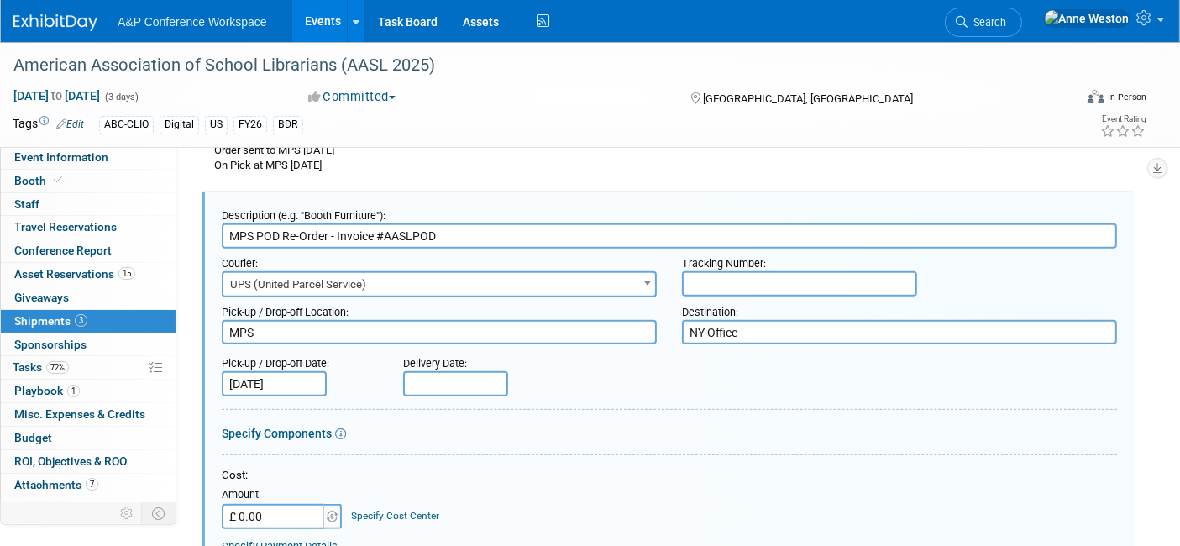
scroll to position [0, 0]
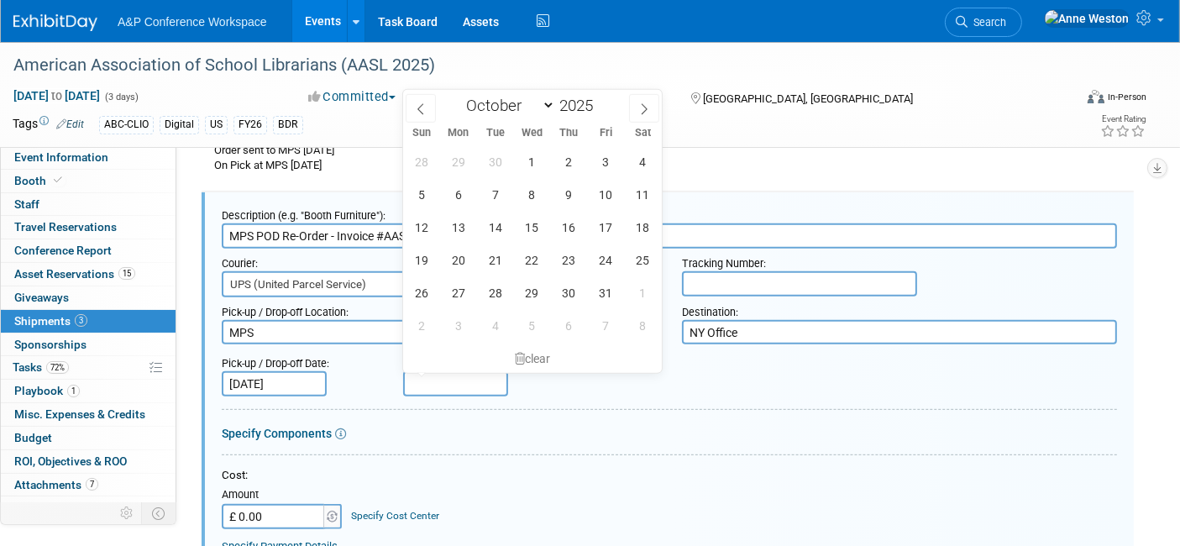
click at [432, 378] on input "text" at bounding box center [455, 383] width 105 height 25
click at [423, 103] on icon at bounding box center [421, 109] width 12 height 12
select select "8"
click at [556, 425] on div "Specify Components" at bounding box center [669, 433] width 895 height 17
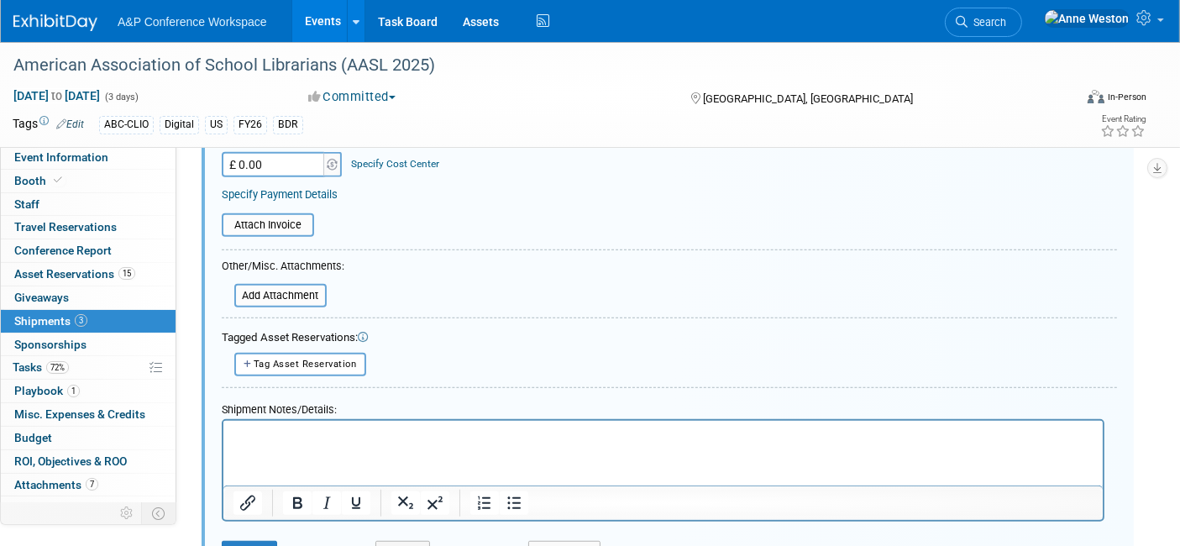
scroll to position [1192, 0]
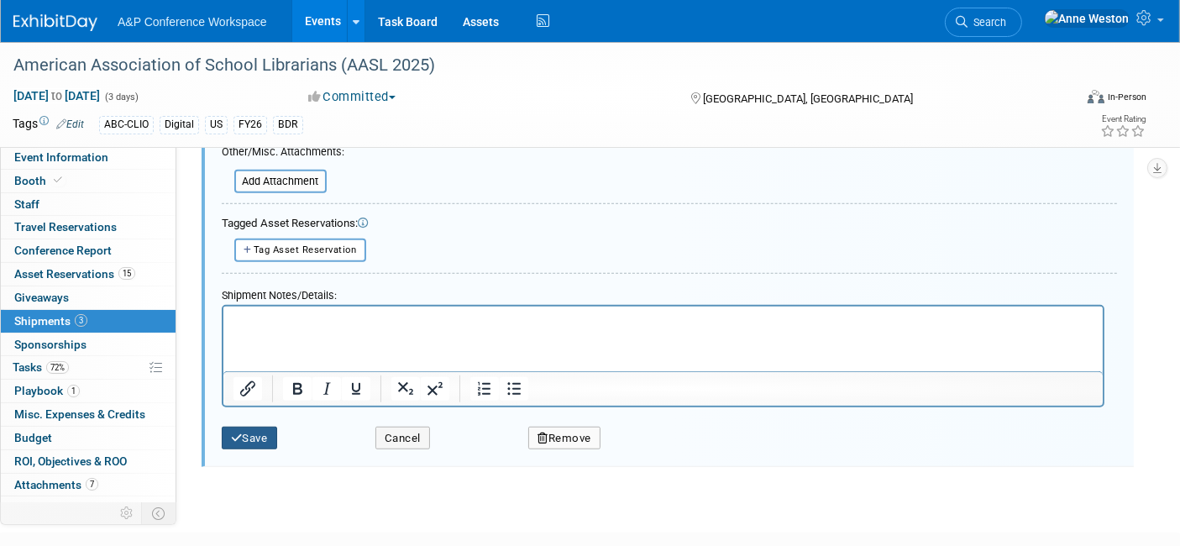
click at [249, 427] on button "Save" at bounding box center [249, 439] width 55 height 24
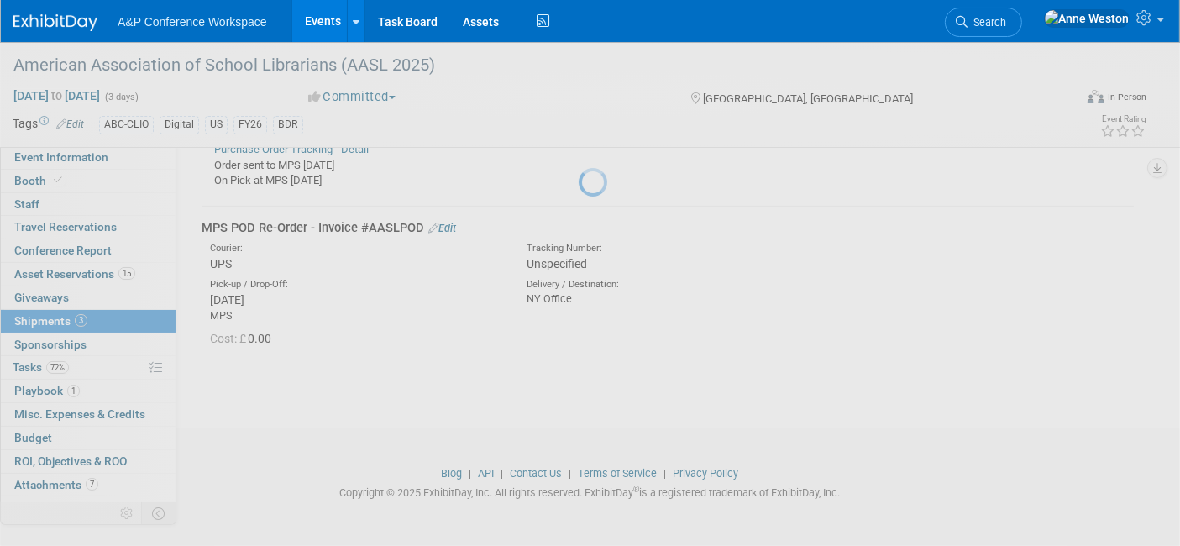
scroll to position [709, 0]
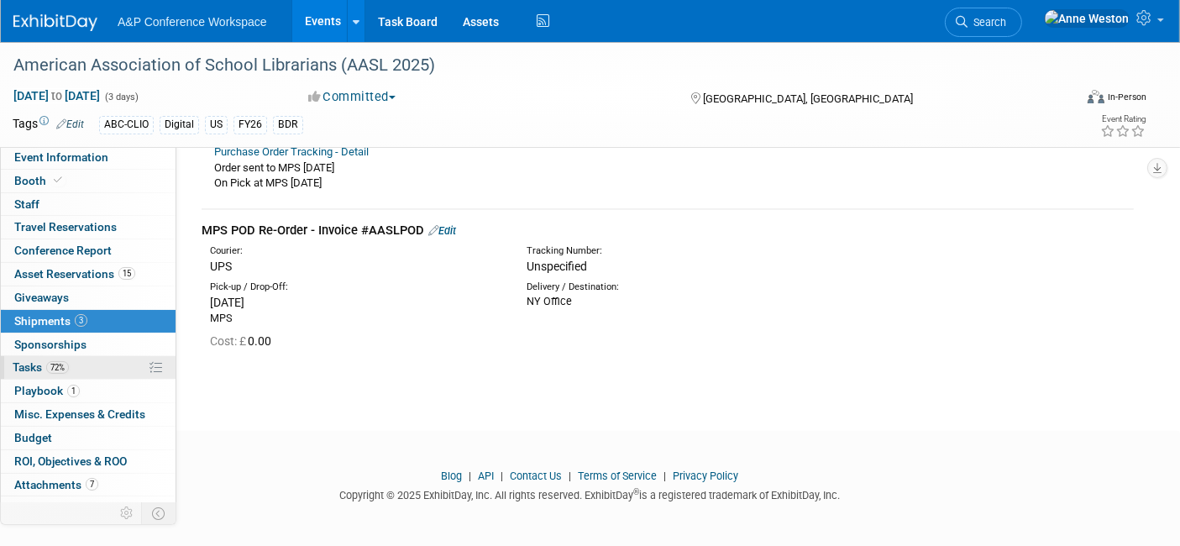
click at [50, 365] on span "72%" at bounding box center [57, 367] width 23 height 13
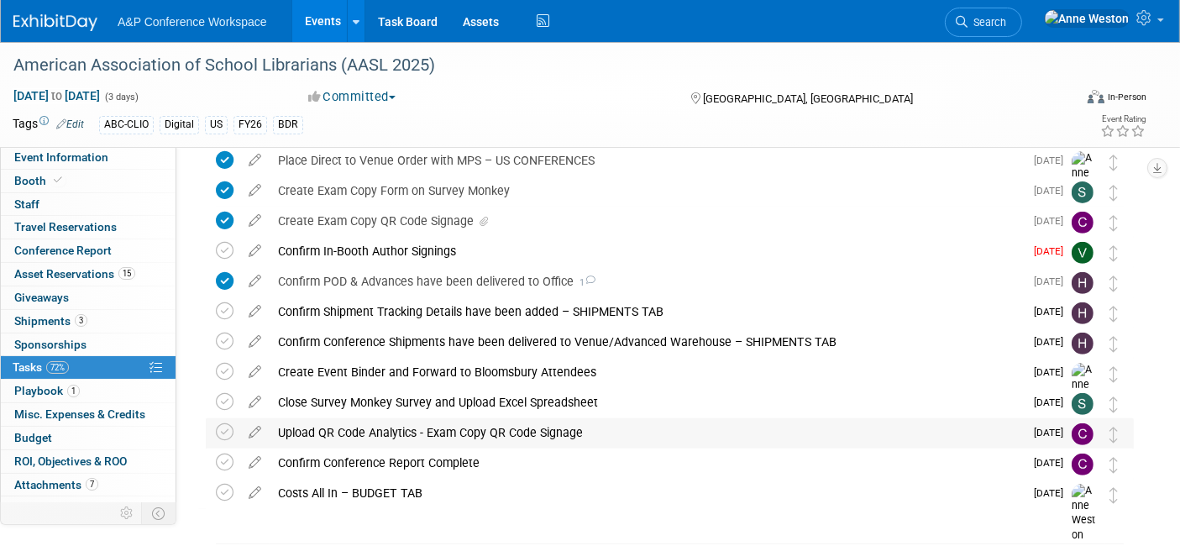
scroll to position [650, 0]
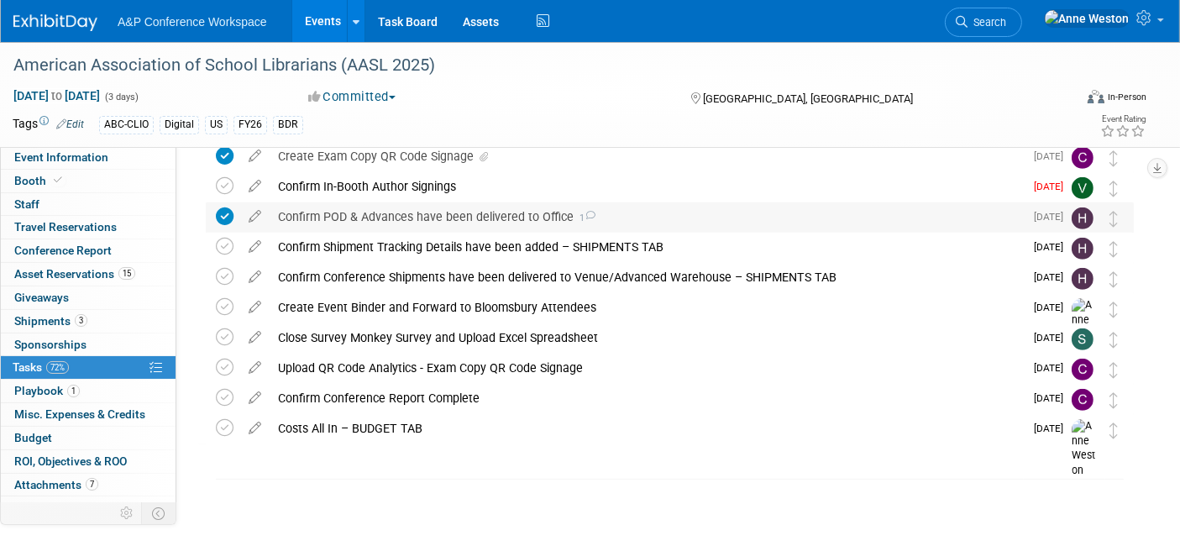
click at [451, 208] on div "Confirm POD & Advances have been delivered to Office 1" at bounding box center [647, 216] width 754 height 29
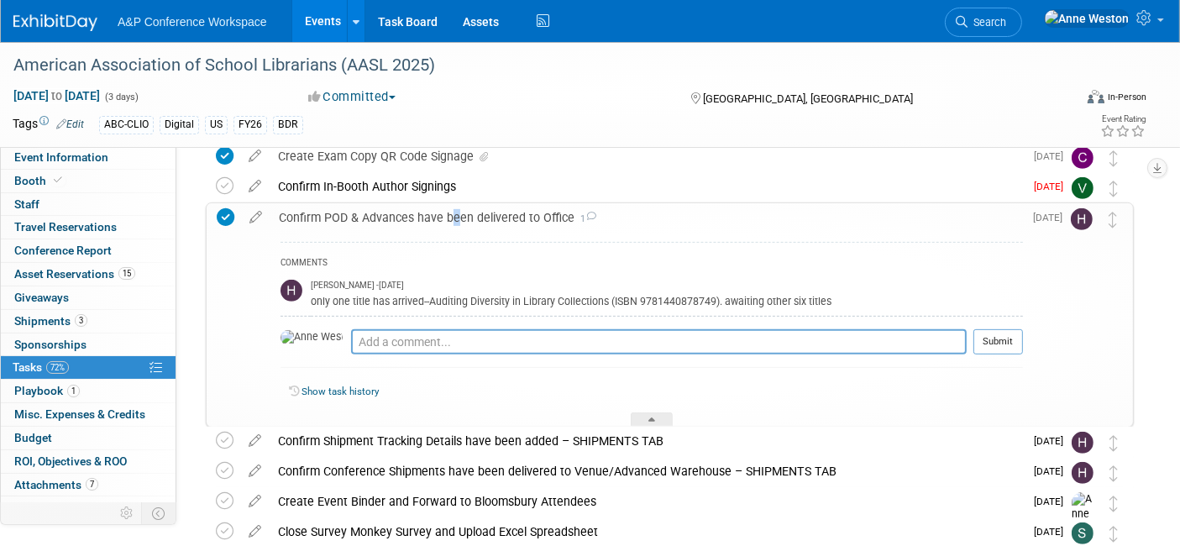
click at [447, 214] on div "Confirm POD & Advances have been delivered to Office 1" at bounding box center [646, 217] width 752 height 29
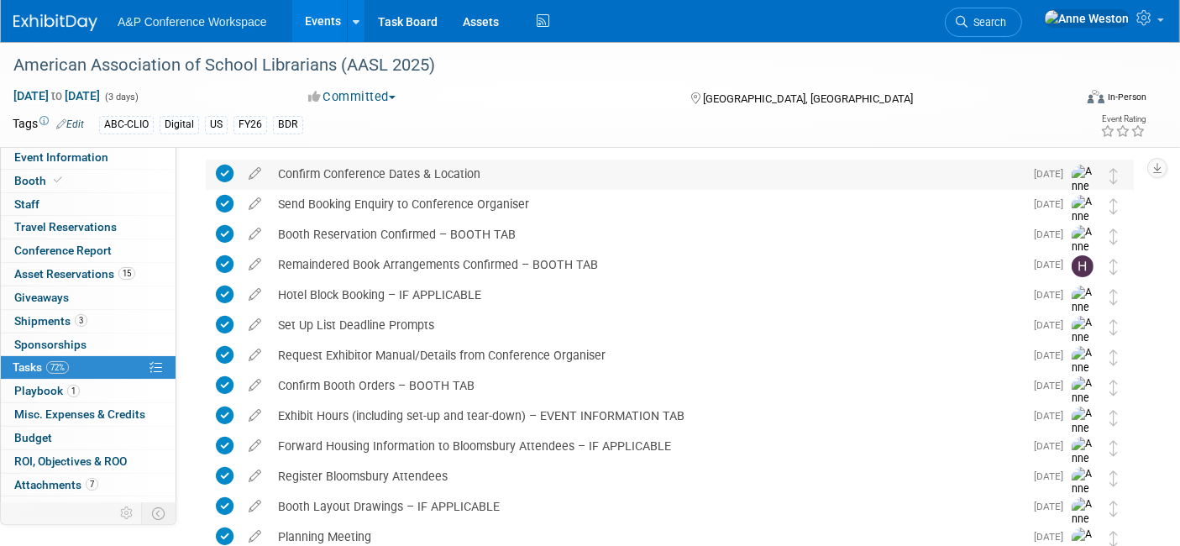
scroll to position [0, 0]
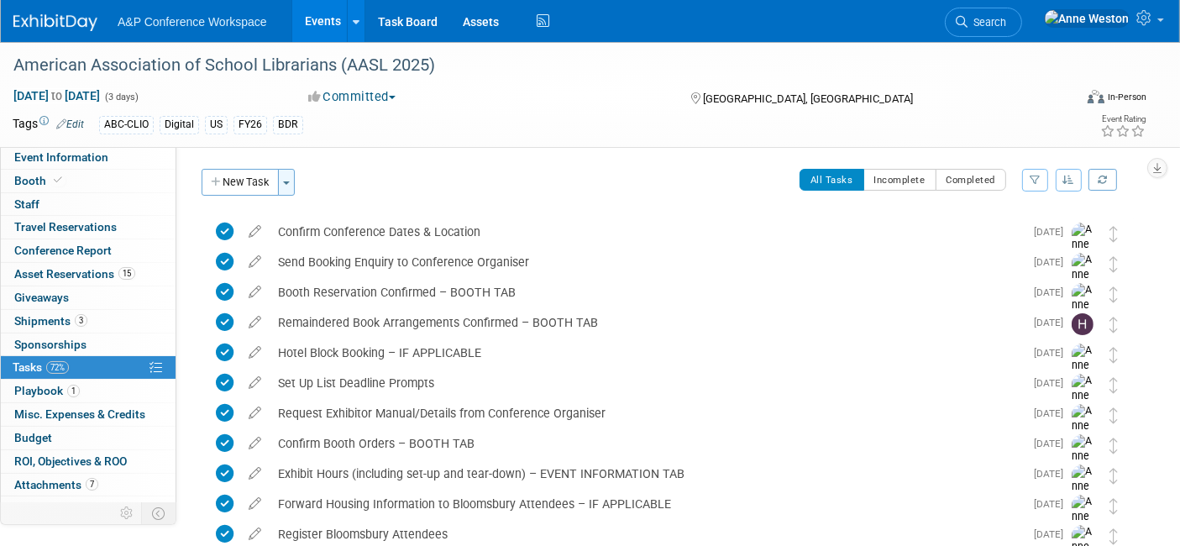
click at [289, 176] on button "Toggle Dropdown" at bounding box center [286, 182] width 17 height 27
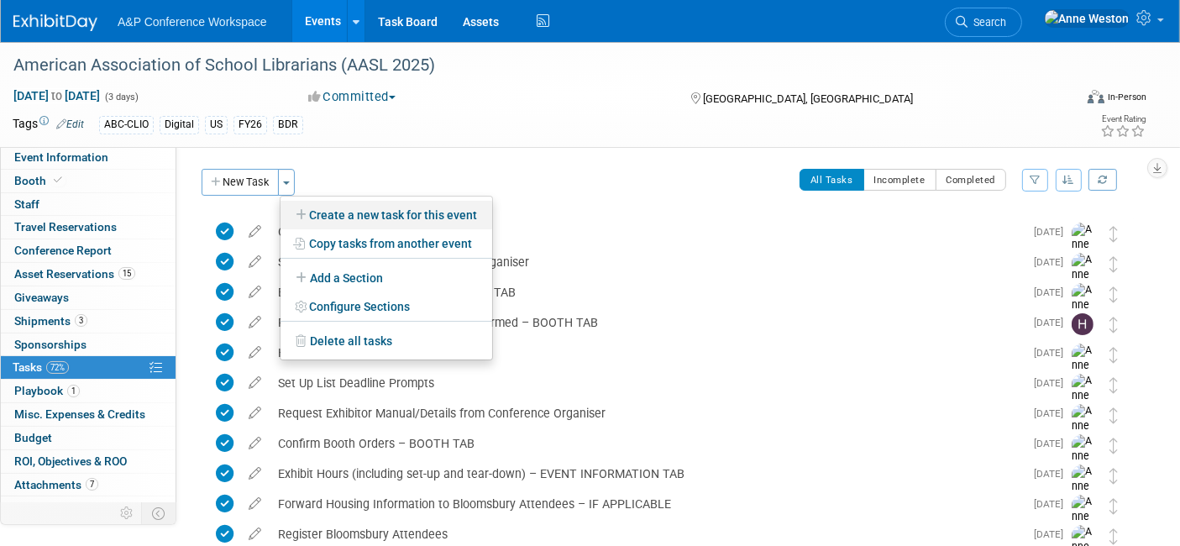
click at [343, 210] on link "Create a new task for this event" at bounding box center [386, 215] width 212 height 29
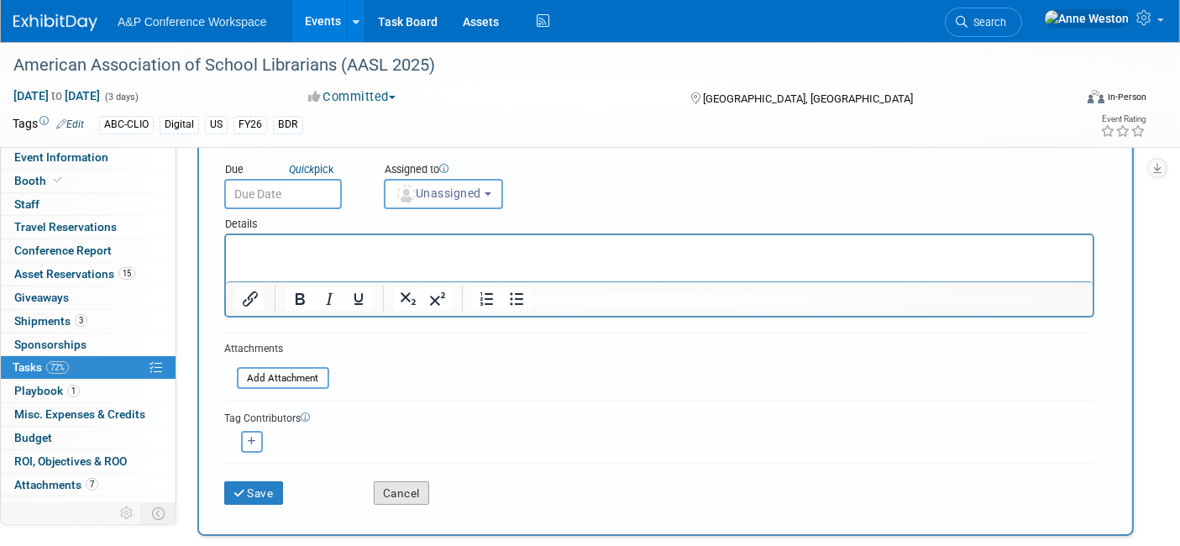
scroll to position [186, 0]
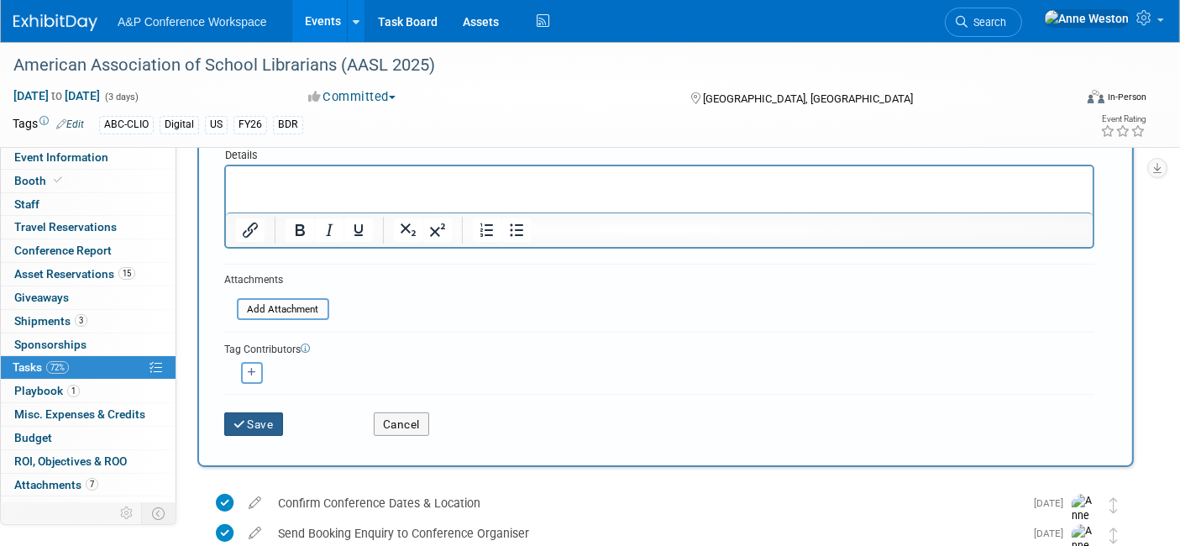
type input "Confirm POD Re-Order has been delivered to the NY Office"
click at [262, 419] on button "Save" at bounding box center [253, 424] width 59 height 24
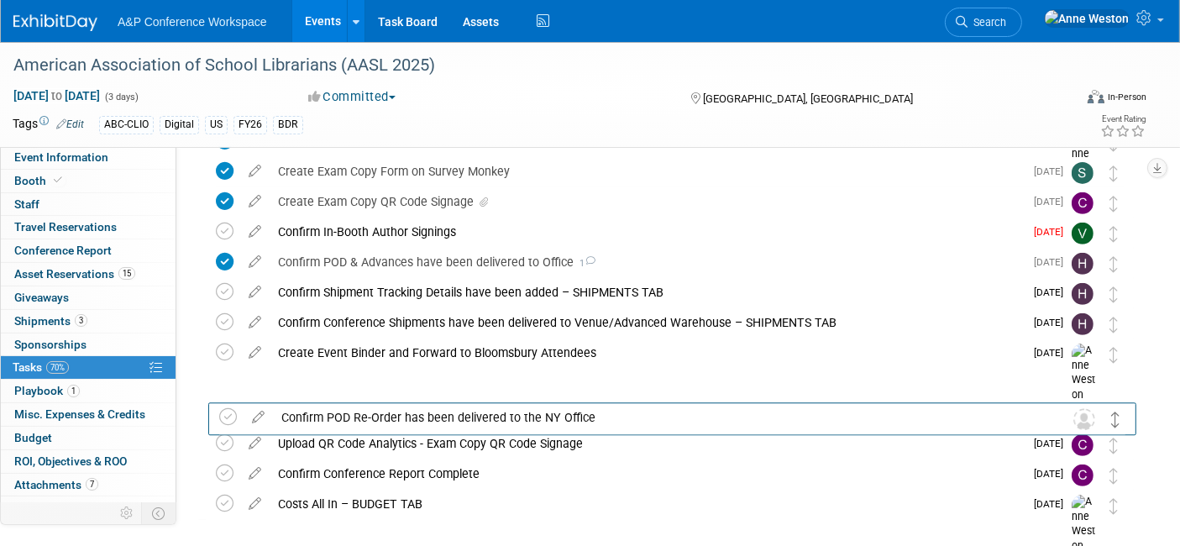
scroll to position [680, 0]
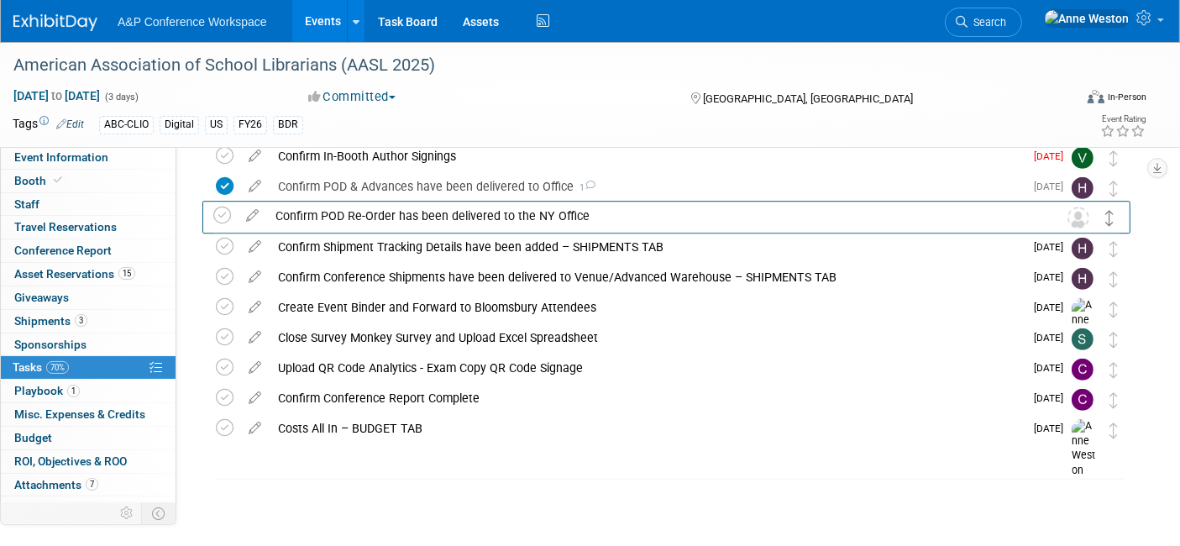
drag, startPoint x: 1113, startPoint y: 228, endPoint x: 1109, endPoint y: 217, distance: 11.4
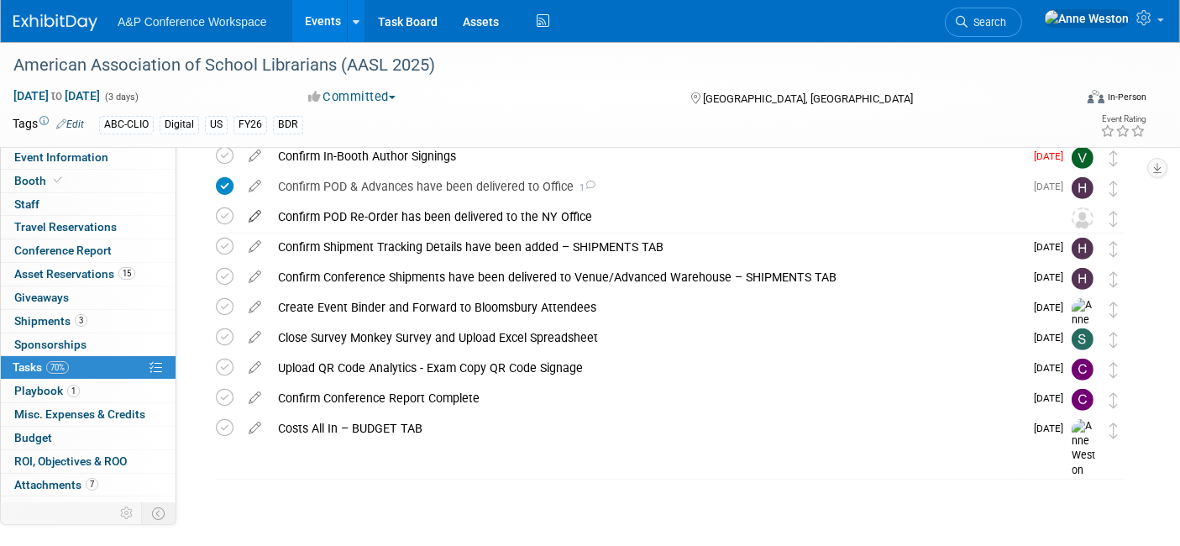
click at [252, 214] on icon at bounding box center [254, 212] width 29 height 21
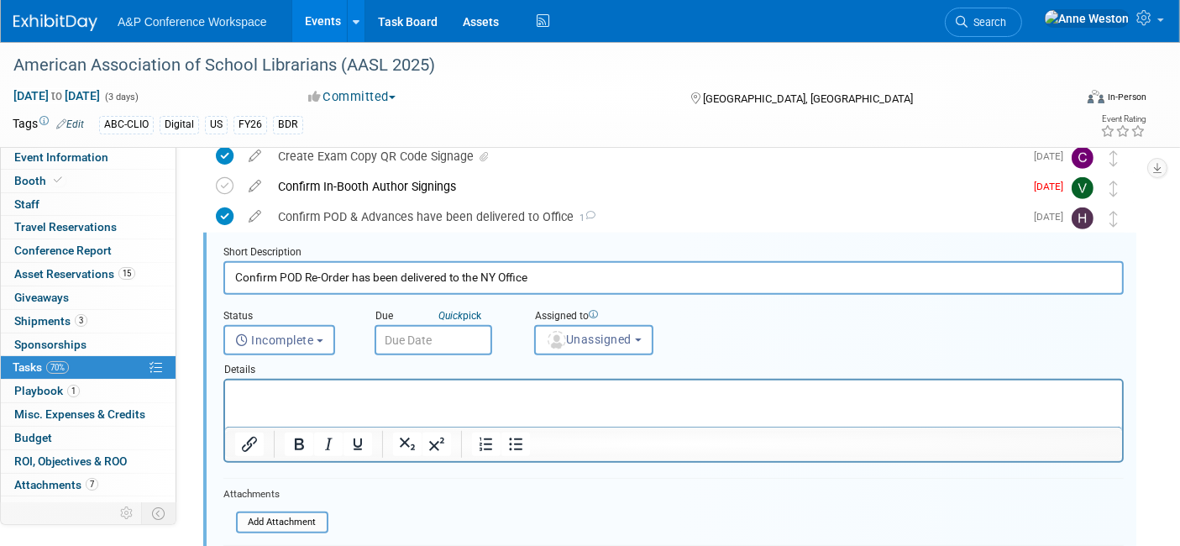
scroll to position [637, 0]
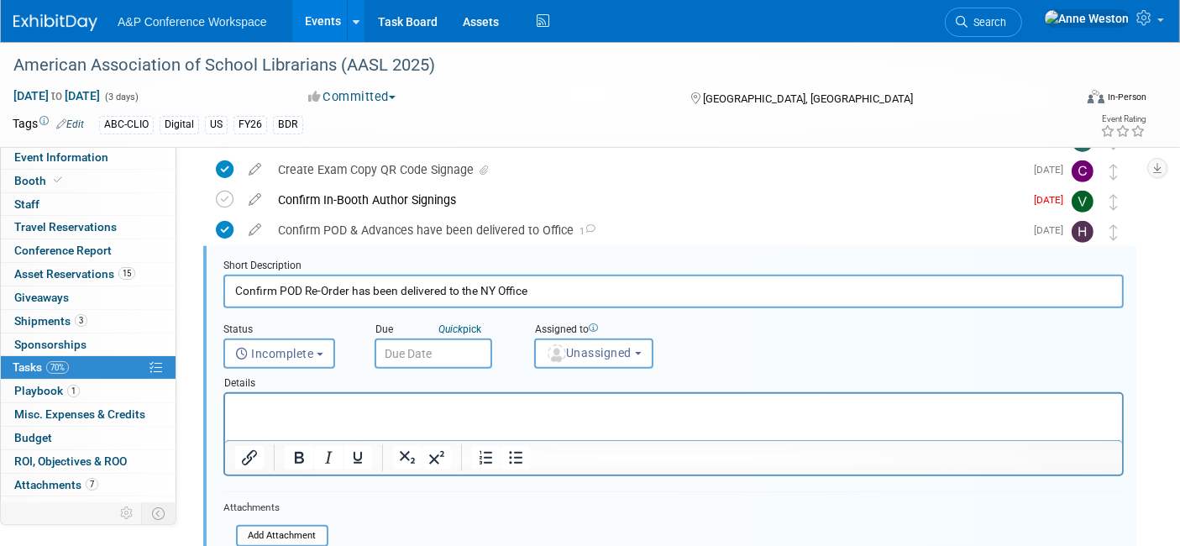
click at [275, 408] on p "Rich Text Area. Press ALT-0 for help." at bounding box center [673, 409] width 878 height 16
click at [583, 353] on span "Unassigned" at bounding box center [589, 352] width 86 height 13
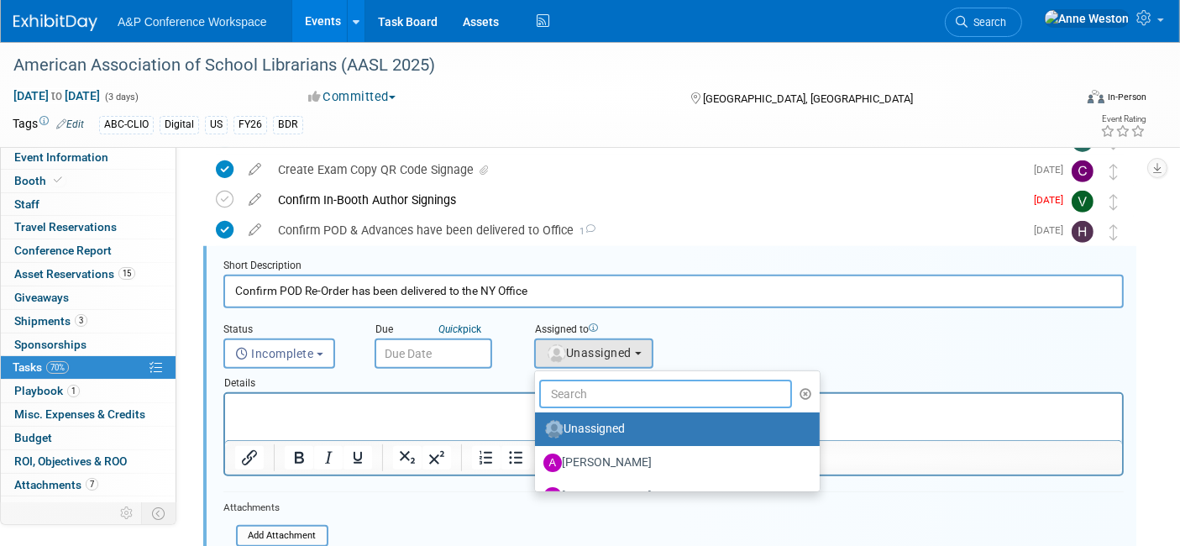
click at [580, 389] on input "text" at bounding box center [665, 394] width 253 height 29
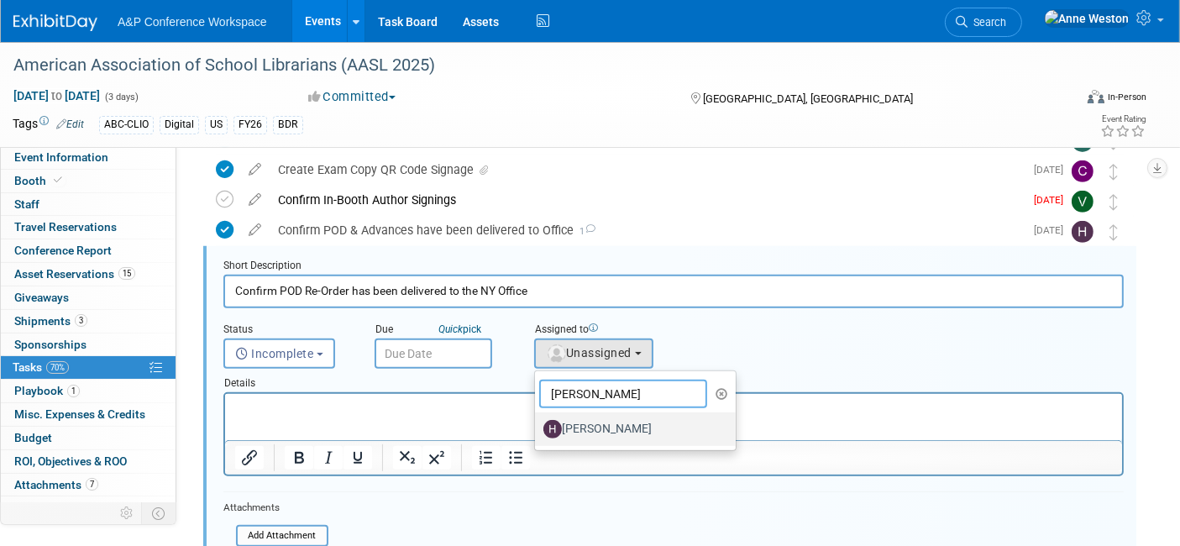
type input "[PERSON_NAME]"
click at [584, 429] on label "[PERSON_NAME]" at bounding box center [631, 429] width 176 height 27
click at [537, 429] on input "[PERSON_NAME]" at bounding box center [532, 427] width 11 height 11
select select "f47d5110-dff9-4952-99f5-c640fdae2d00"
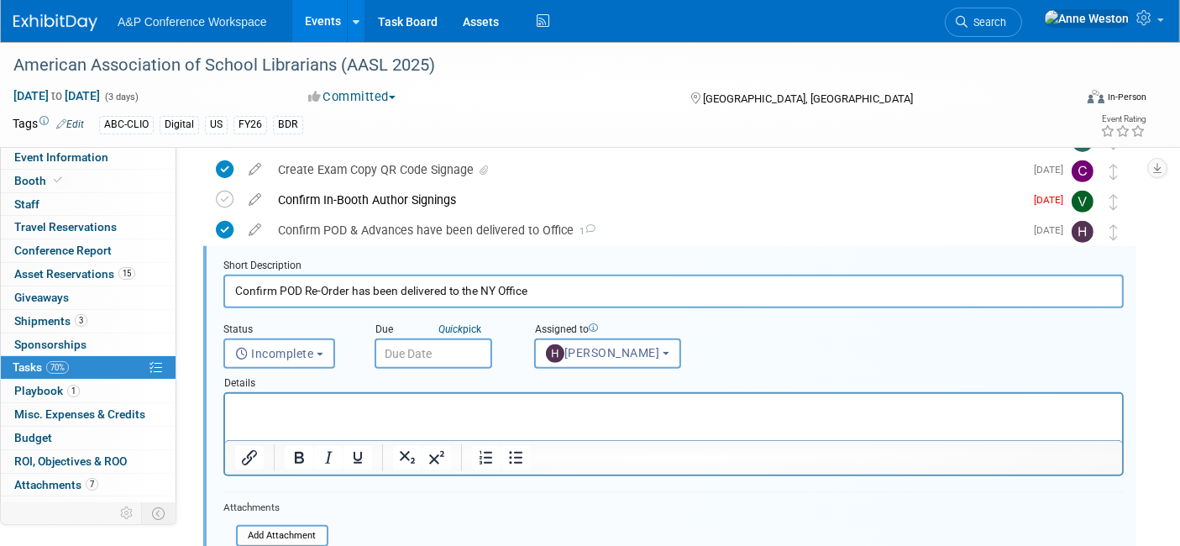
click at [393, 348] on input "text" at bounding box center [434, 353] width 118 height 30
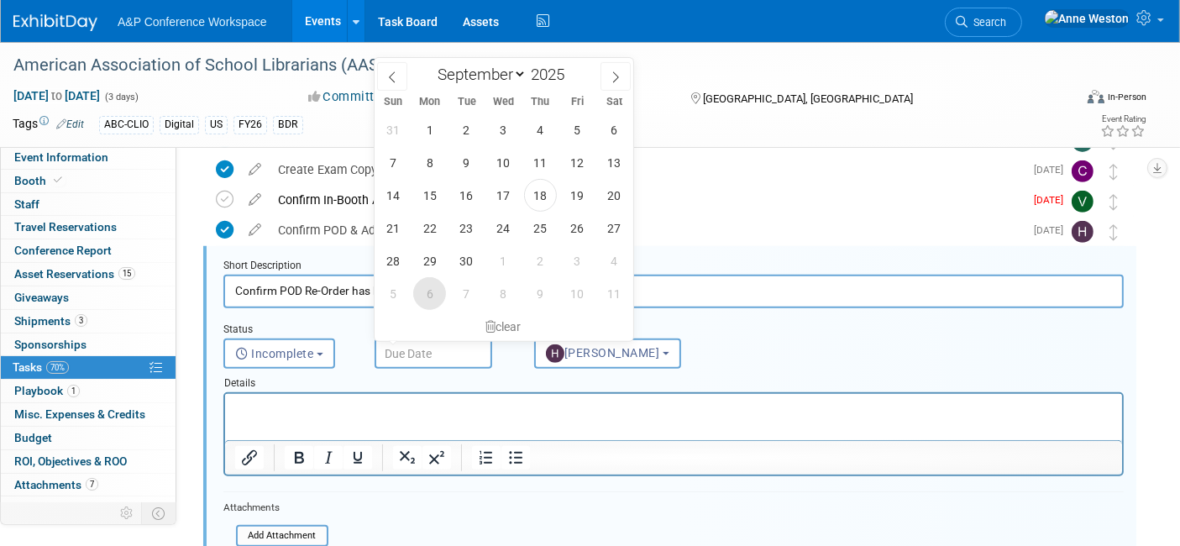
click at [427, 289] on span "6" at bounding box center [429, 293] width 33 height 33
type input "[DATE]"
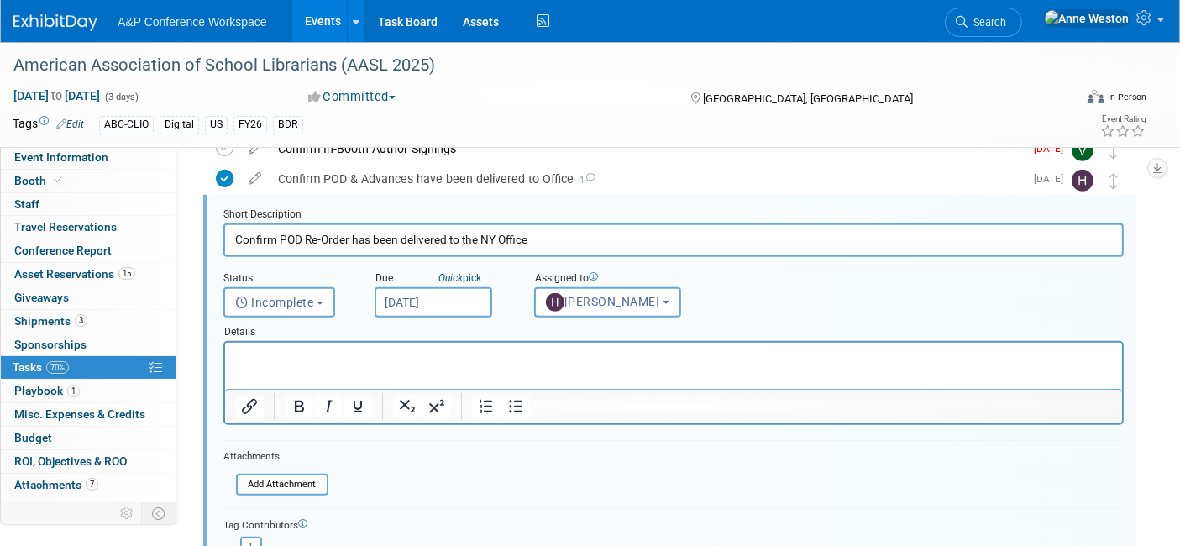
scroll to position [730, 0]
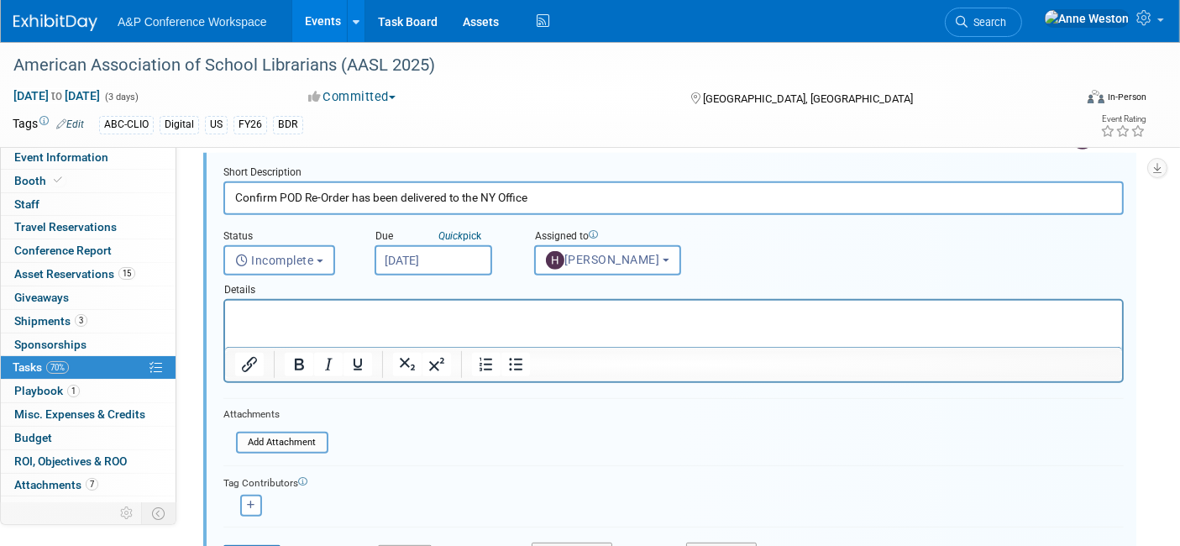
click at [376, 307] on html at bounding box center [672, 312] width 897 height 23
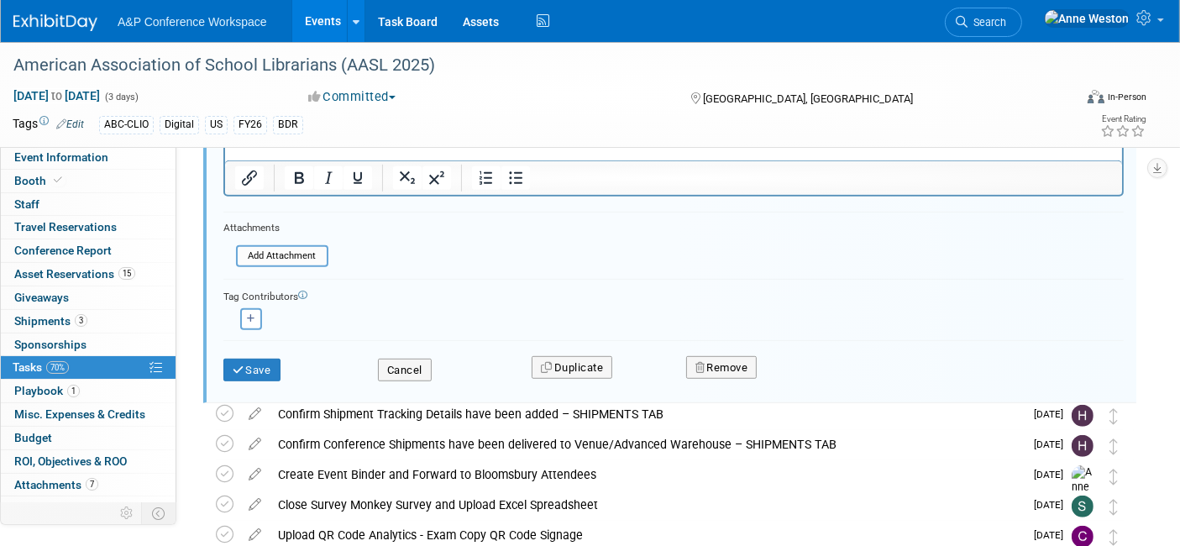
scroll to position [916, 0]
click at [251, 362] on button "Save" at bounding box center [251, 371] width 57 height 24
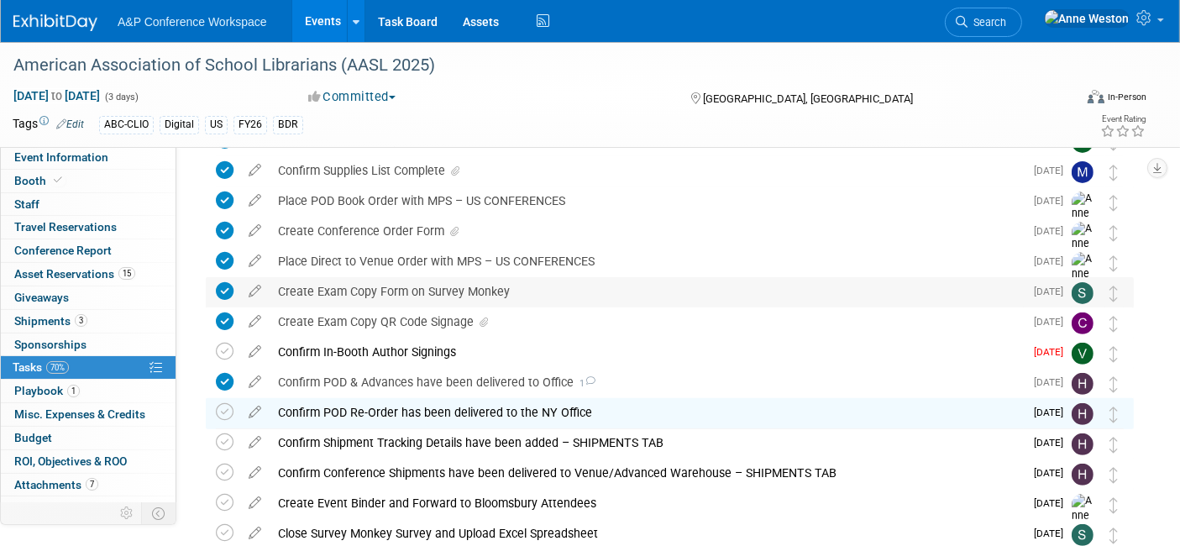
scroll to position [401, 0]
